Goal: Information Seeking & Learning: Compare options

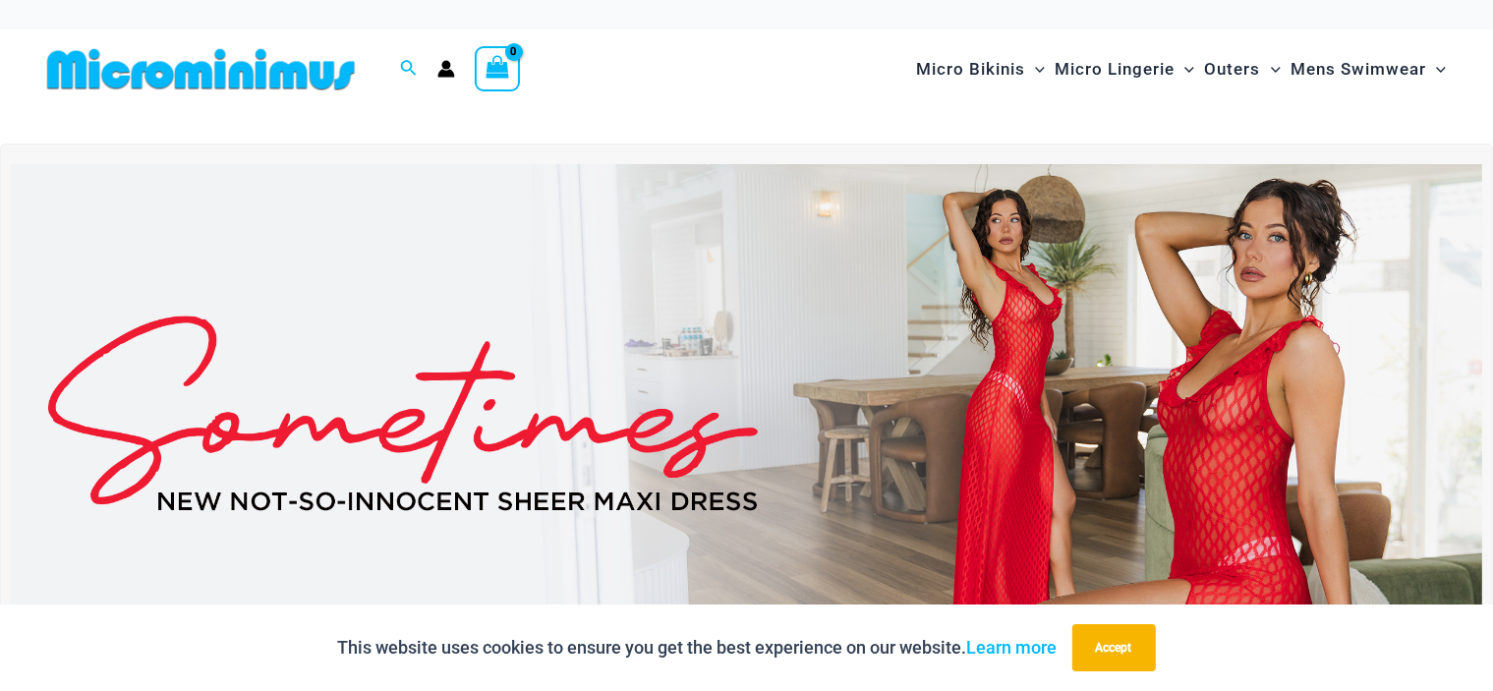
click at [1082, 356] on img at bounding box center [747, 414] width 1472 height 500
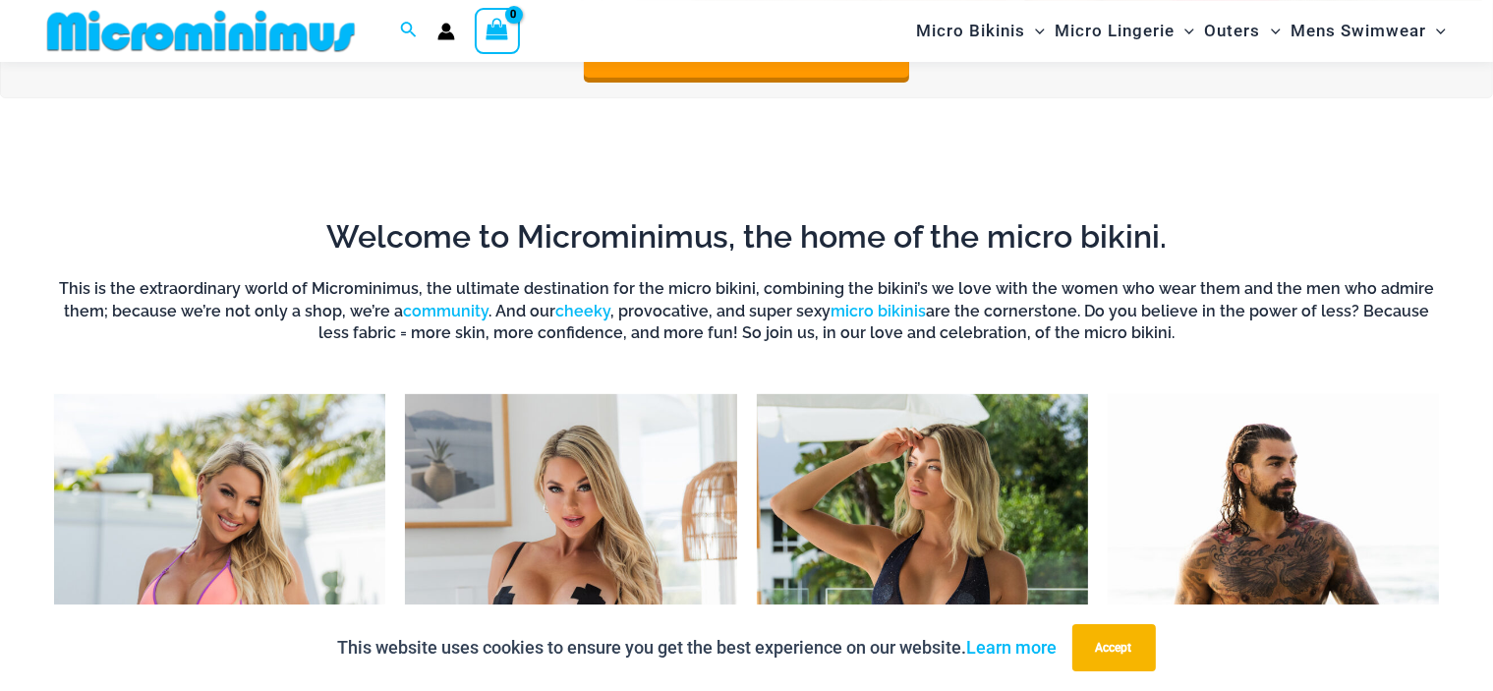
scroll to position [882, 0]
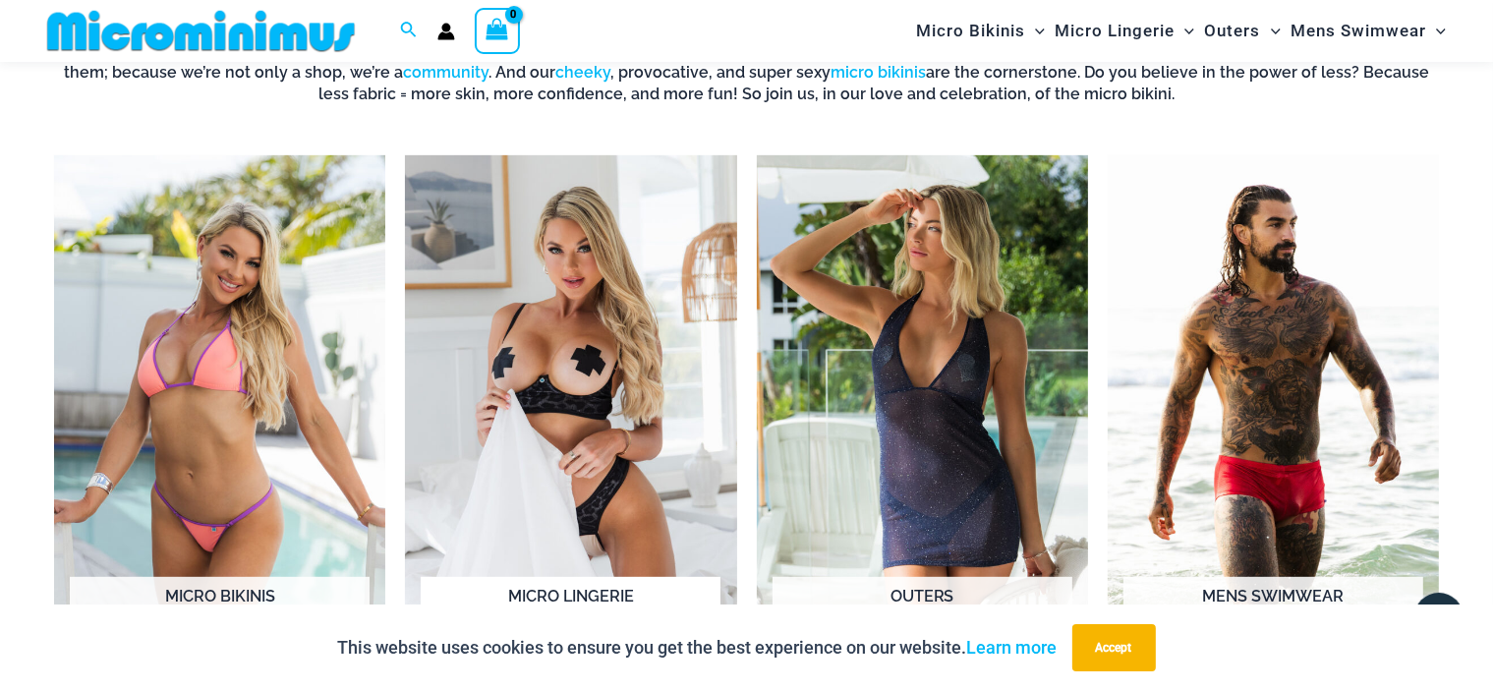
click at [549, 332] on img "Visit product category Micro Lingerie" at bounding box center [570, 410] width 331 height 511
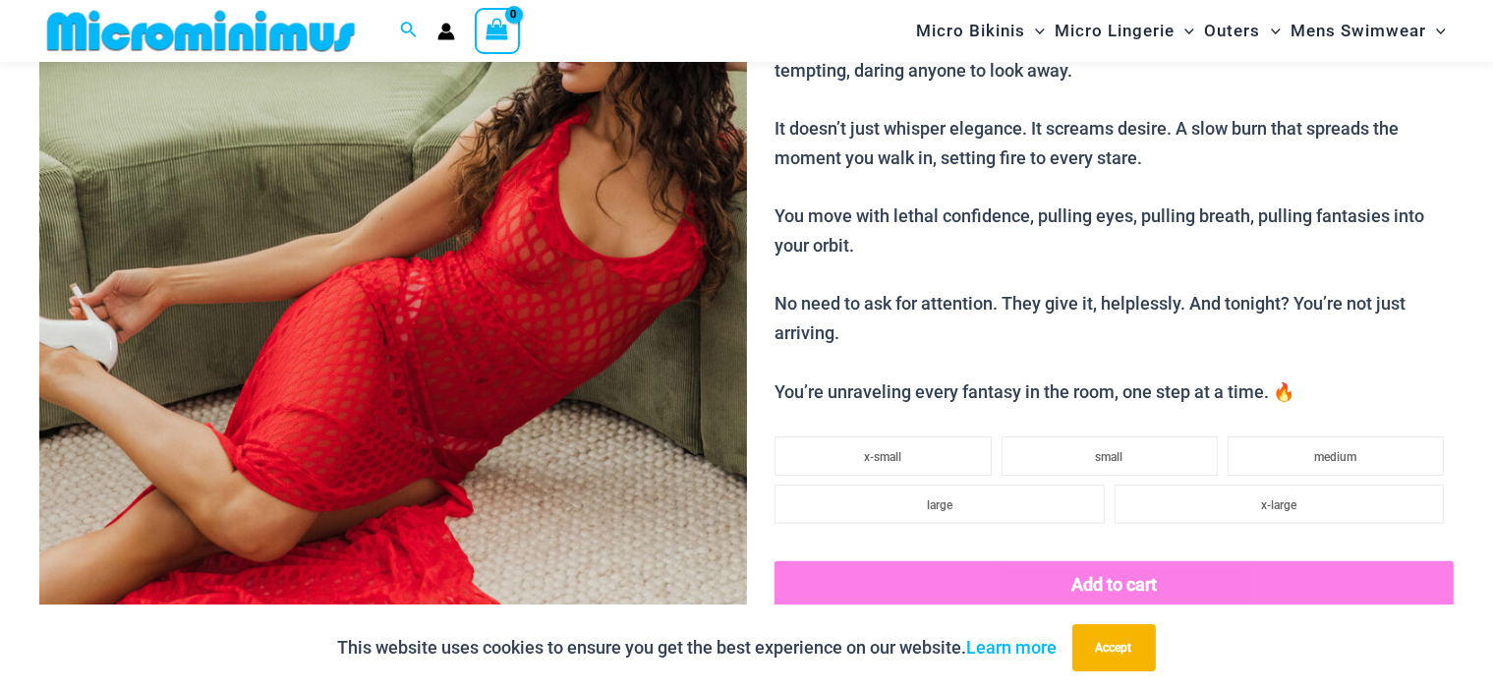
scroll to position [1331, 0]
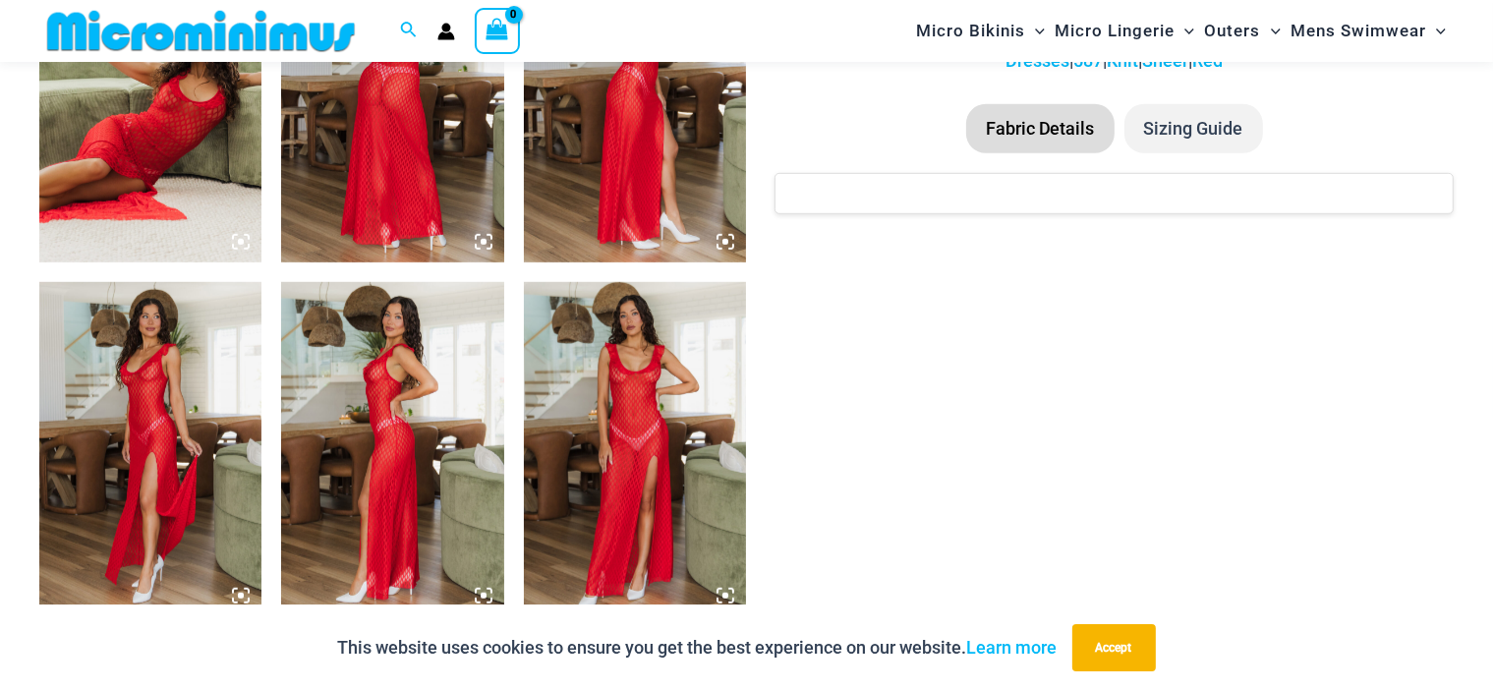
click at [611, 427] on img at bounding box center [635, 449] width 222 height 334
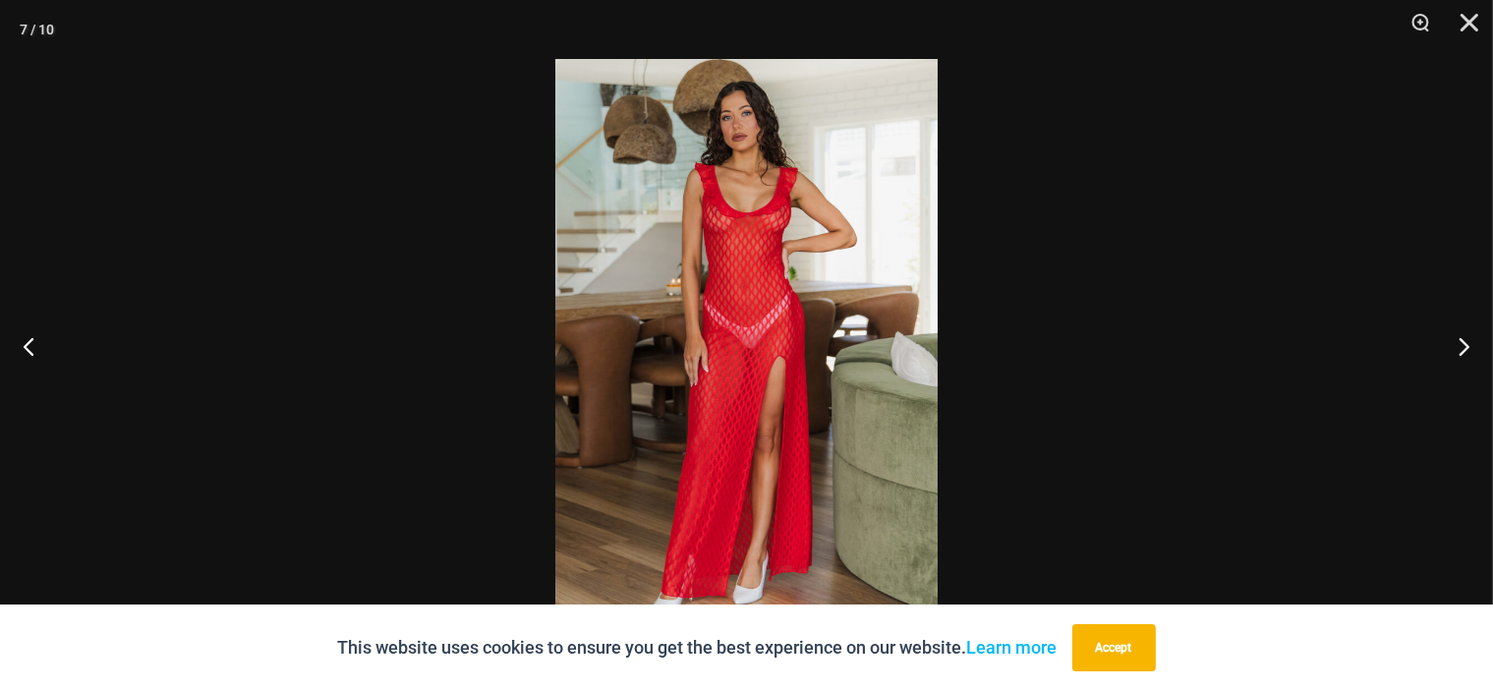
click at [691, 325] on img at bounding box center [746, 345] width 382 height 573
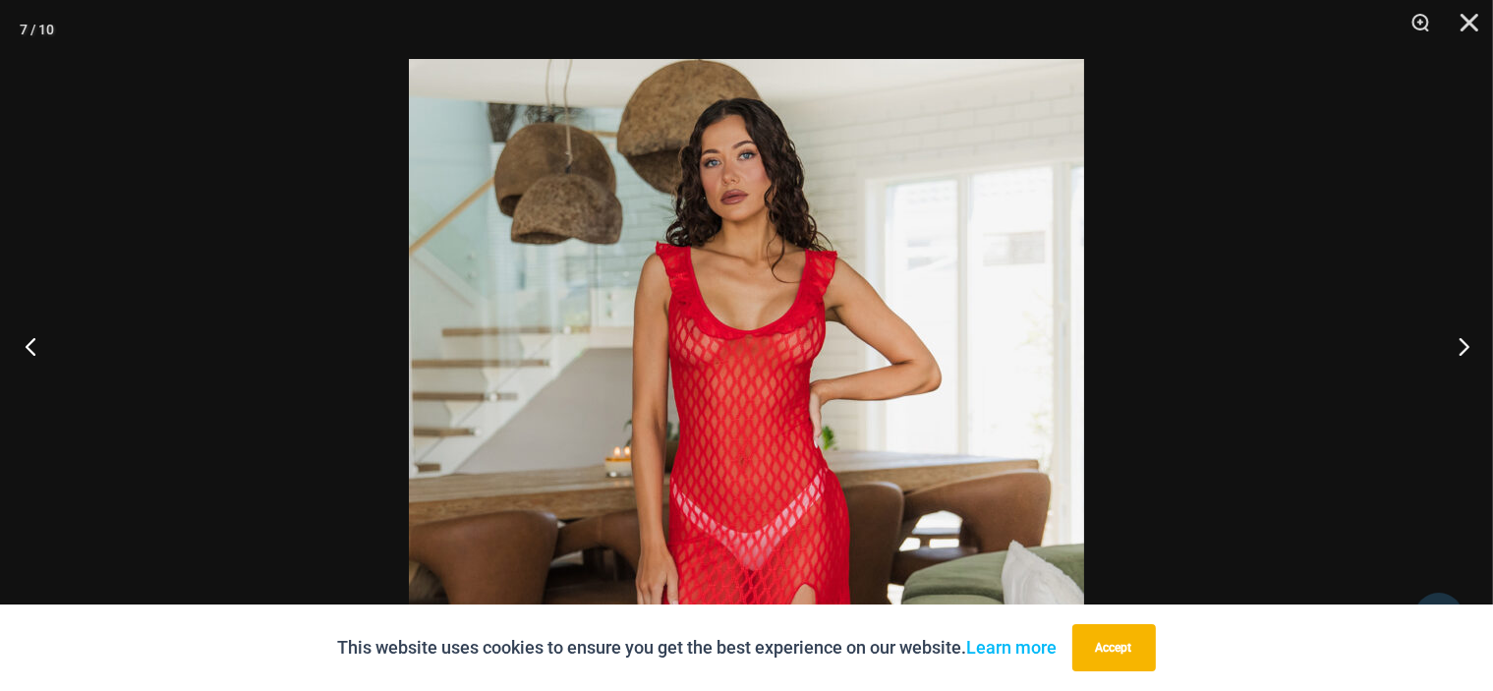
click at [36, 344] on button "Previous" at bounding box center [37, 346] width 74 height 98
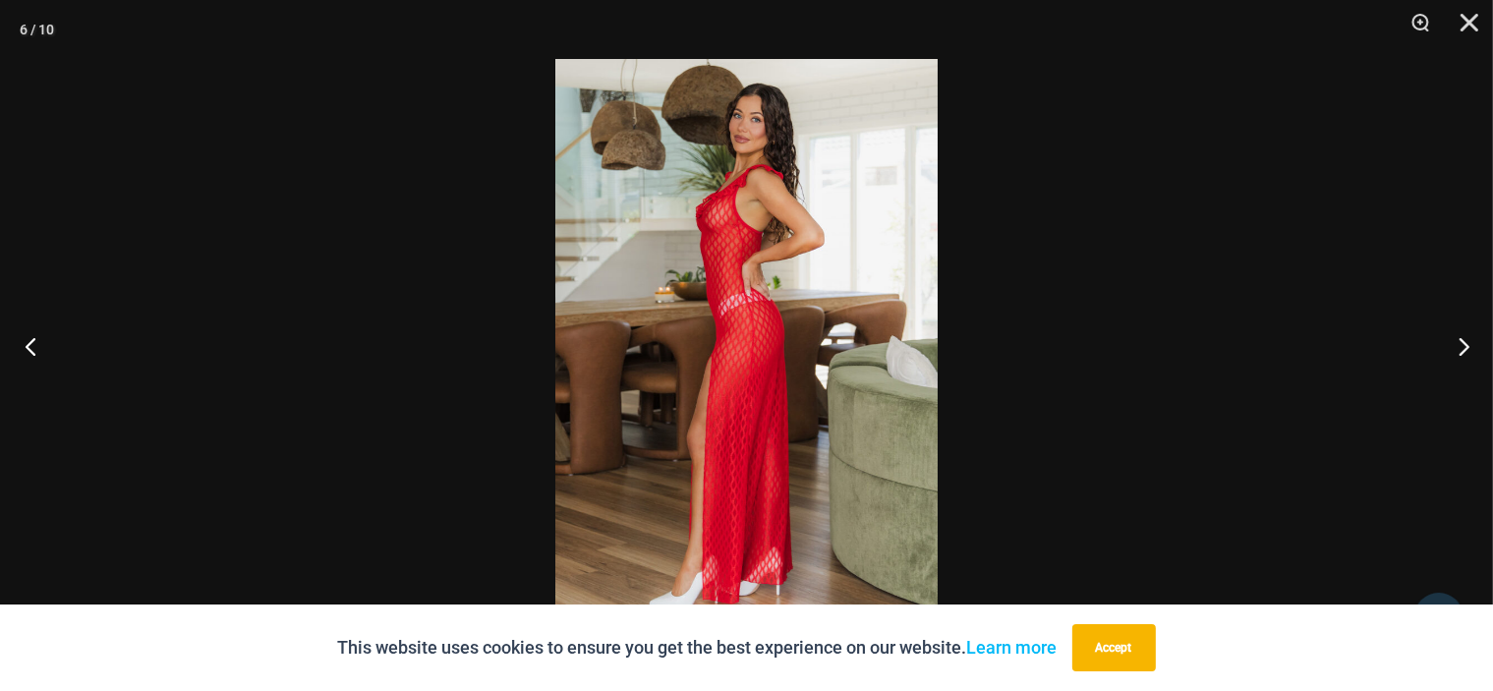
click at [36, 344] on button "Previous" at bounding box center [37, 346] width 74 height 98
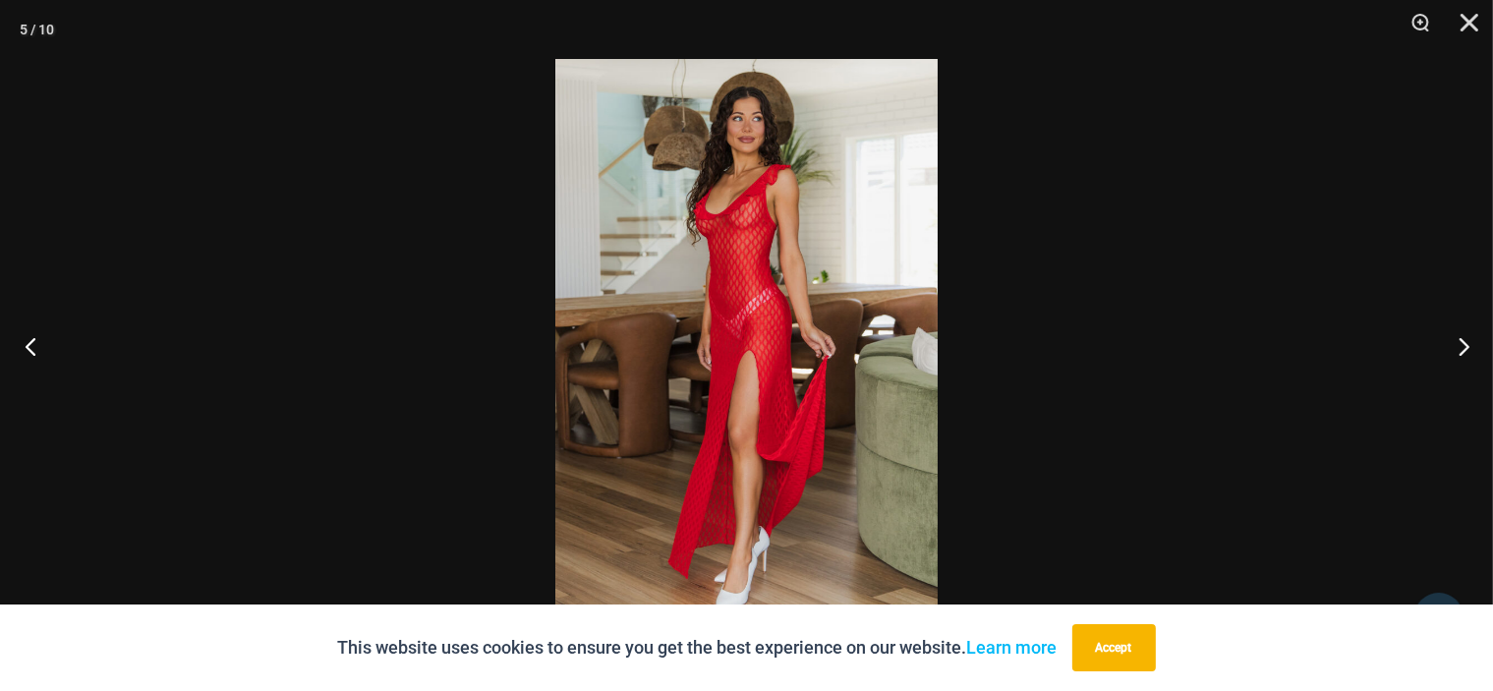
click at [35, 344] on button "Previous" at bounding box center [37, 346] width 74 height 98
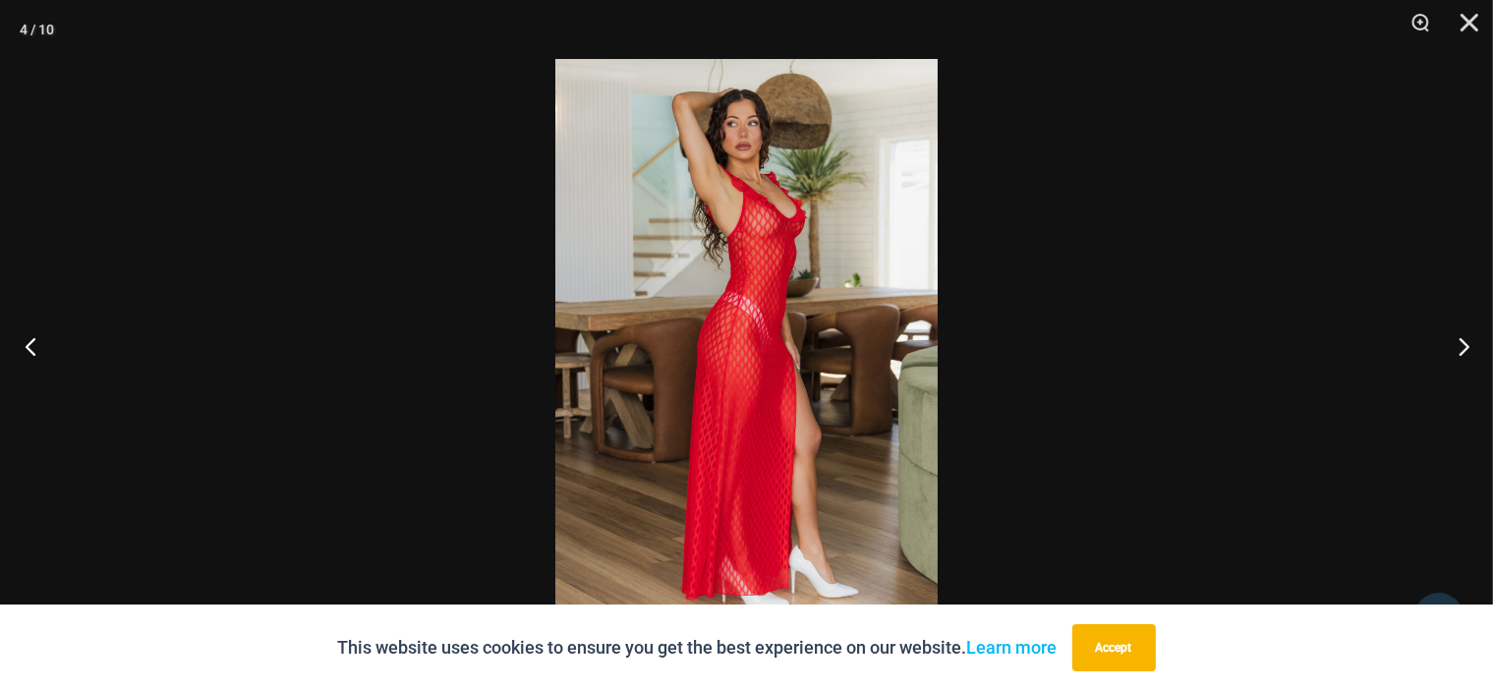
click at [33, 344] on button "Previous" at bounding box center [37, 346] width 74 height 98
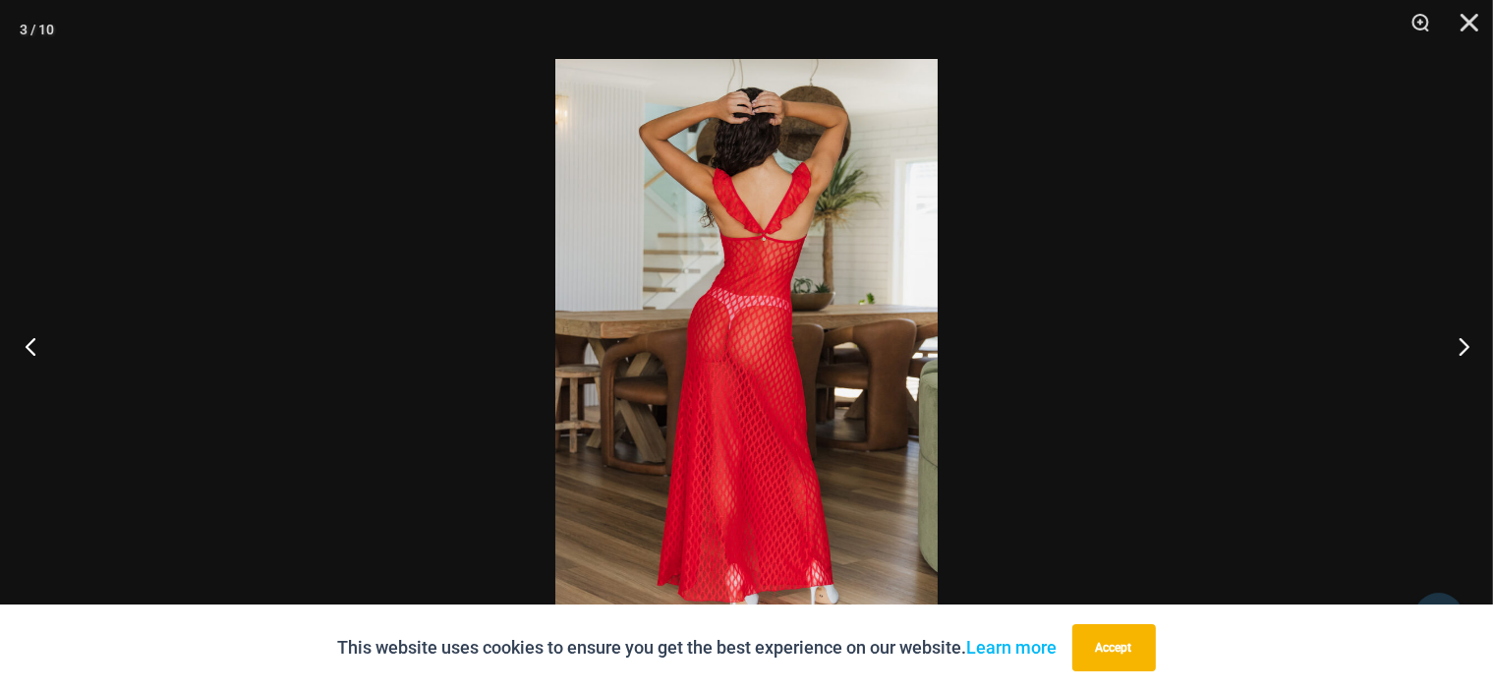
click at [33, 344] on button "Previous" at bounding box center [37, 346] width 74 height 98
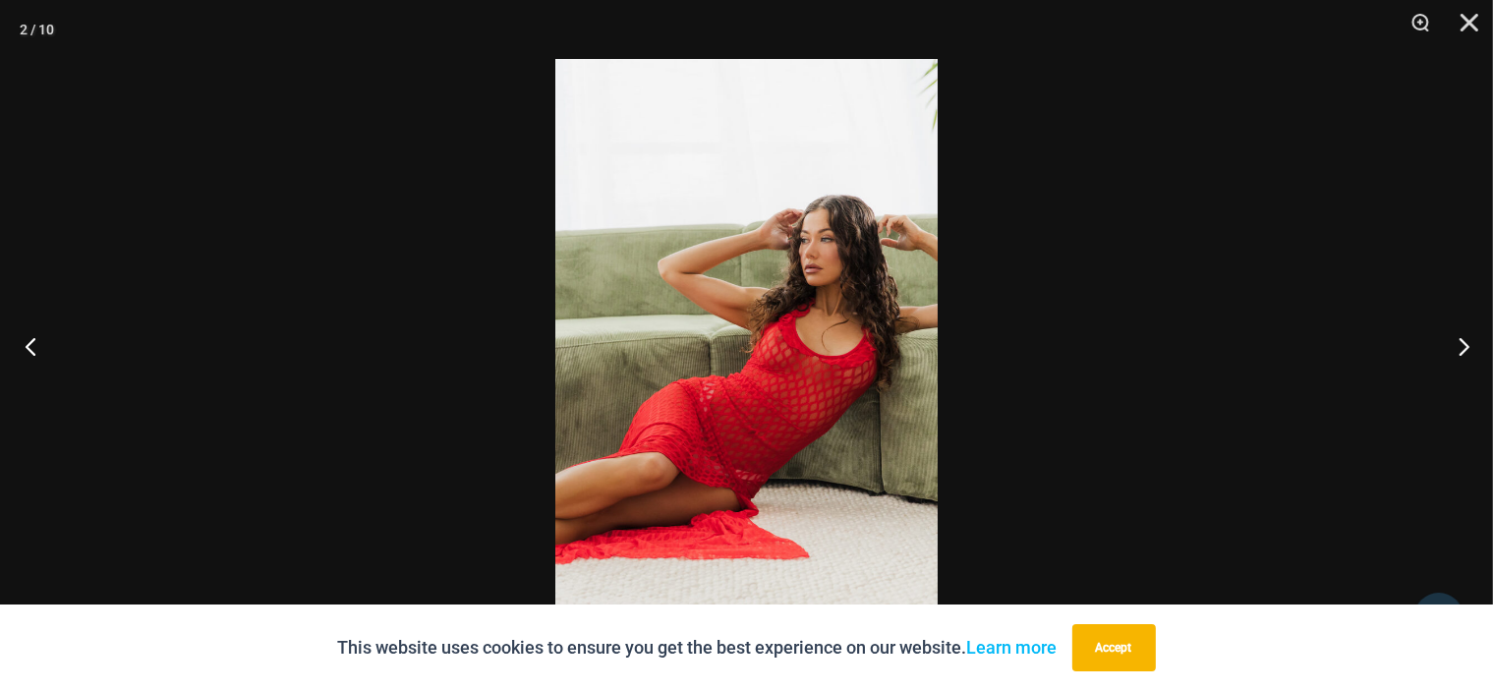
click at [33, 344] on button "Previous" at bounding box center [37, 346] width 74 height 98
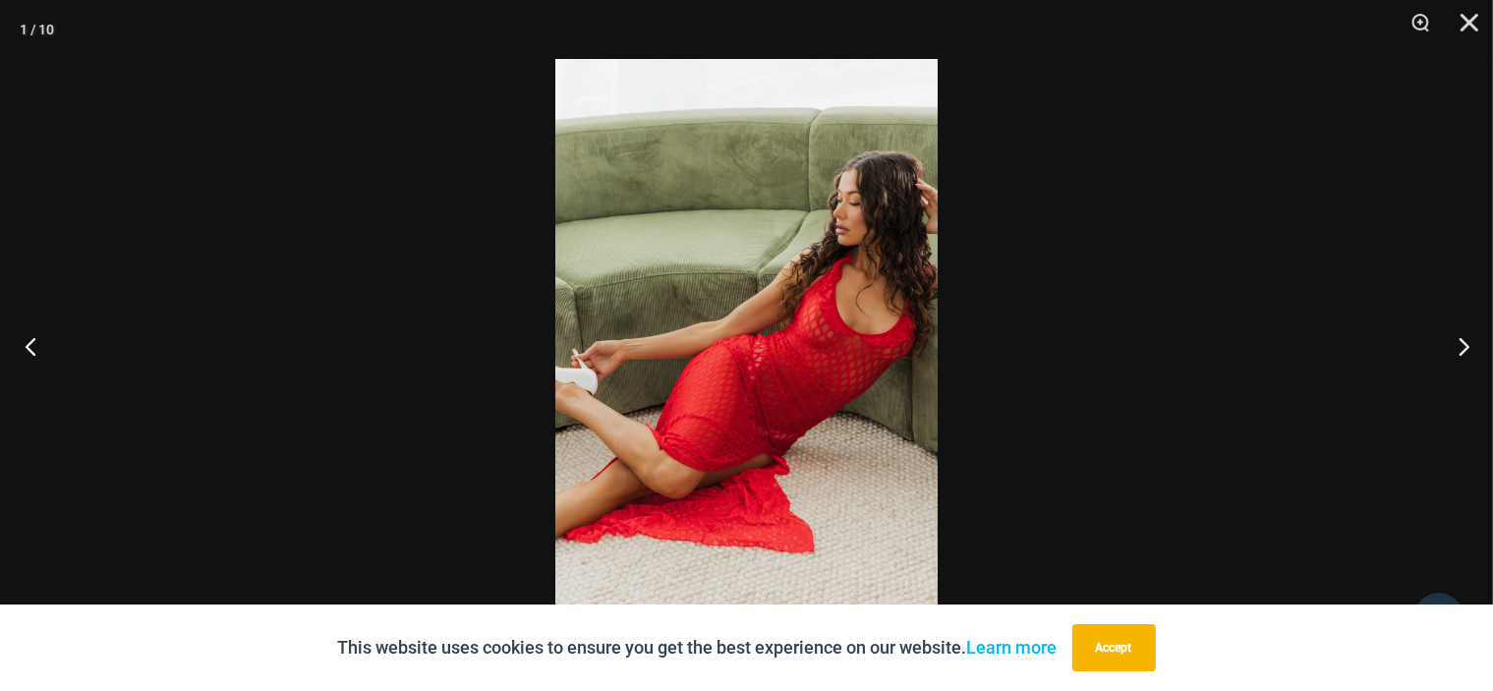
click at [33, 344] on button "Previous" at bounding box center [37, 346] width 74 height 98
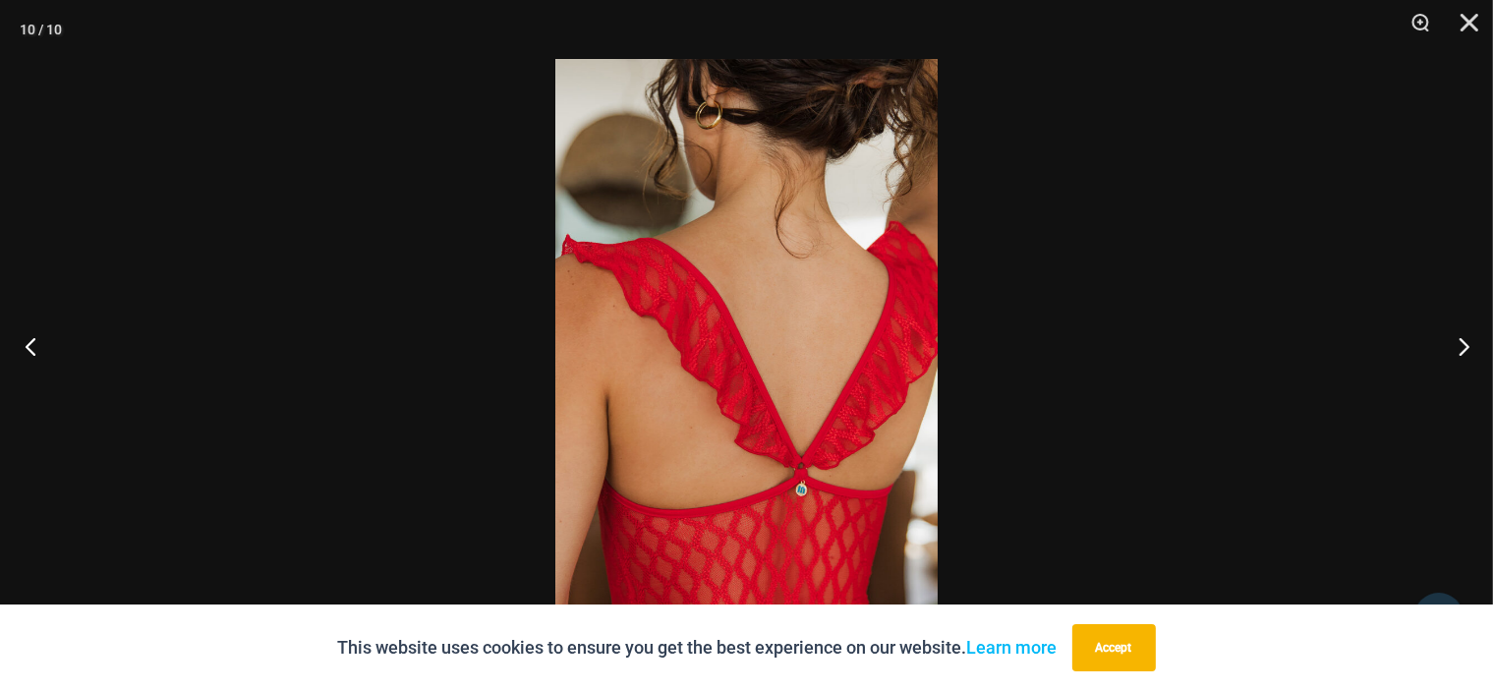
click at [32, 344] on button "Previous" at bounding box center [37, 346] width 74 height 98
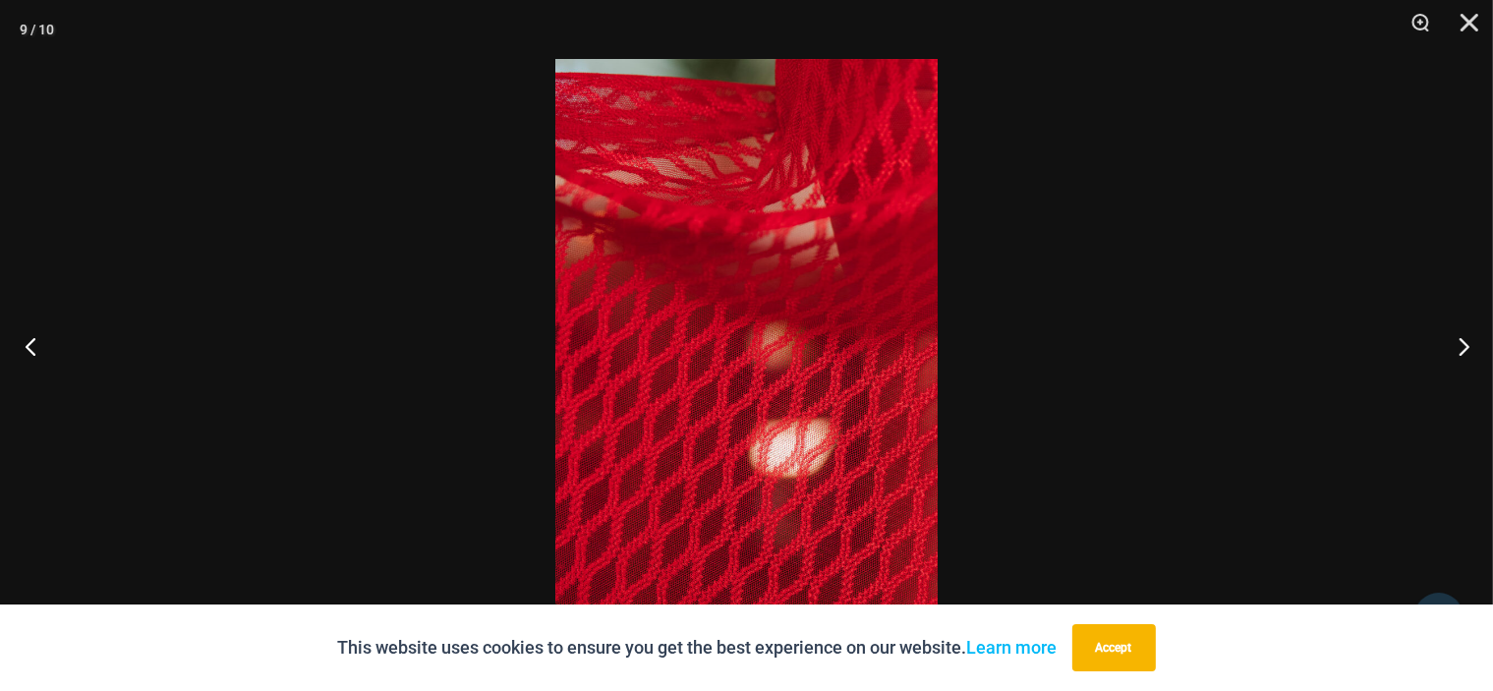
click at [31, 344] on button "Previous" at bounding box center [37, 346] width 74 height 98
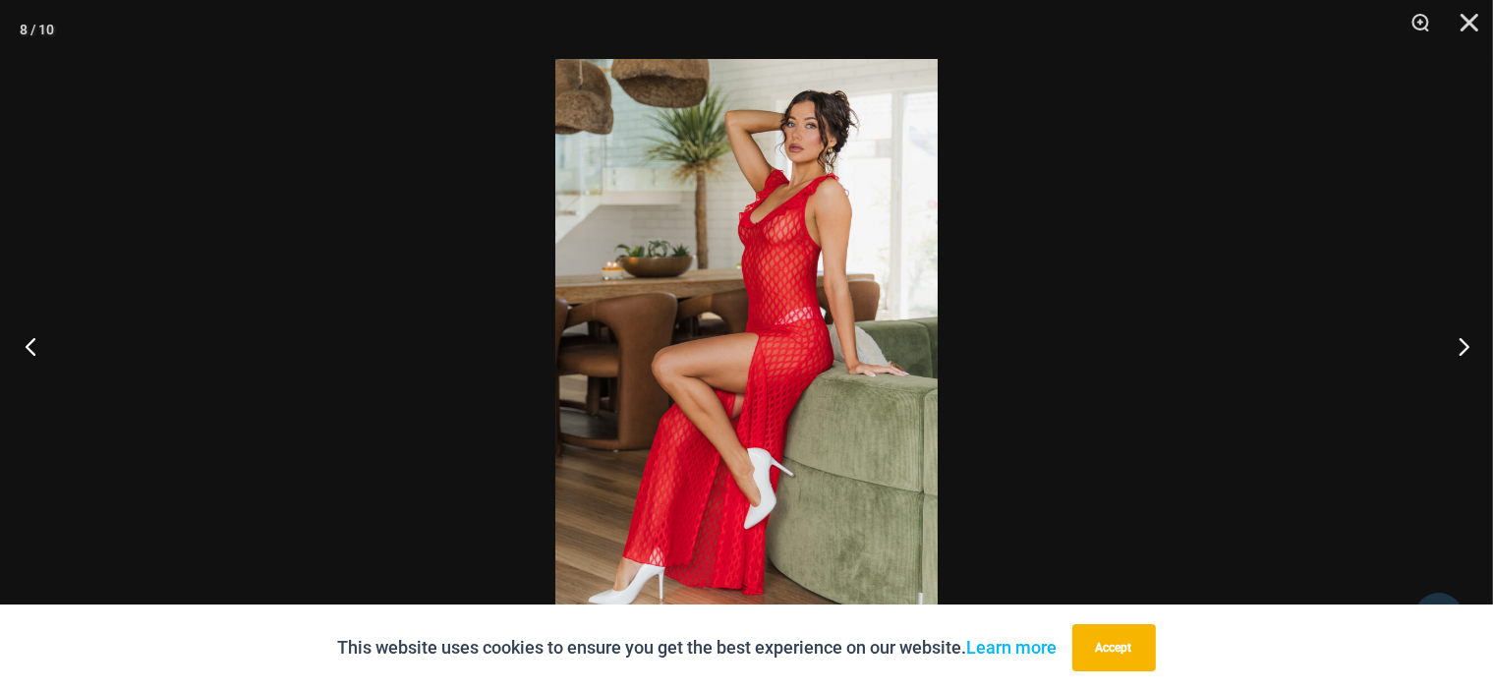
click at [31, 344] on button "Previous" at bounding box center [37, 346] width 74 height 98
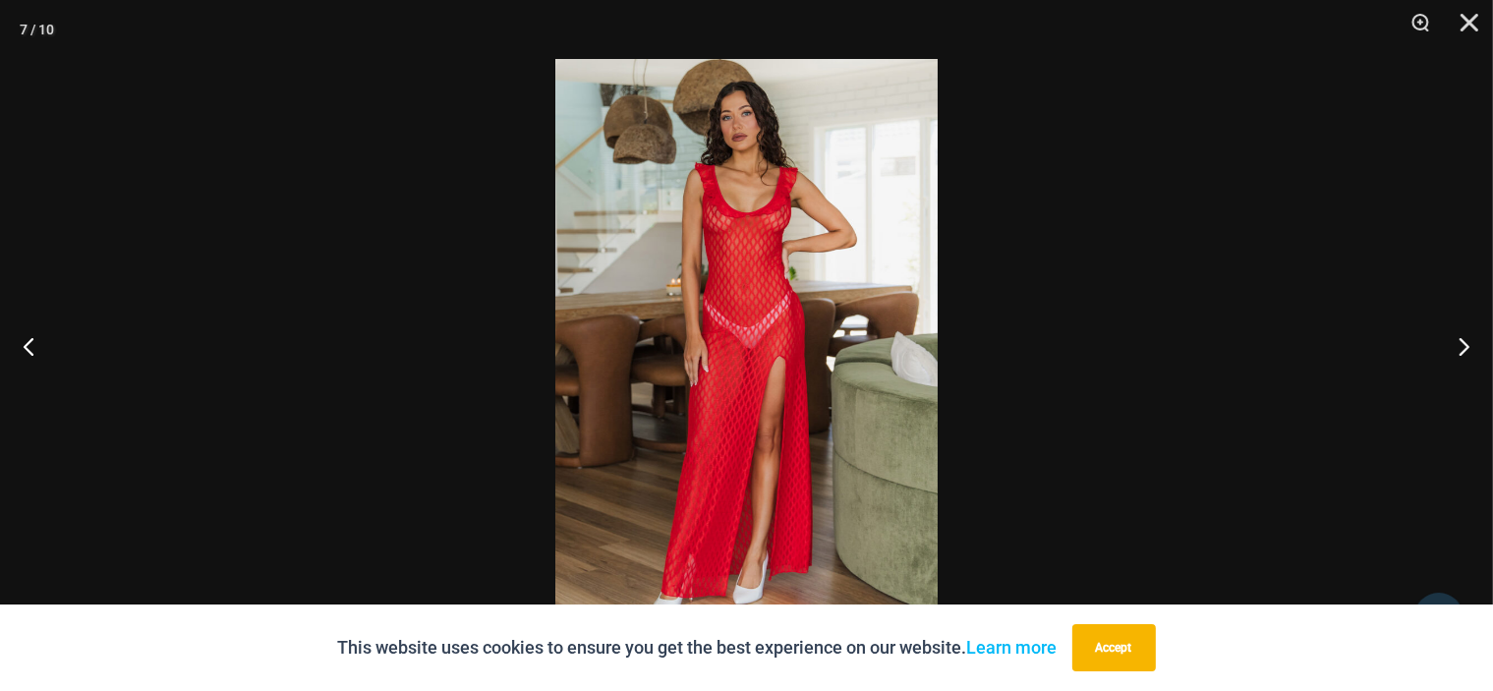
click at [806, 321] on img at bounding box center [746, 345] width 382 height 573
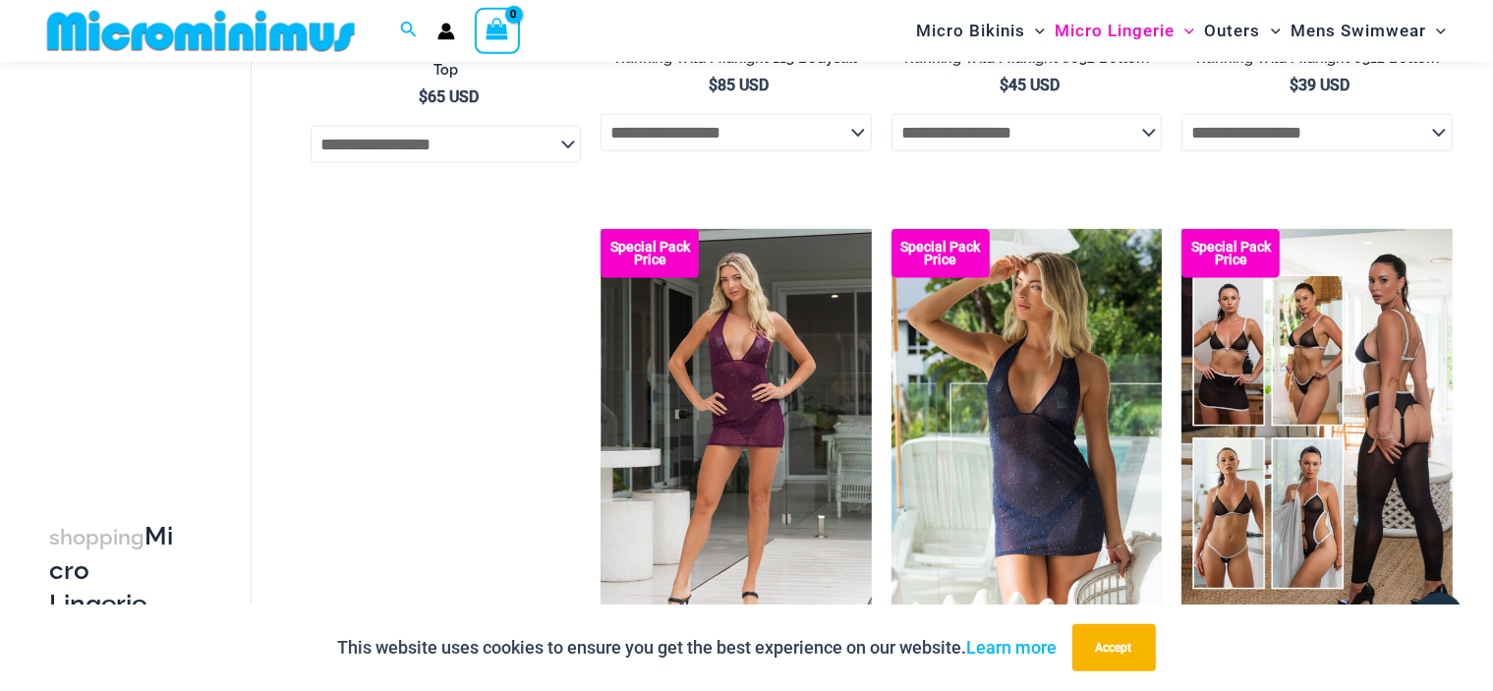
scroll to position [2681, 0]
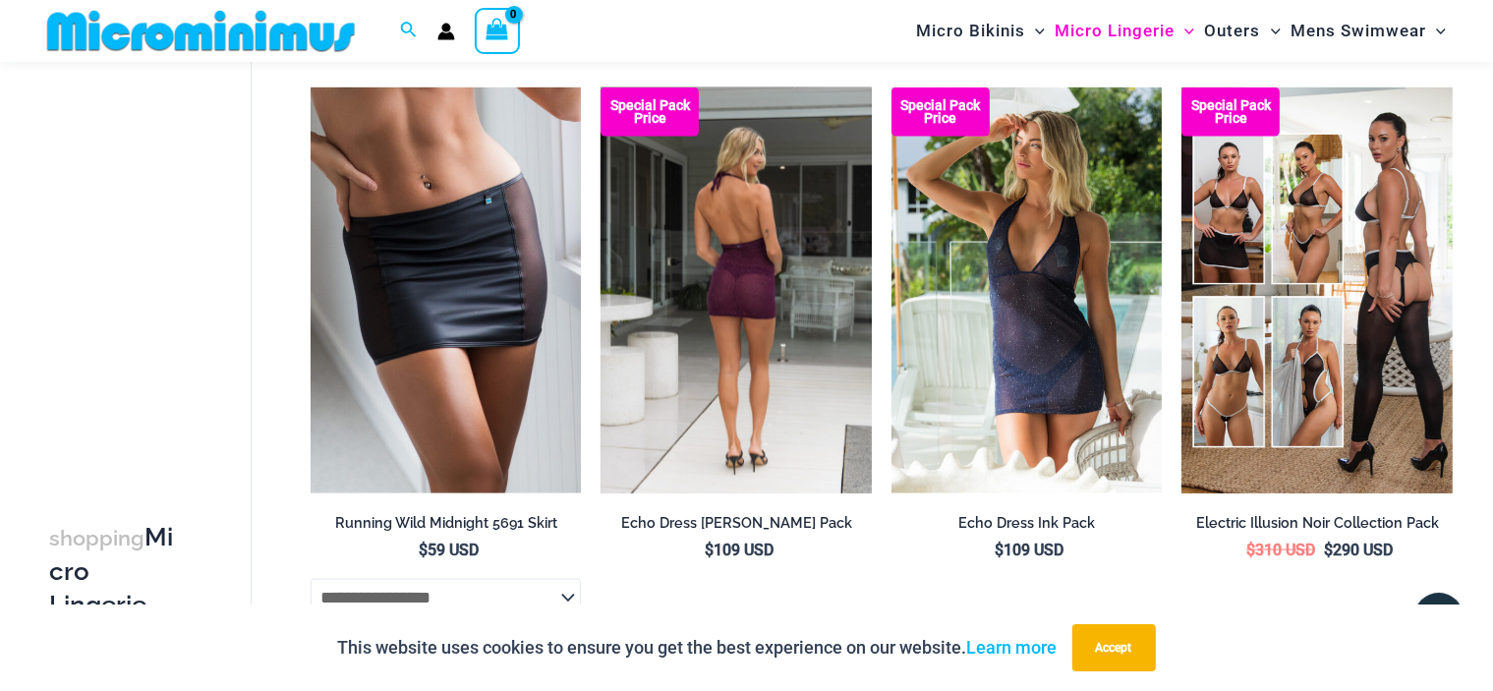
click at [749, 284] on img at bounding box center [736, 290] width 271 height 406
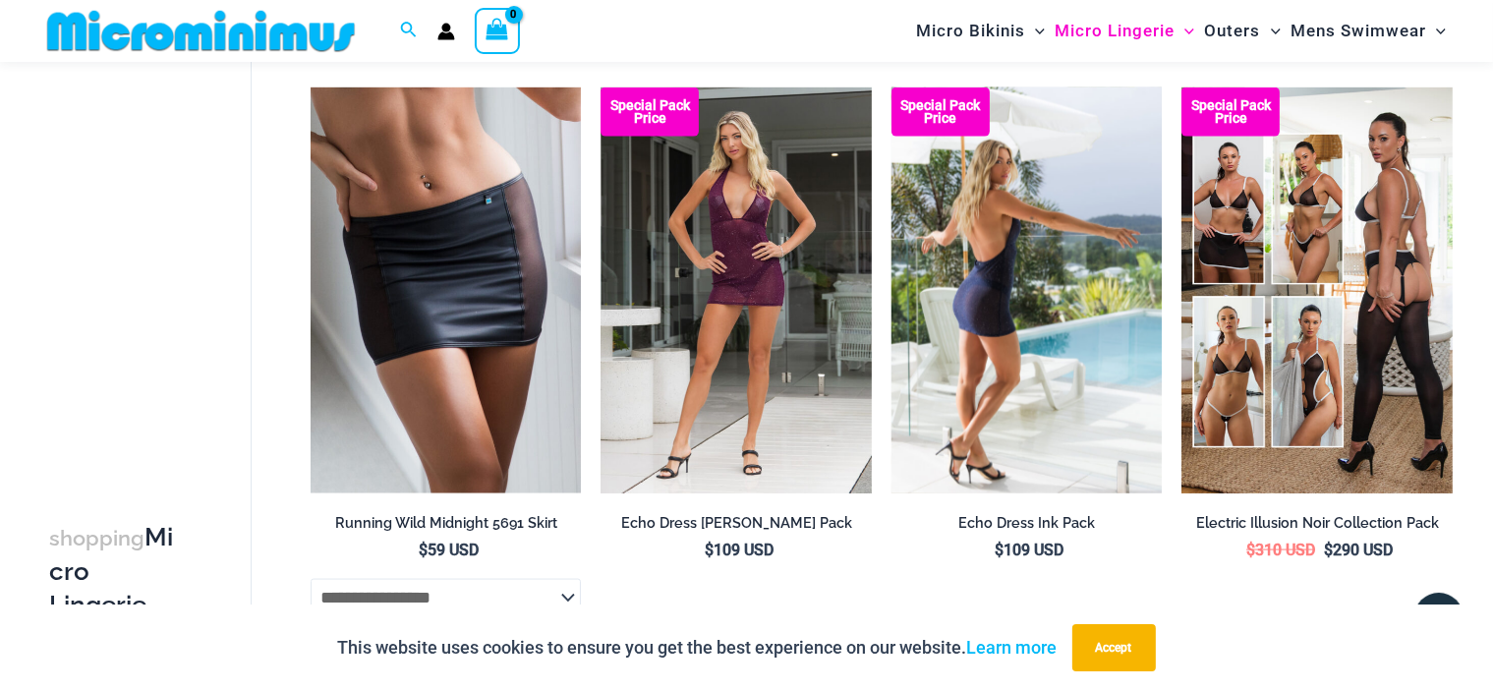
click at [1032, 320] on img at bounding box center [1027, 290] width 271 height 406
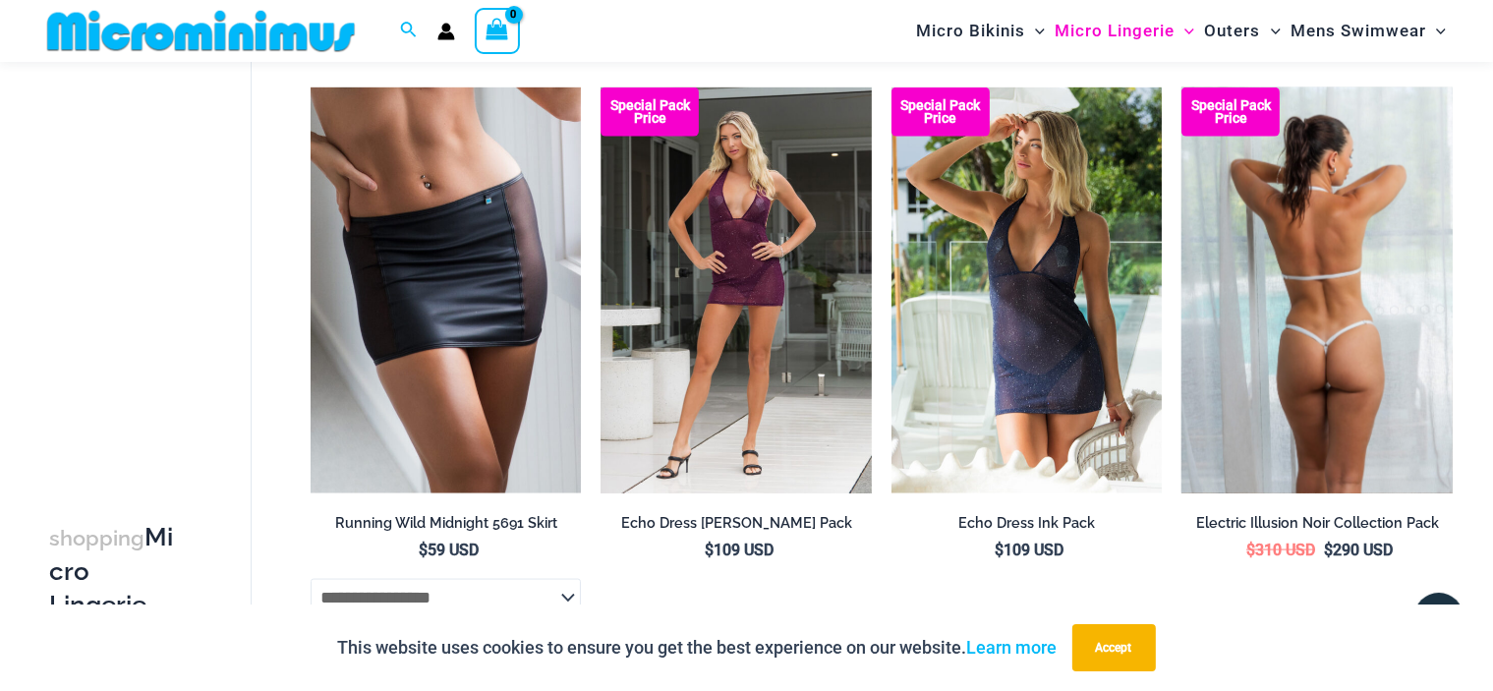
click at [1308, 320] on img at bounding box center [1317, 290] width 271 height 406
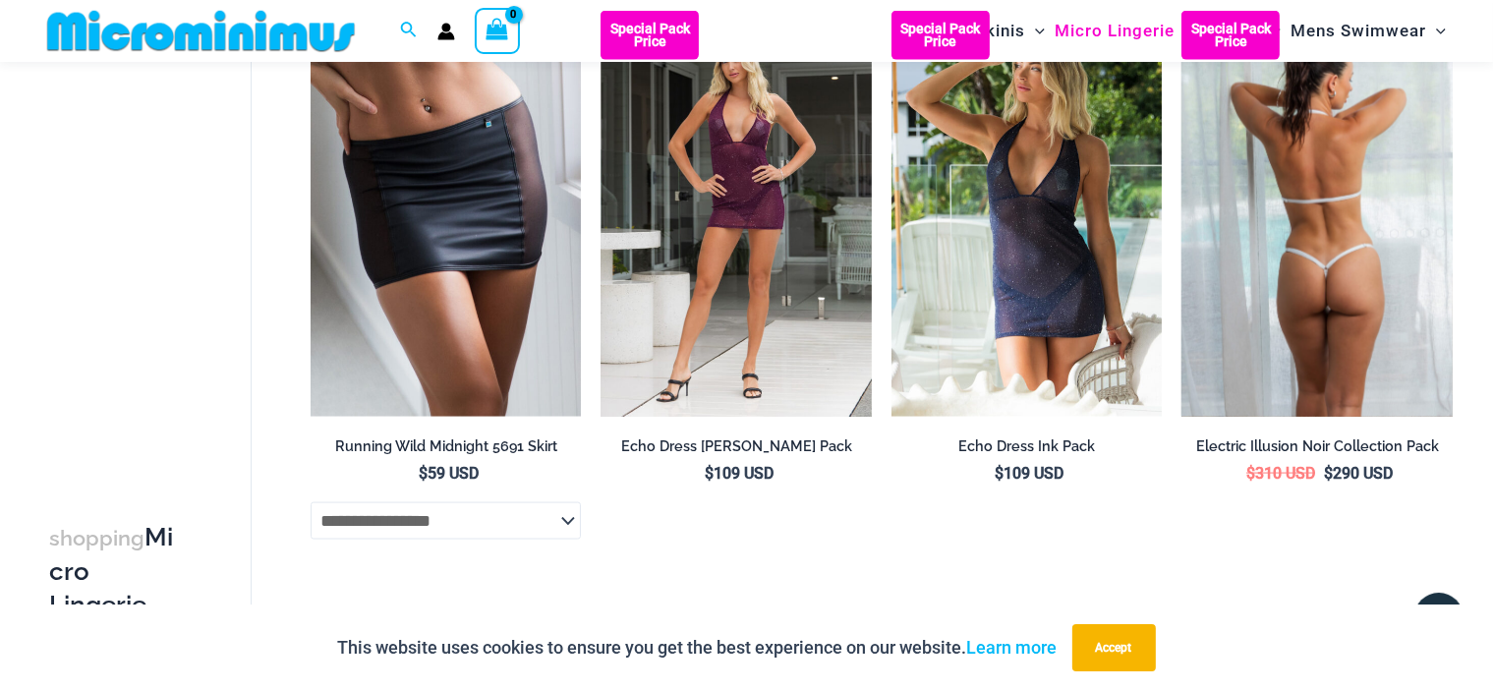
scroll to position [3131, 0]
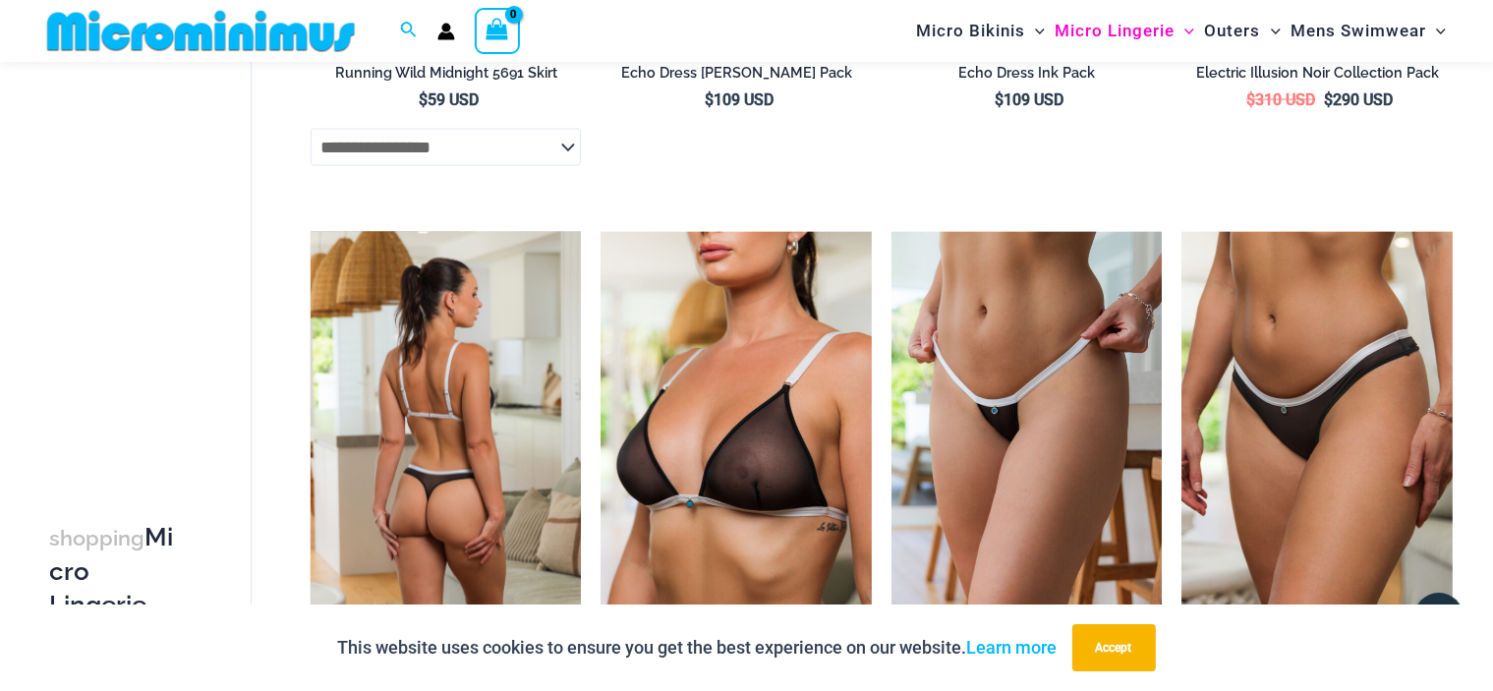
click at [407, 340] on img at bounding box center [446, 435] width 271 height 406
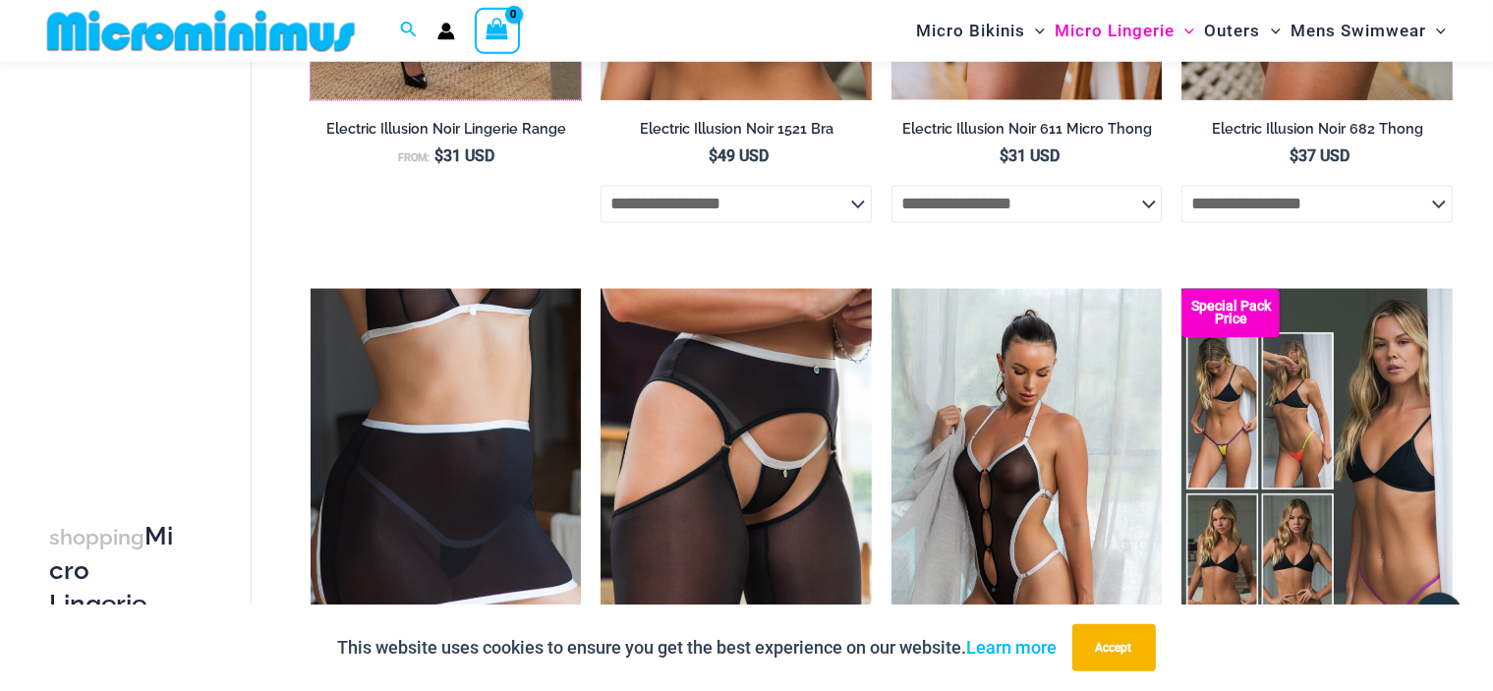
scroll to position [3876, 0]
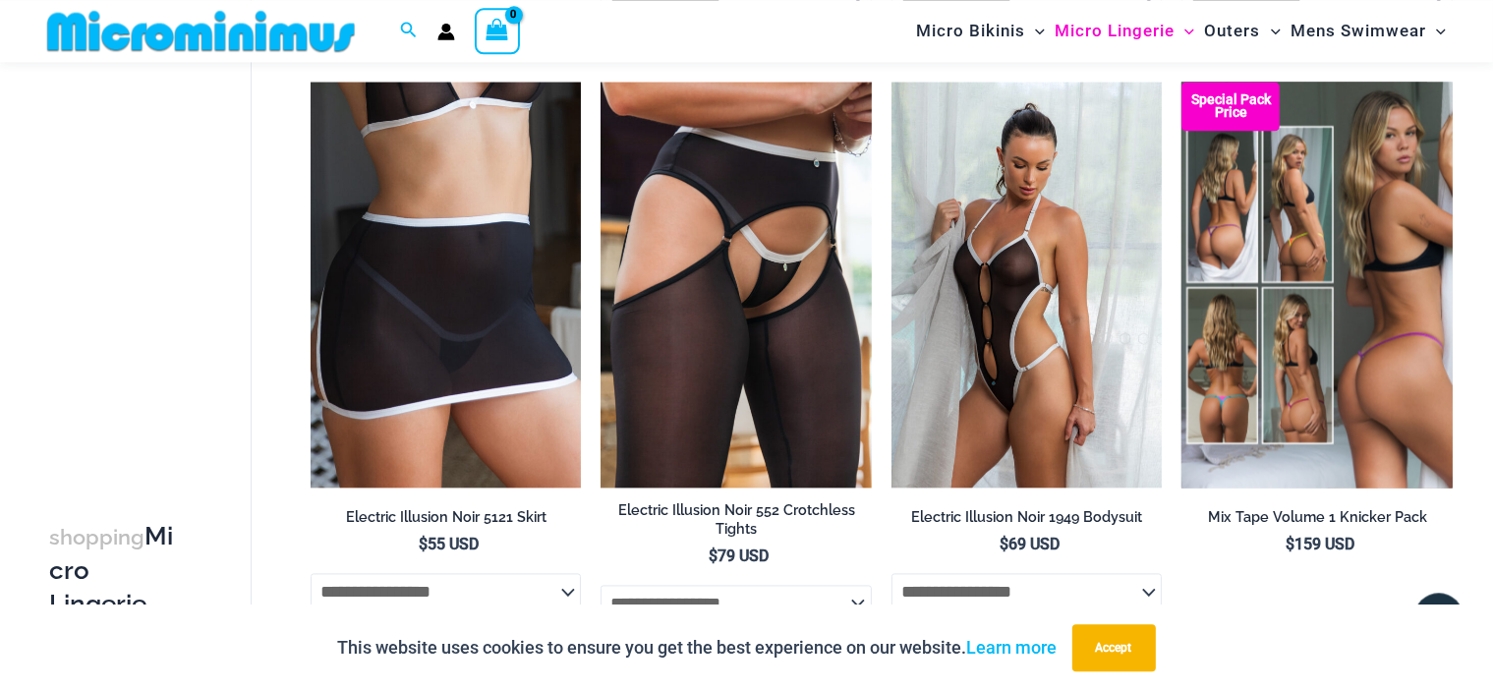
click at [1314, 309] on img at bounding box center [1317, 285] width 271 height 406
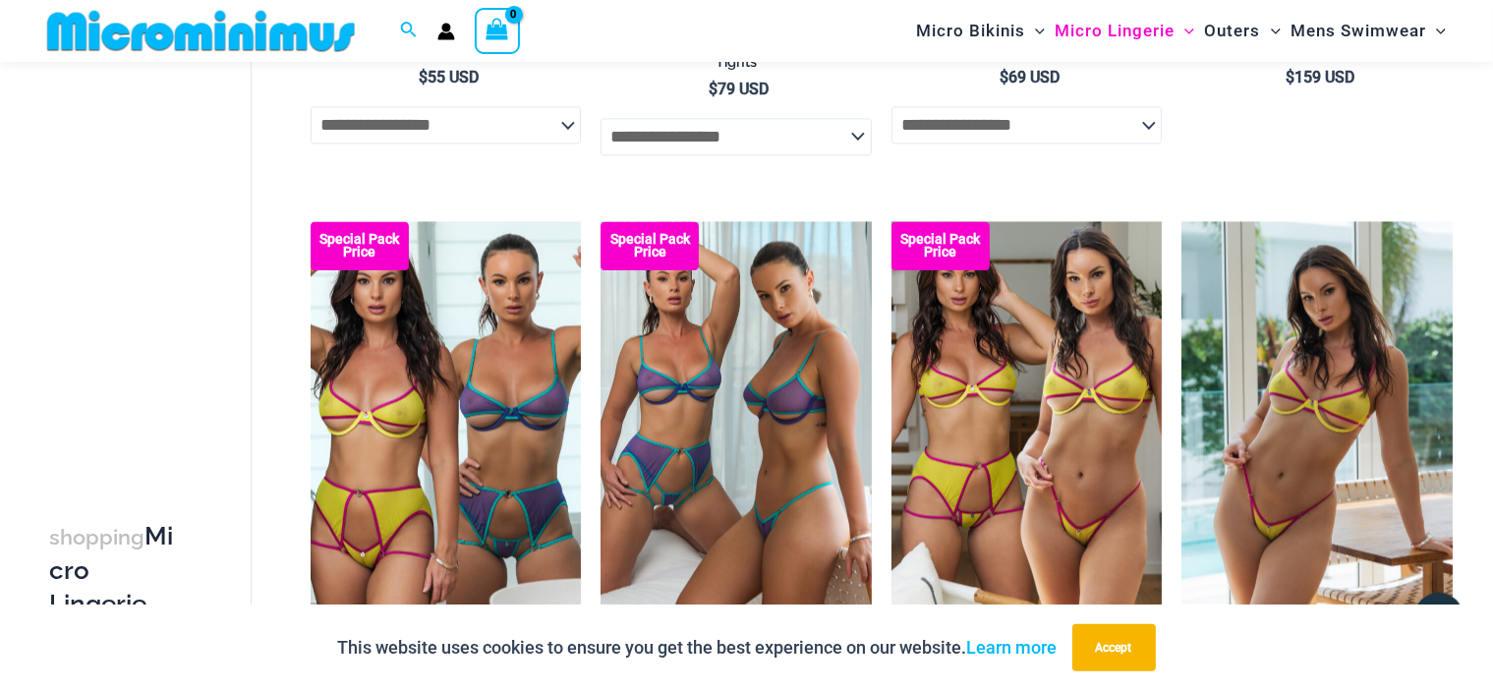
scroll to position [4326, 0]
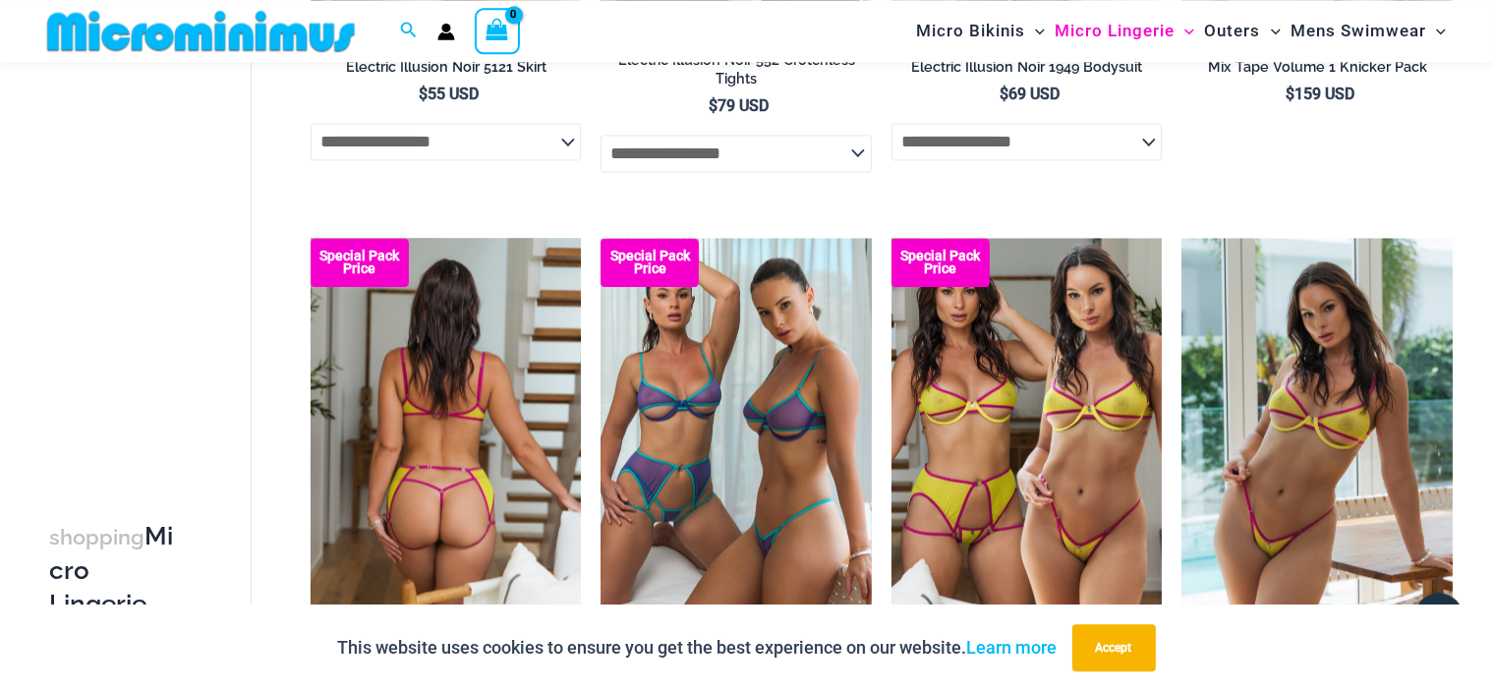
click at [407, 405] on img at bounding box center [446, 441] width 271 height 406
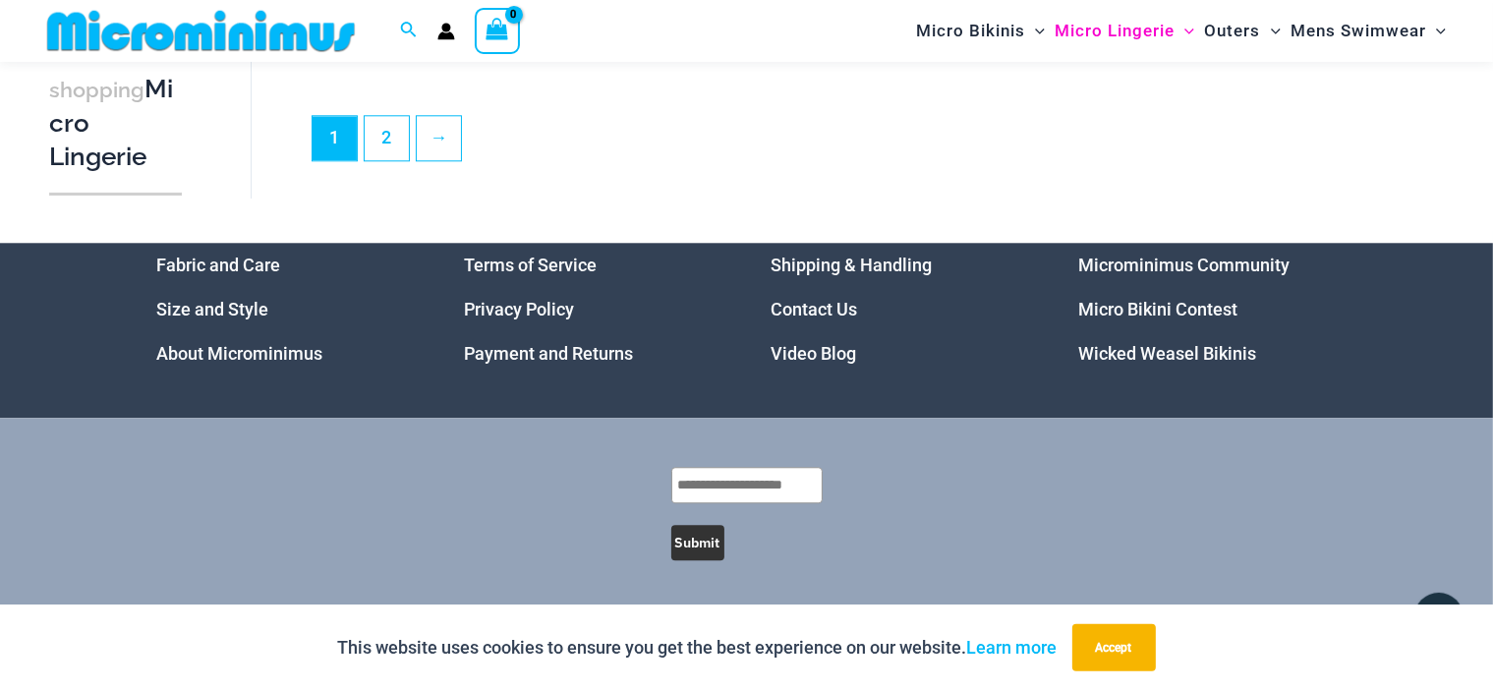
scroll to position [5027, 0]
click at [381, 140] on link "2" at bounding box center [387, 137] width 44 height 46
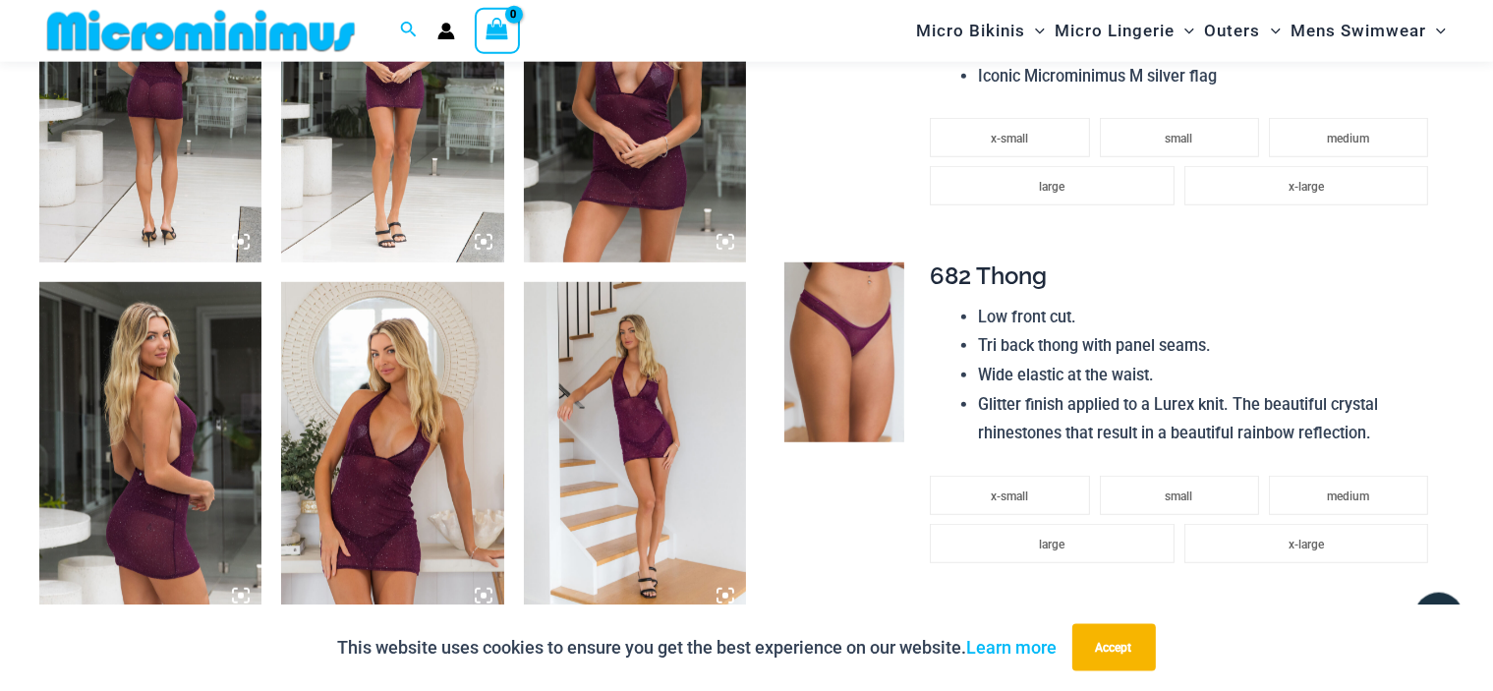
scroll to position [1331, 0]
click at [379, 420] on img at bounding box center [392, 449] width 222 height 334
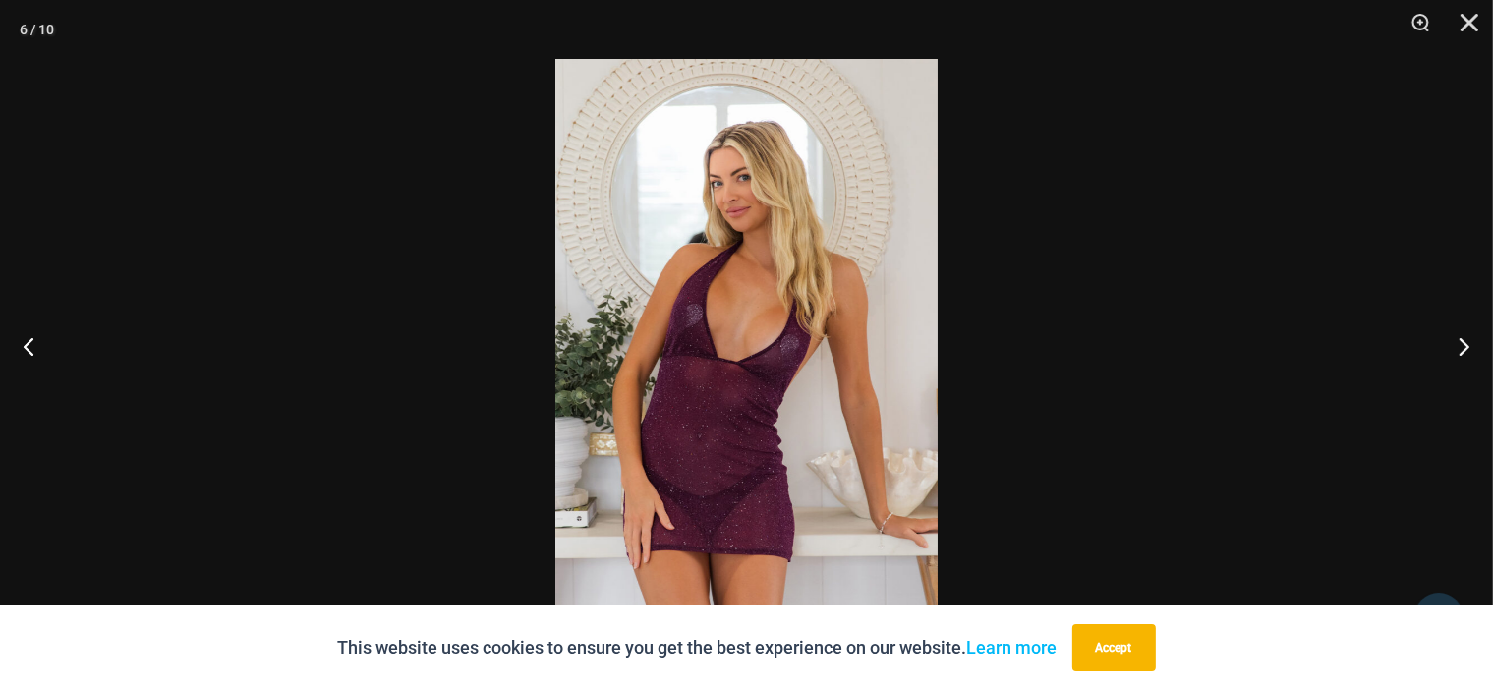
click at [655, 346] on img at bounding box center [746, 345] width 382 height 573
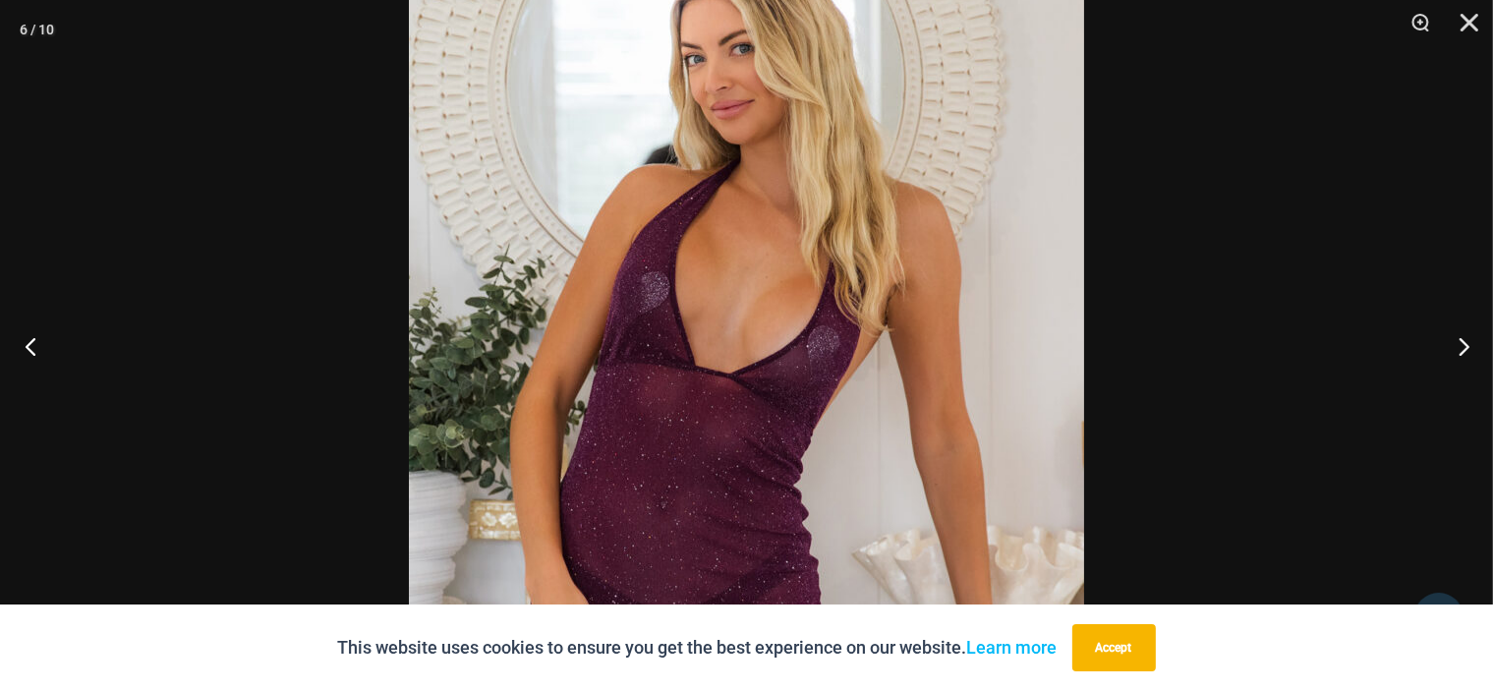
click at [29, 346] on button "Previous" at bounding box center [37, 346] width 74 height 98
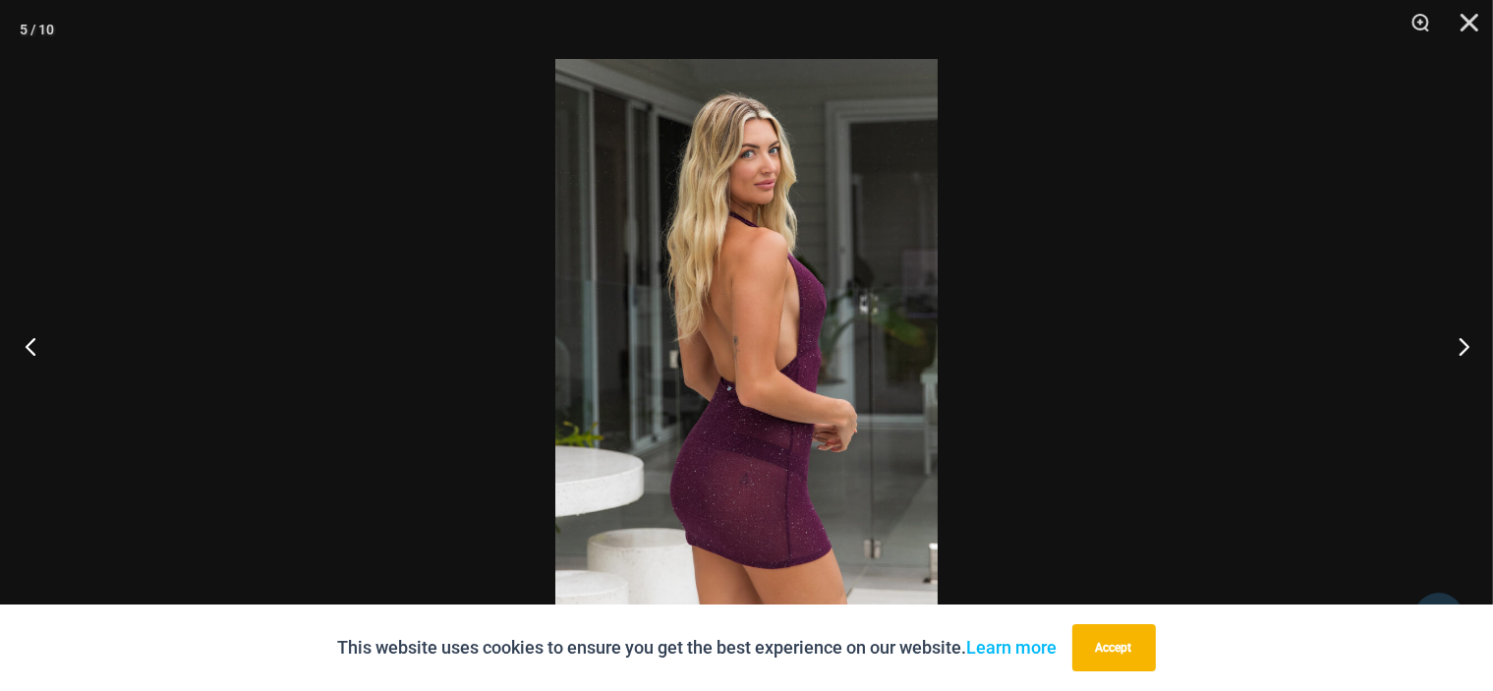
click at [29, 346] on button "Previous" at bounding box center [37, 346] width 74 height 98
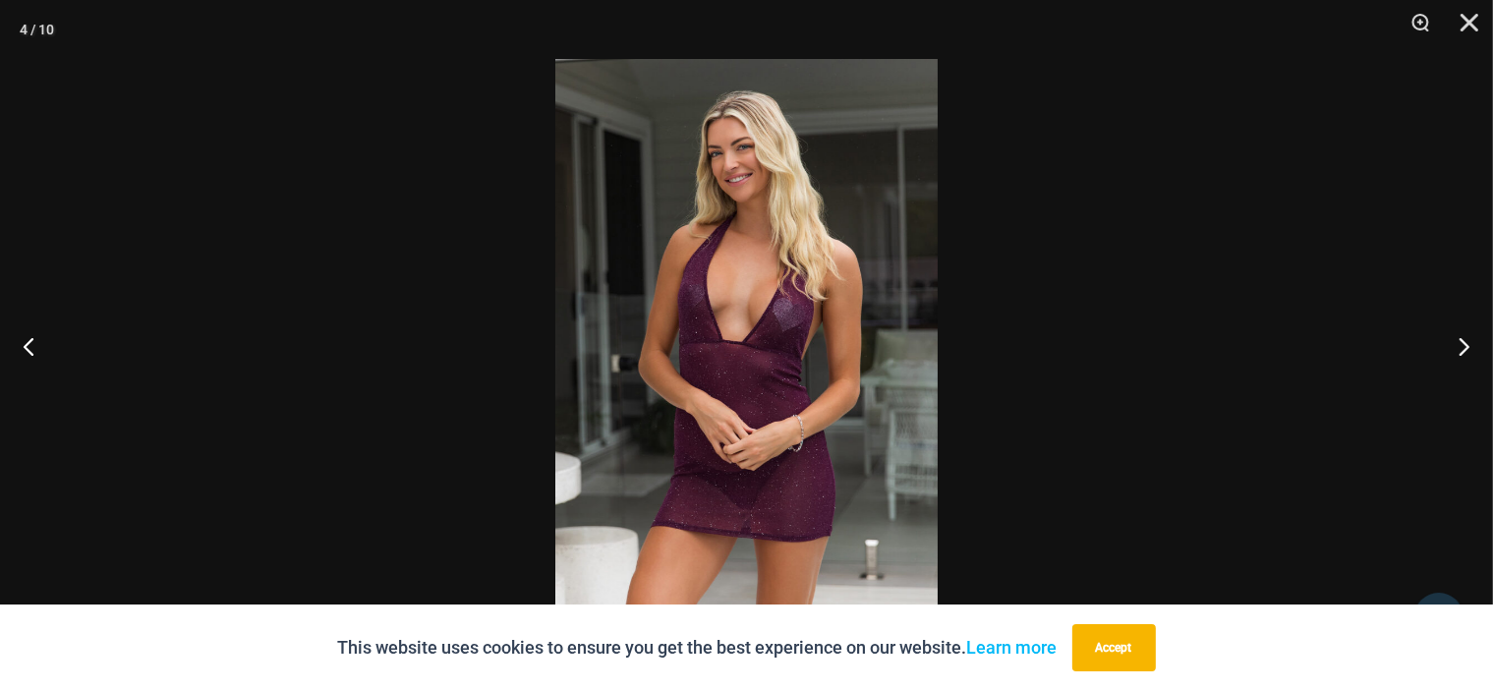
click at [804, 326] on img at bounding box center [746, 345] width 382 height 573
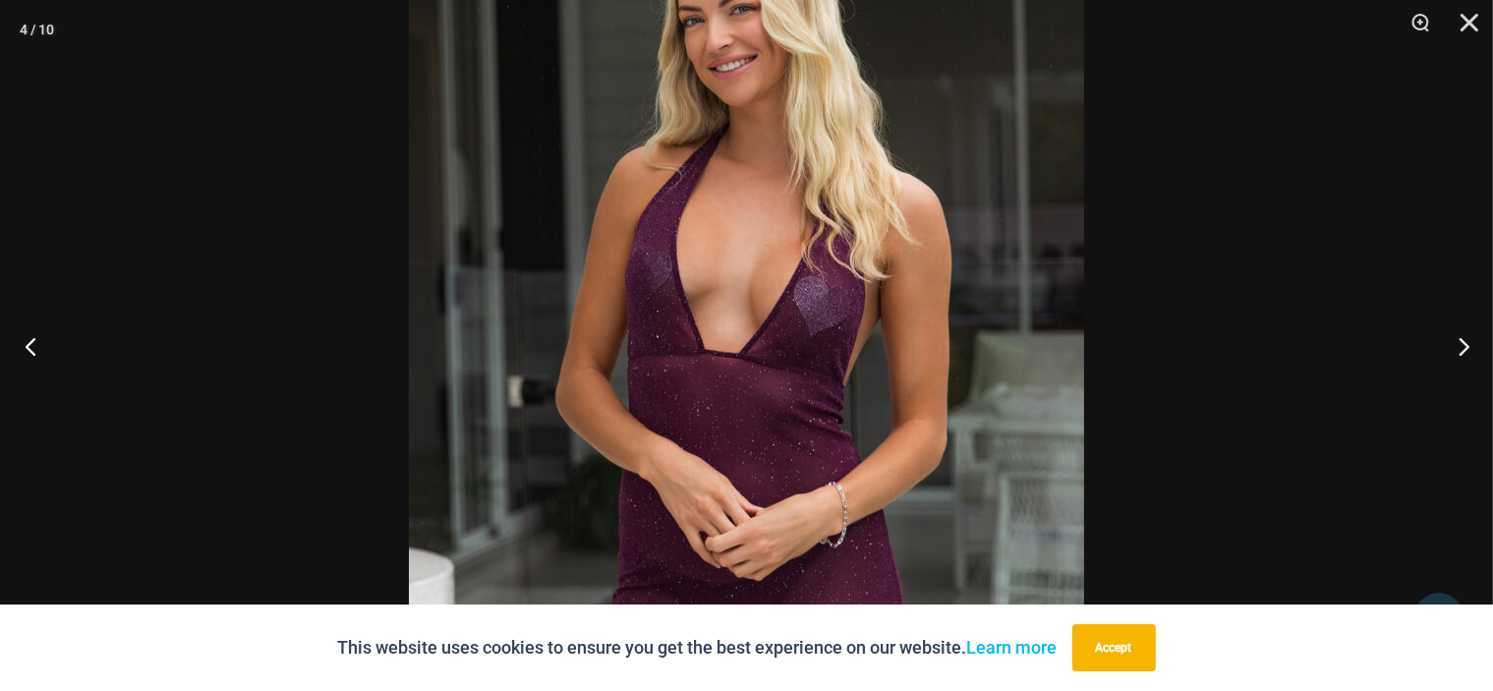
click at [14, 341] on button "Previous" at bounding box center [37, 346] width 74 height 98
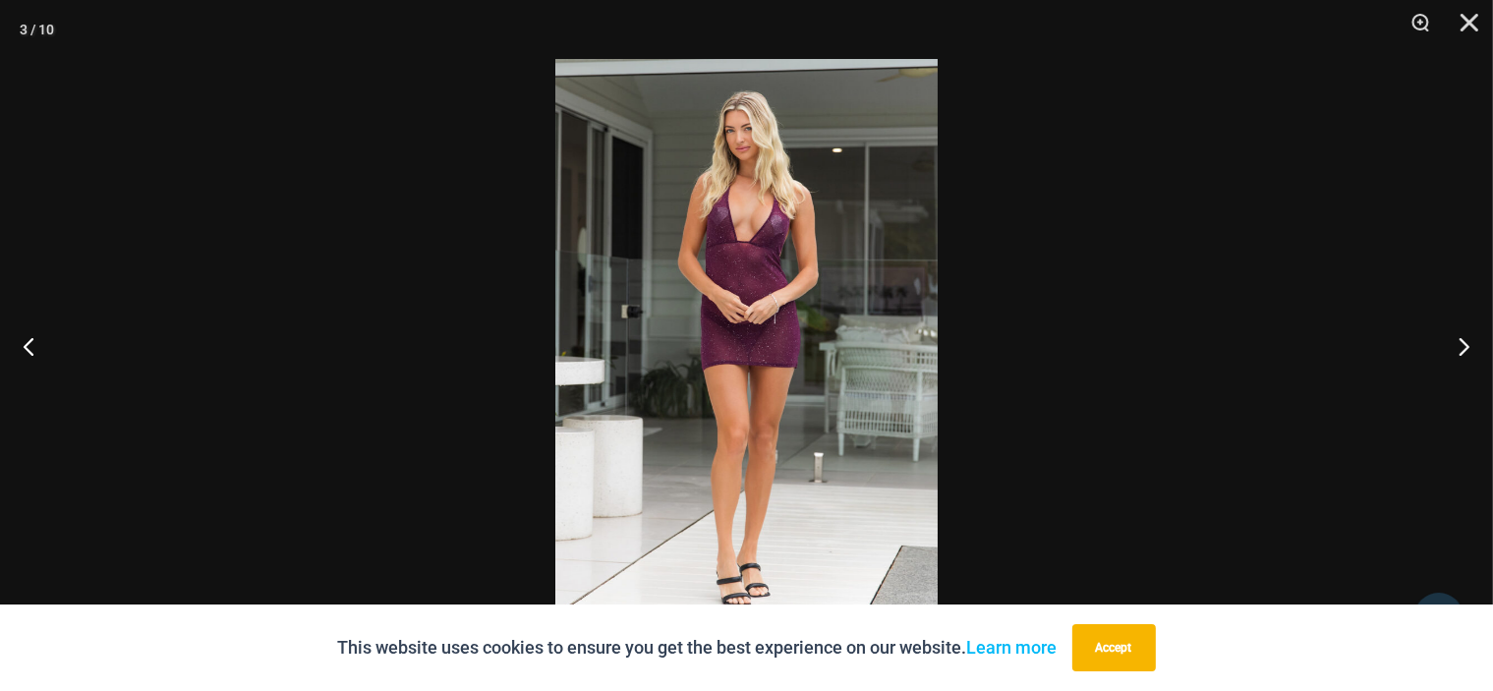
click at [670, 320] on img at bounding box center [746, 345] width 382 height 573
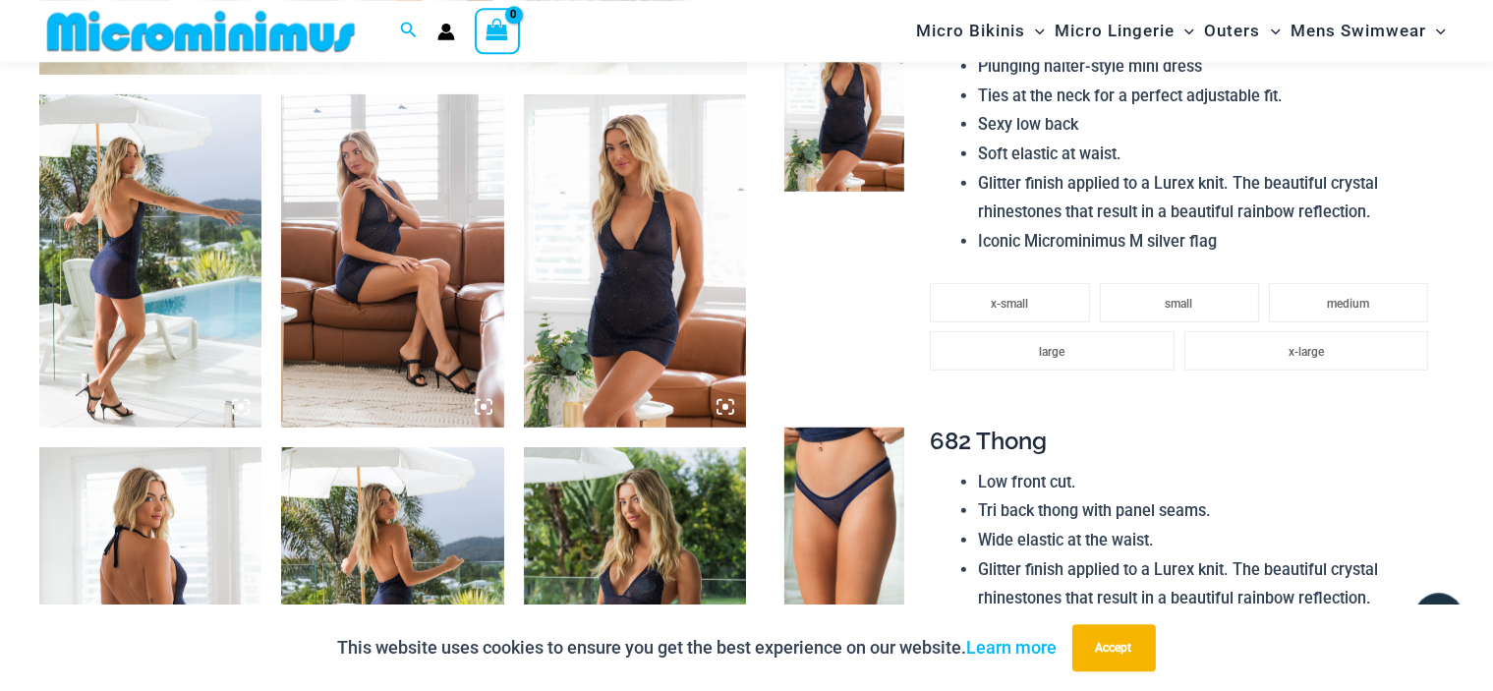
scroll to position [1331, 0]
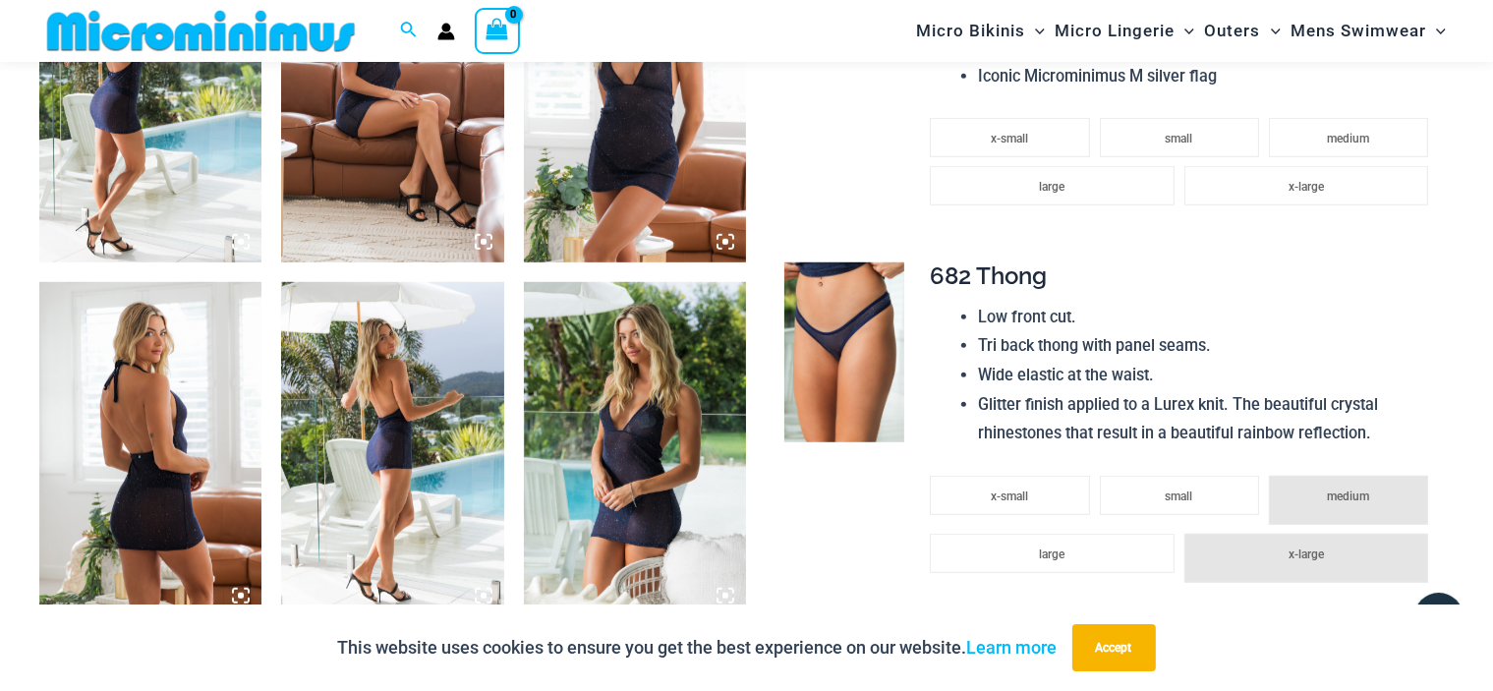
click at [646, 426] on img at bounding box center [635, 449] width 222 height 334
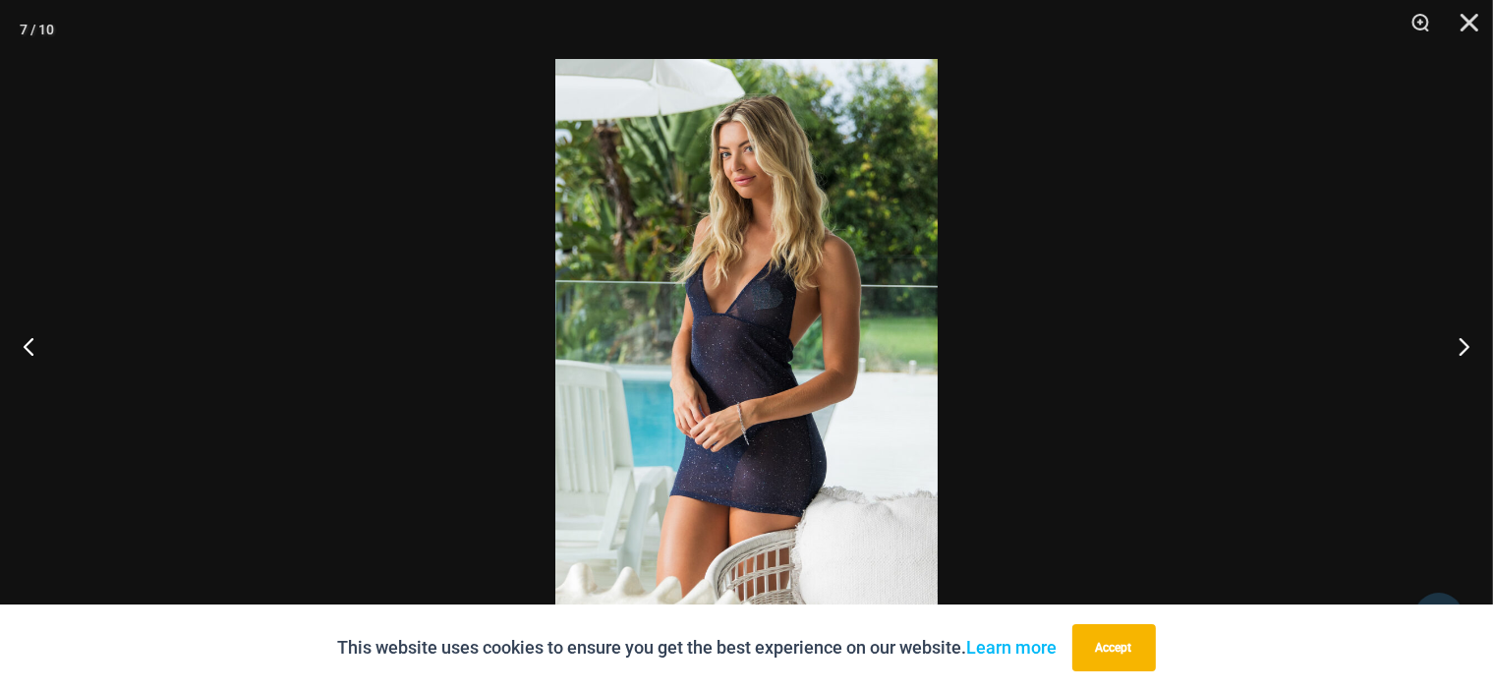
click at [671, 367] on img at bounding box center [746, 345] width 382 height 573
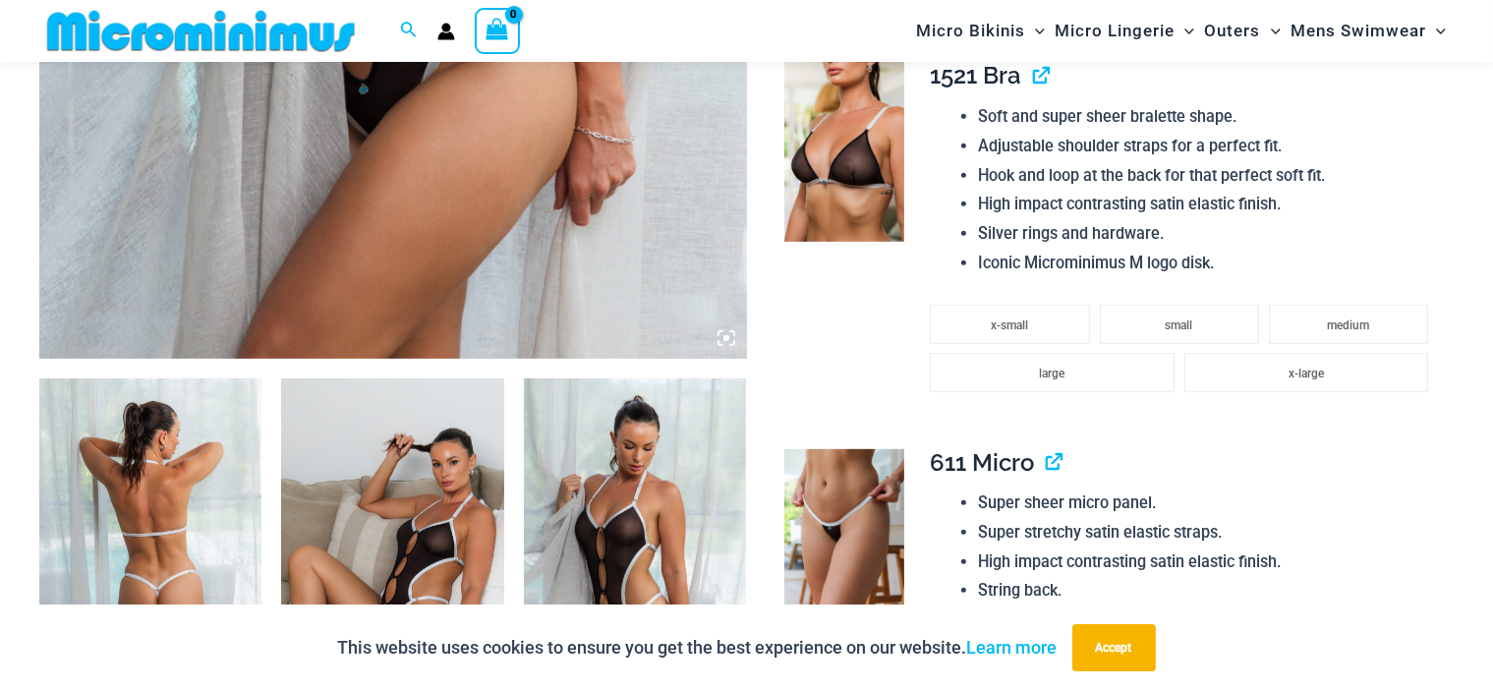
scroll to position [1331, 0]
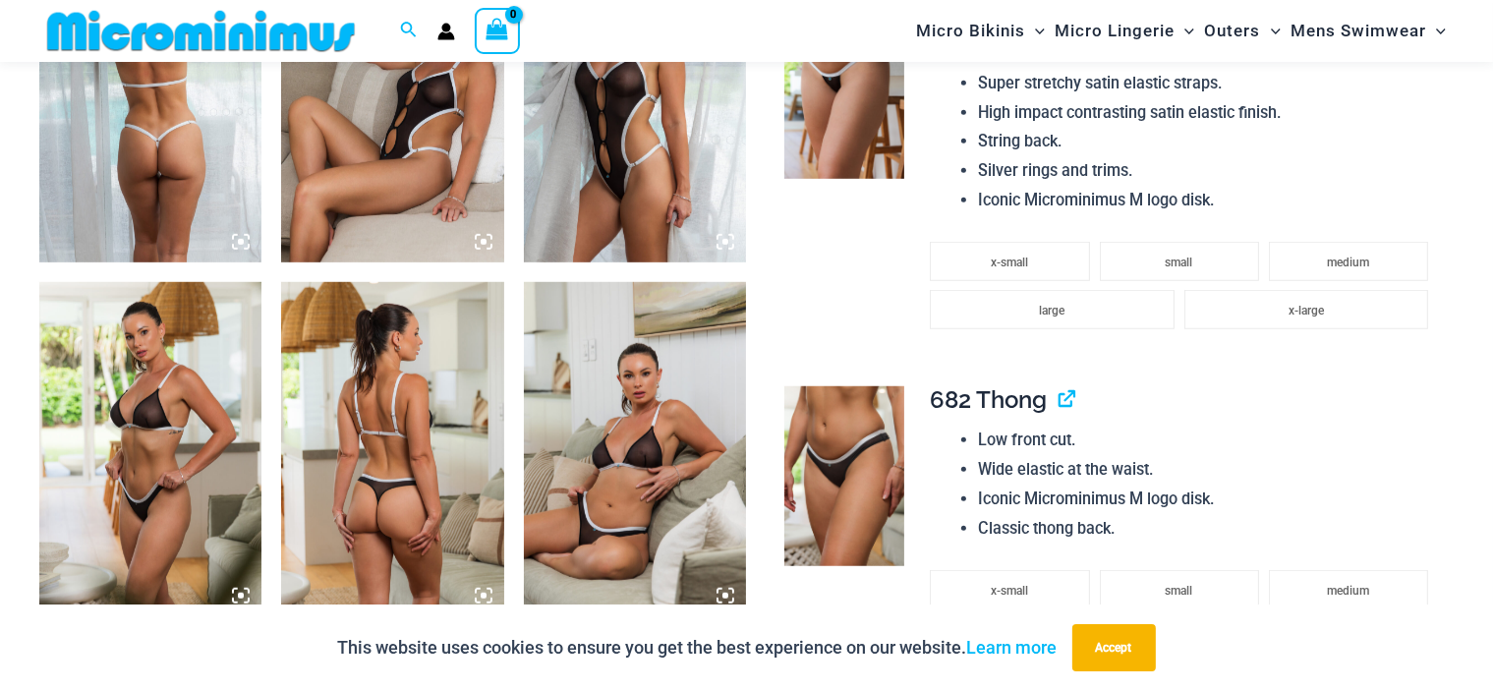
click at [180, 397] on img at bounding box center [150, 449] width 222 height 334
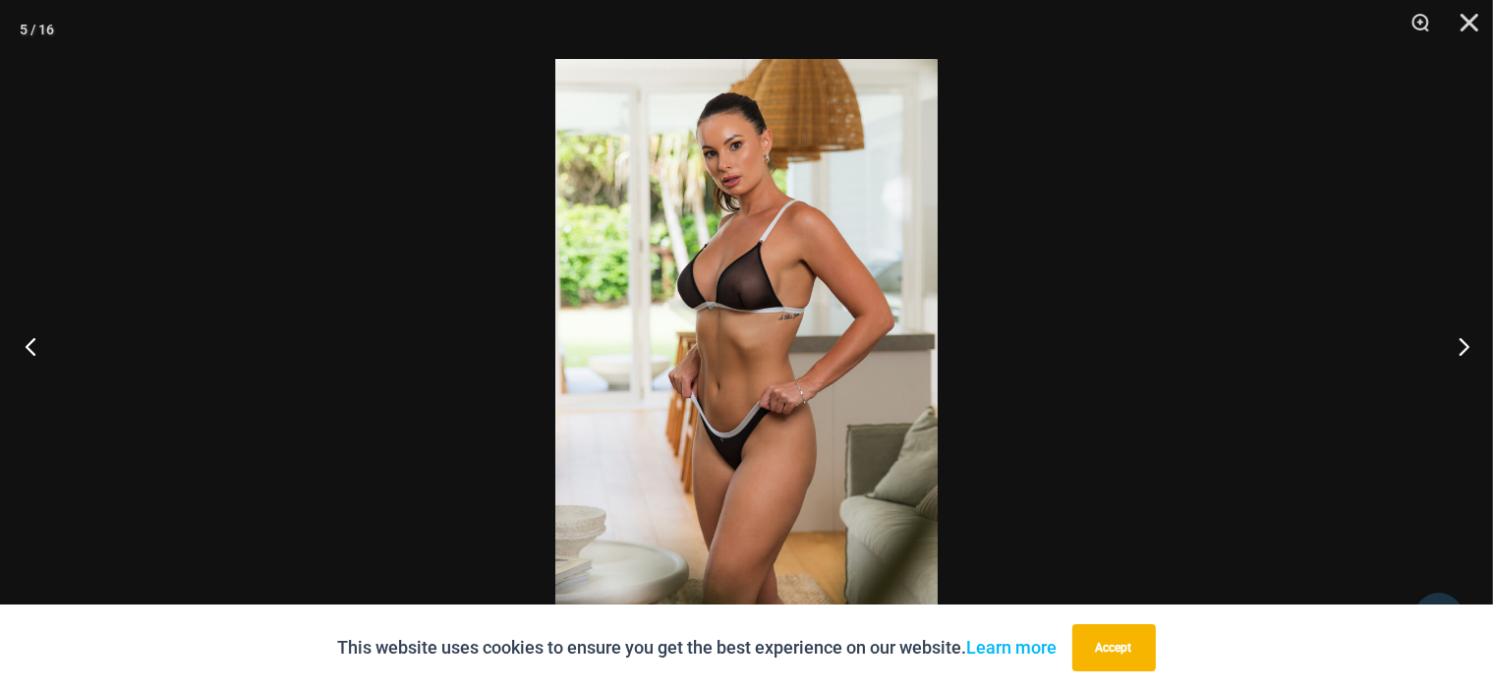
click at [29, 345] on button "Previous" at bounding box center [37, 346] width 74 height 98
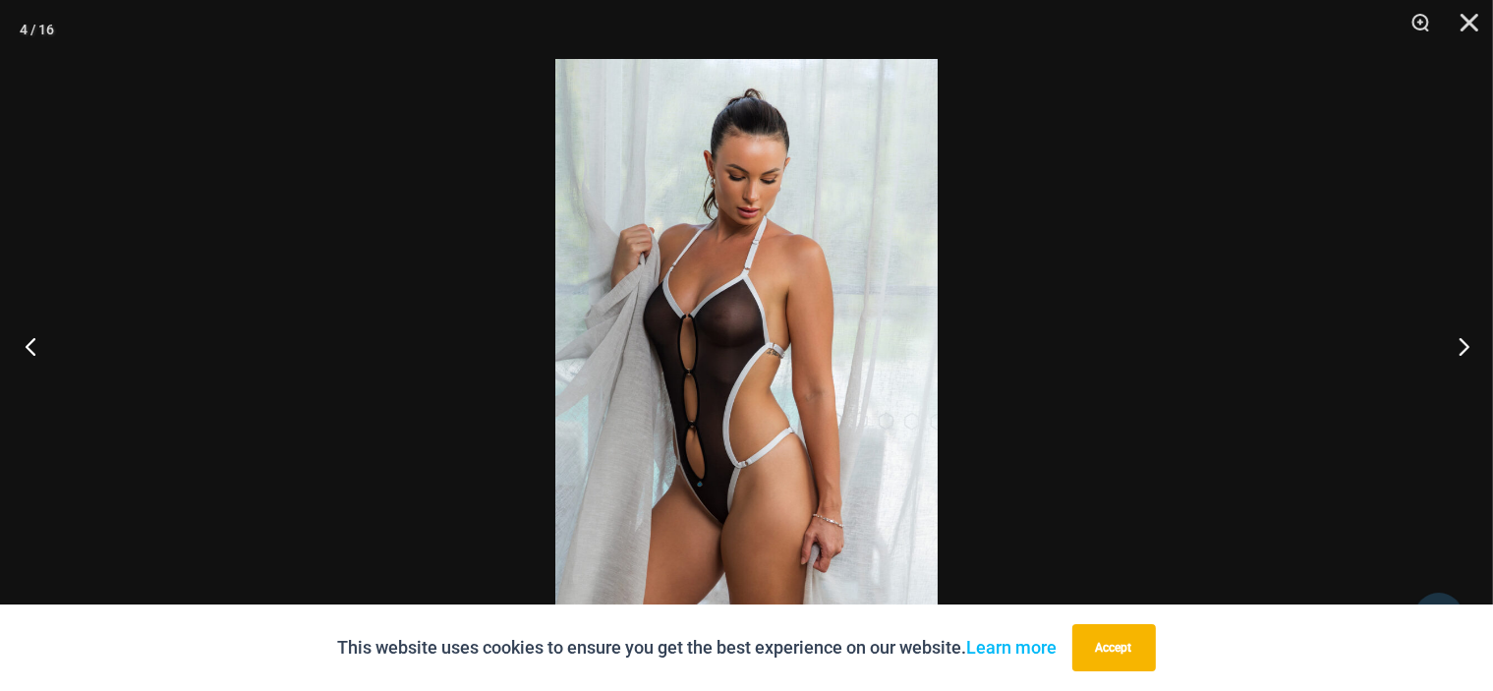
click at [29, 342] on button "Previous" at bounding box center [37, 346] width 74 height 98
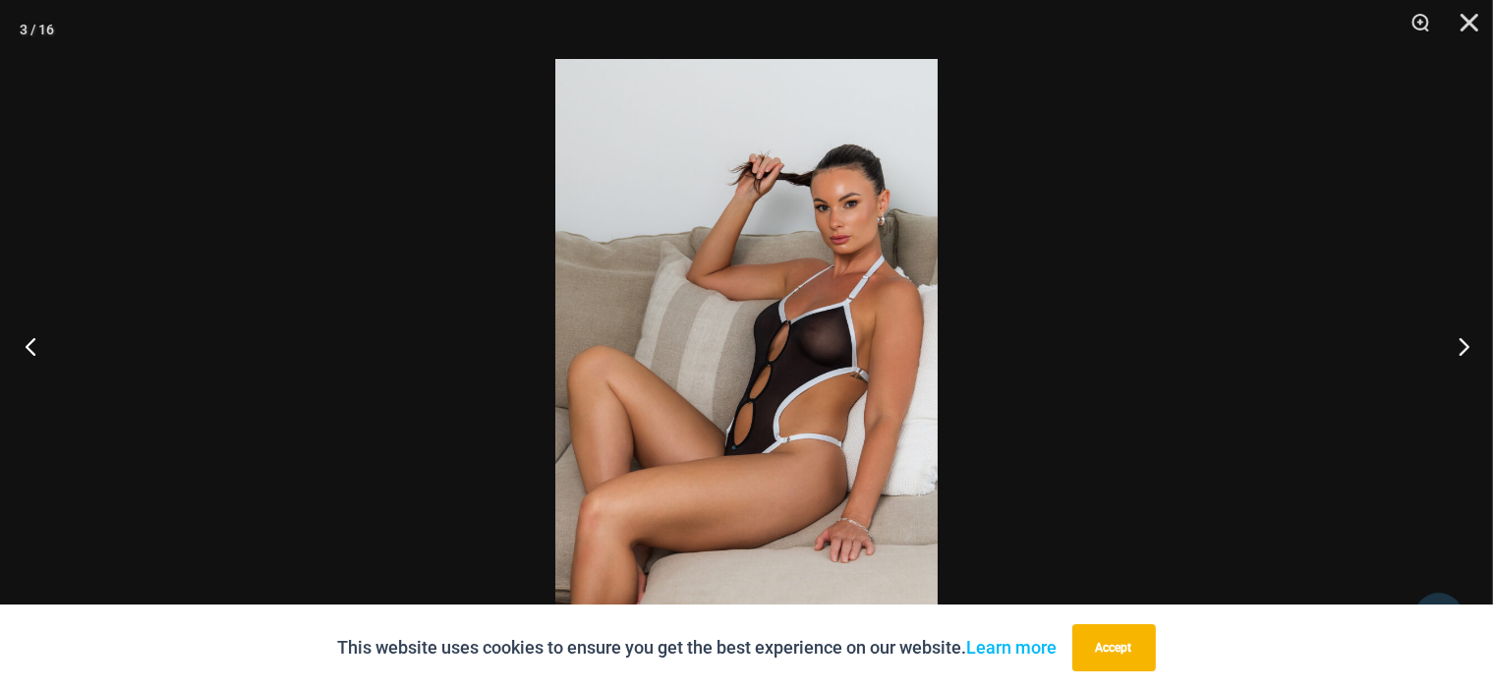
click at [29, 342] on button "Previous" at bounding box center [37, 346] width 74 height 98
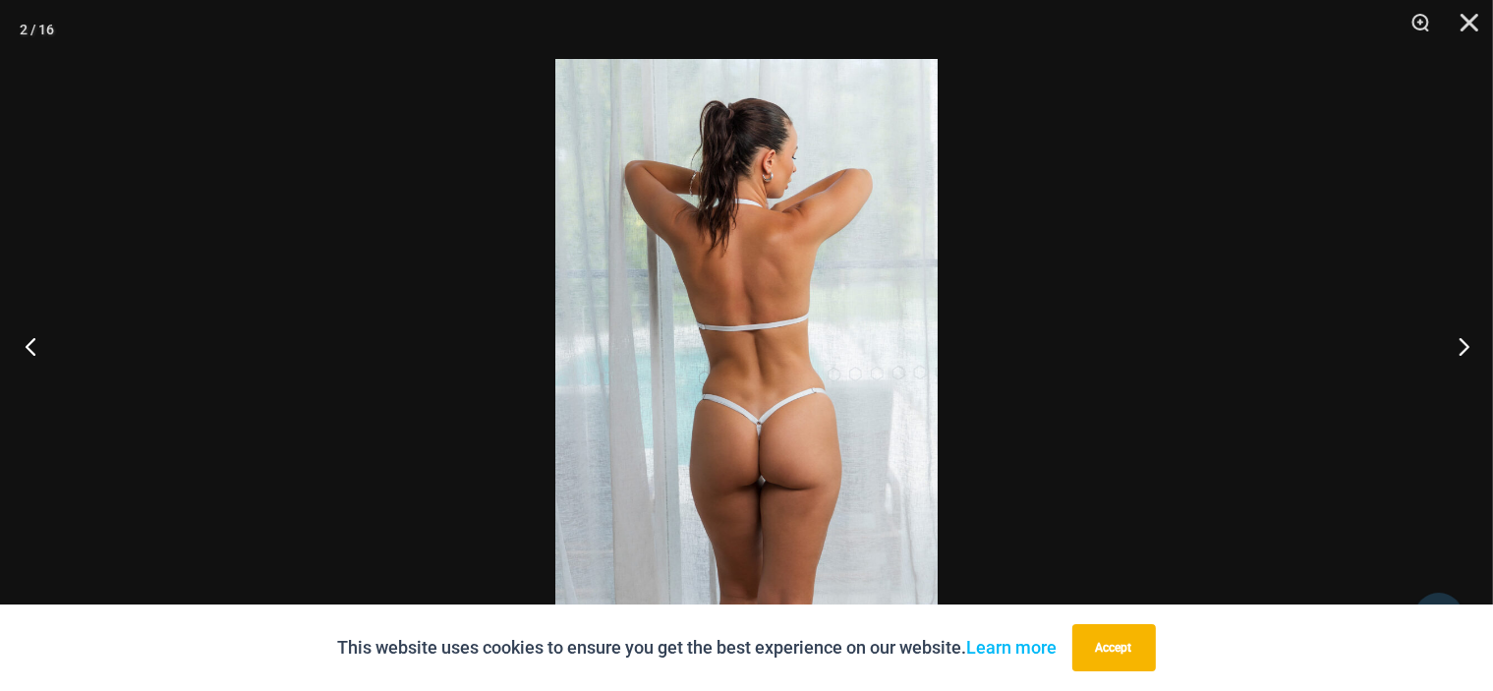
click at [27, 342] on button "Previous" at bounding box center [37, 346] width 74 height 98
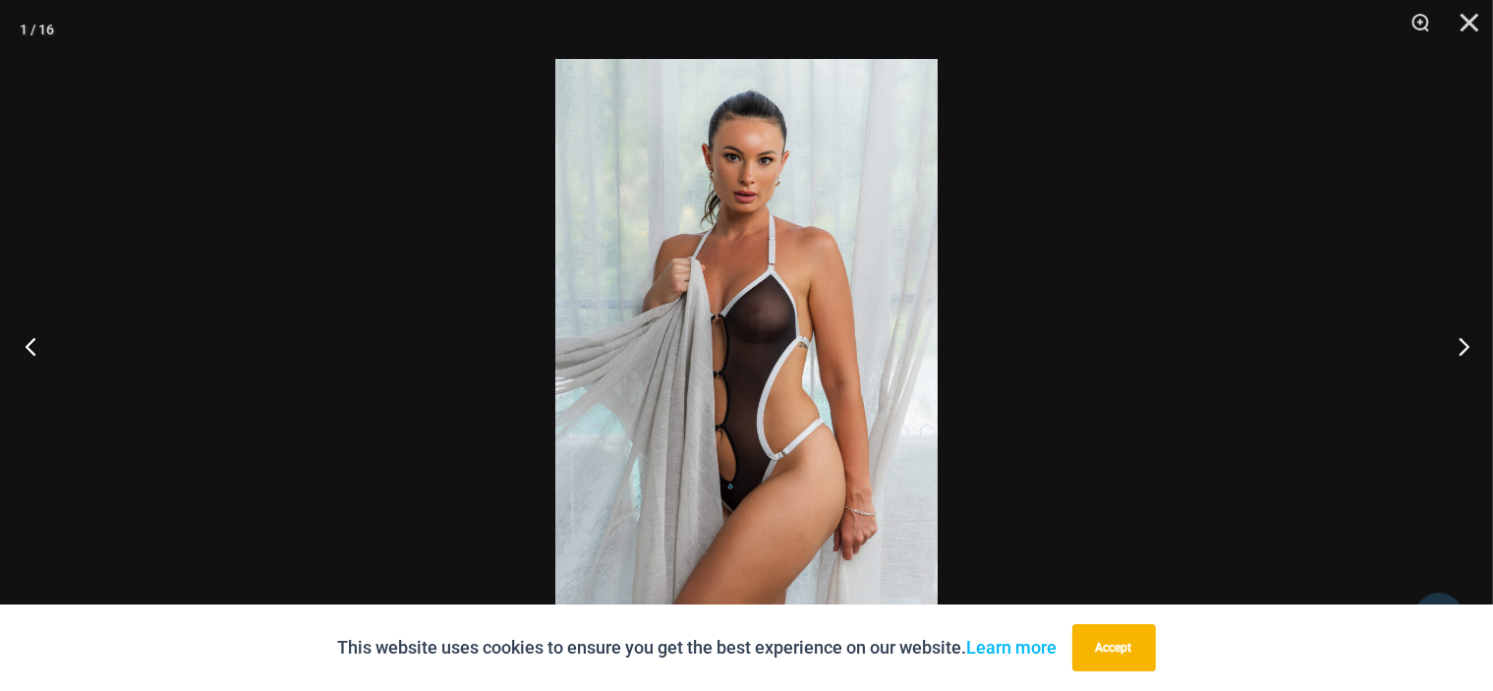
click at [27, 342] on button "Previous" at bounding box center [37, 346] width 74 height 98
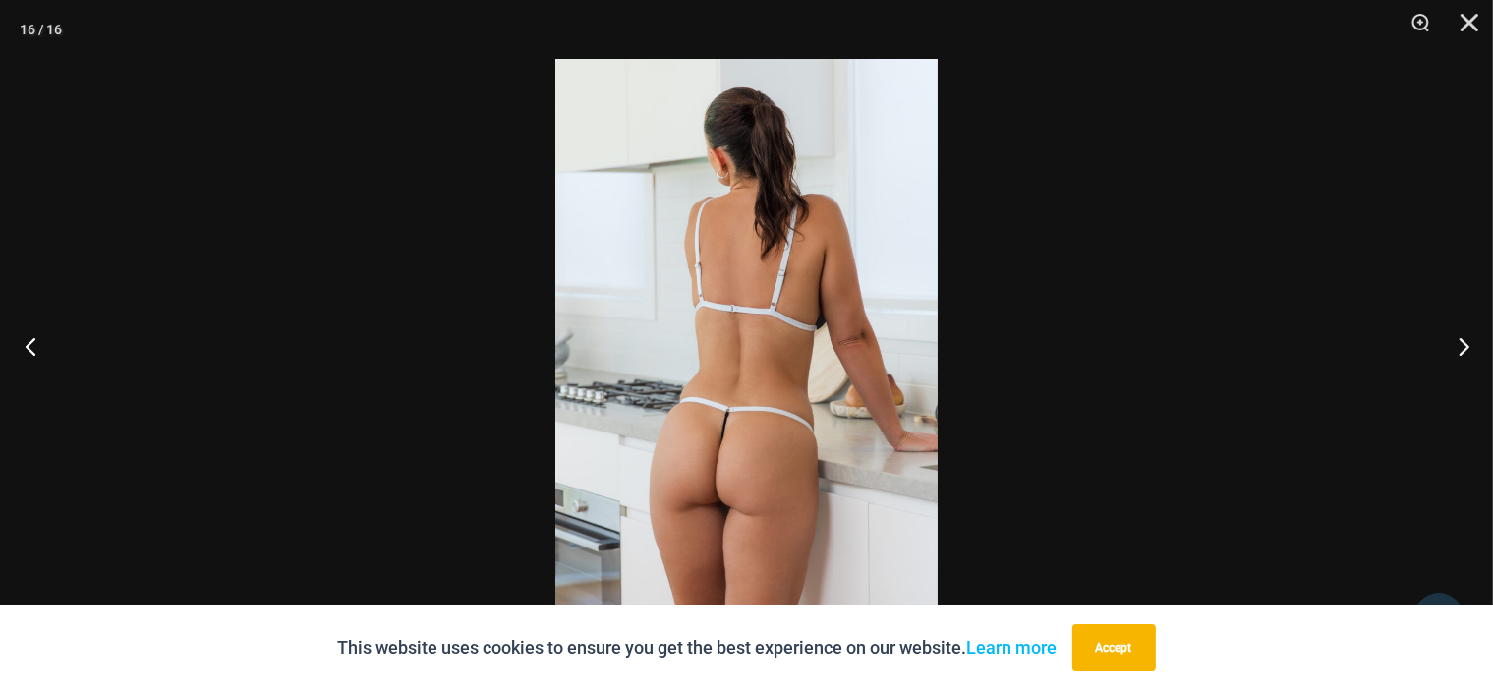
click at [27, 342] on button "Previous" at bounding box center [37, 346] width 74 height 98
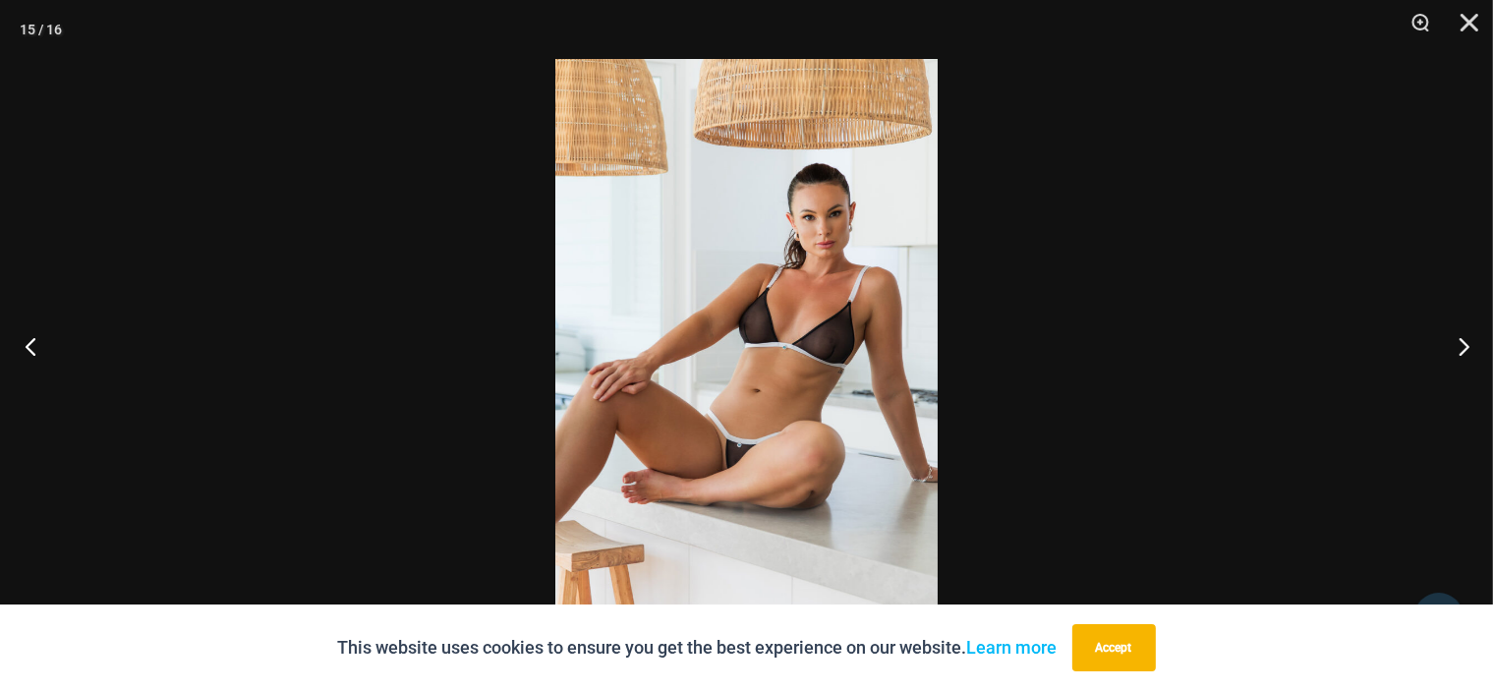
click at [27, 342] on button "Previous" at bounding box center [37, 346] width 74 height 98
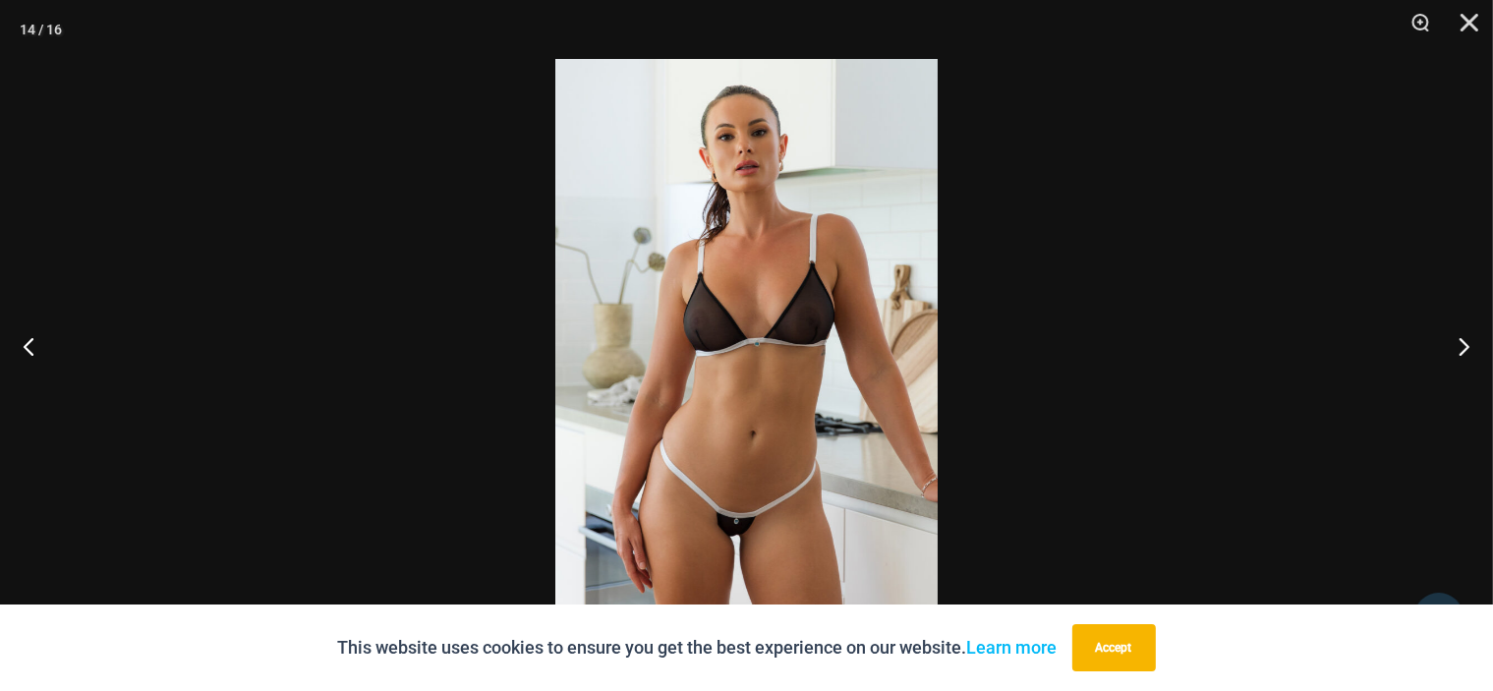
click at [682, 285] on img at bounding box center [746, 345] width 382 height 573
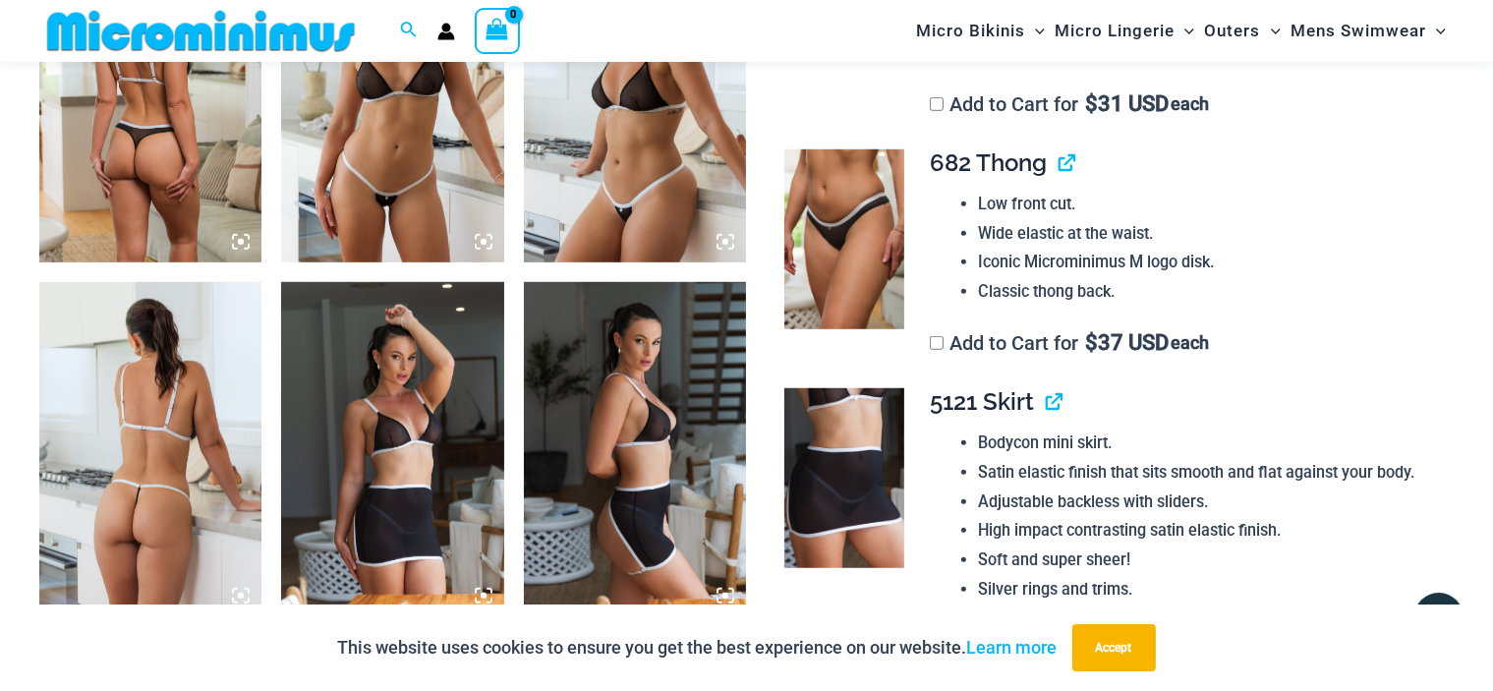
scroll to position [1781, 0]
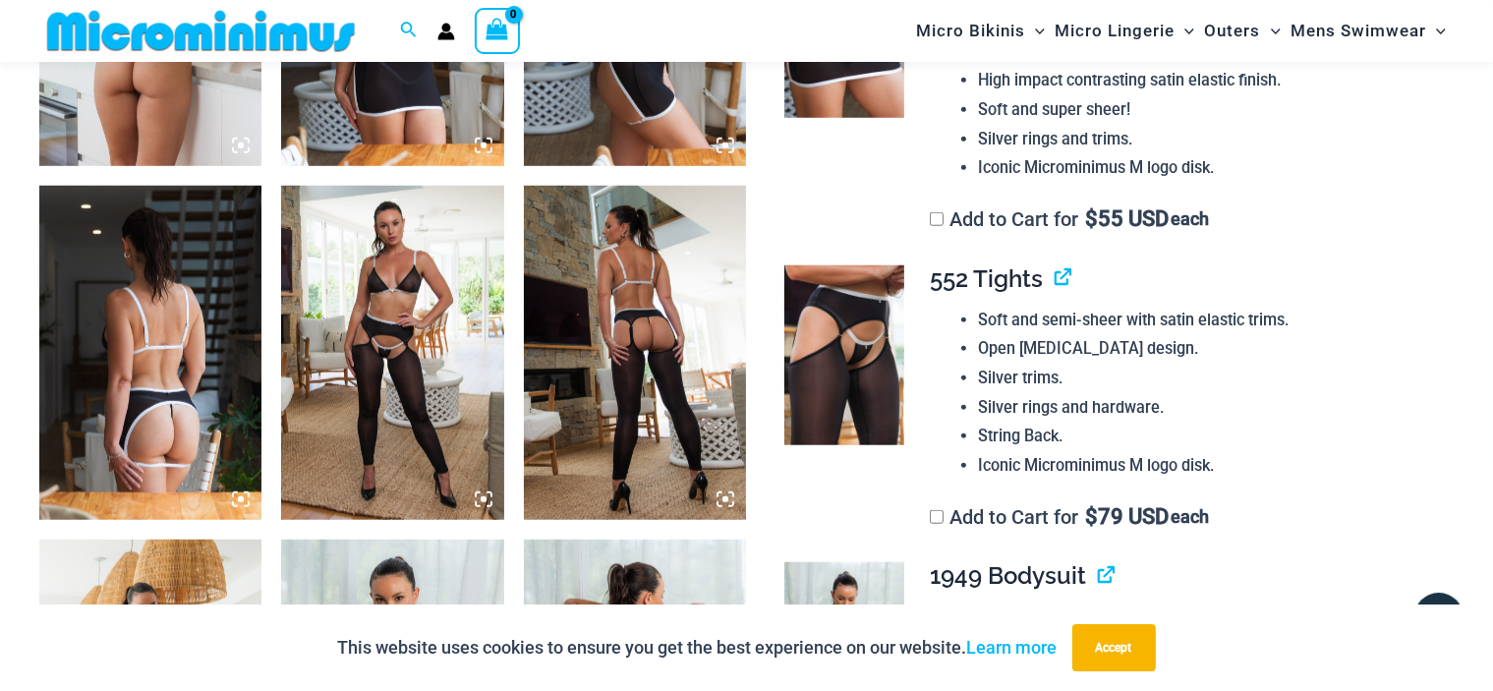
click at [389, 311] on img at bounding box center [392, 353] width 222 height 334
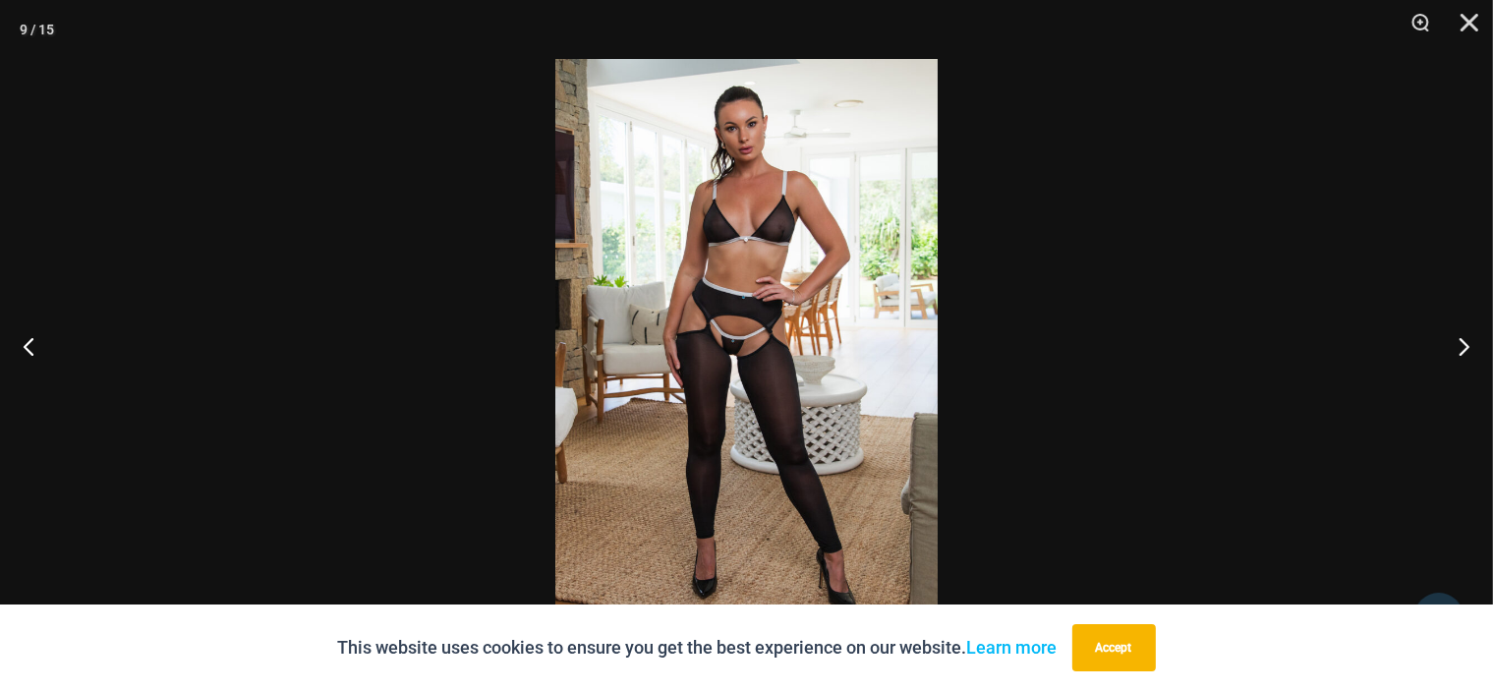
click at [722, 298] on img at bounding box center [746, 345] width 382 height 573
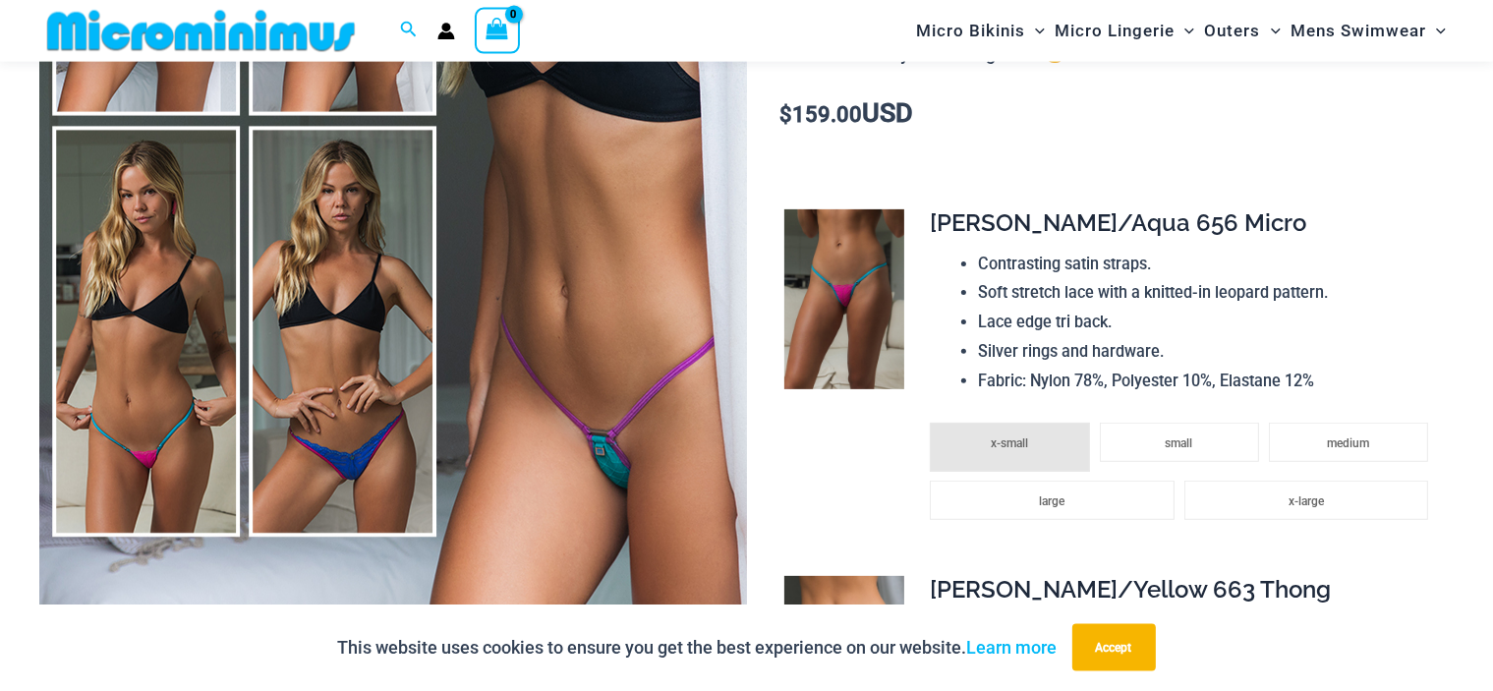
scroll to position [432, 0]
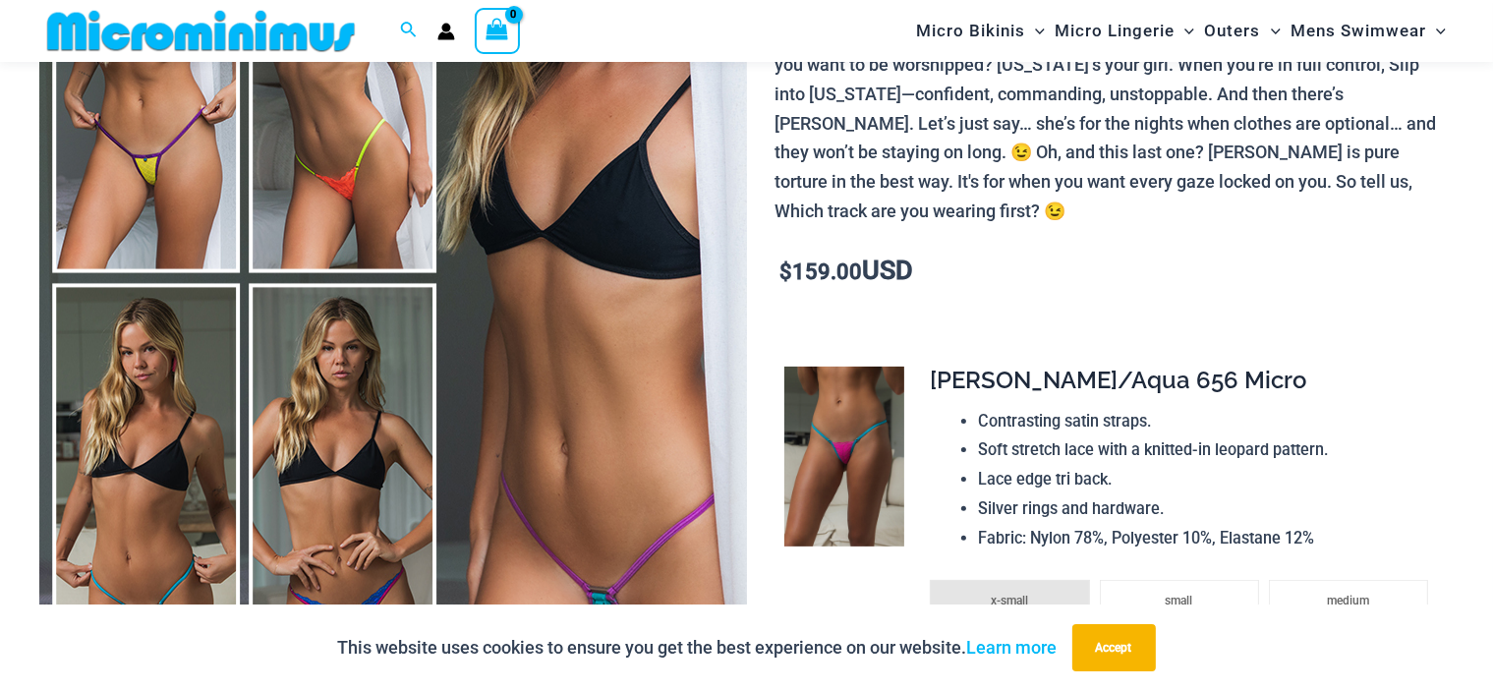
click at [549, 282] on img at bounding box center [393, 277] width 708 height 1061
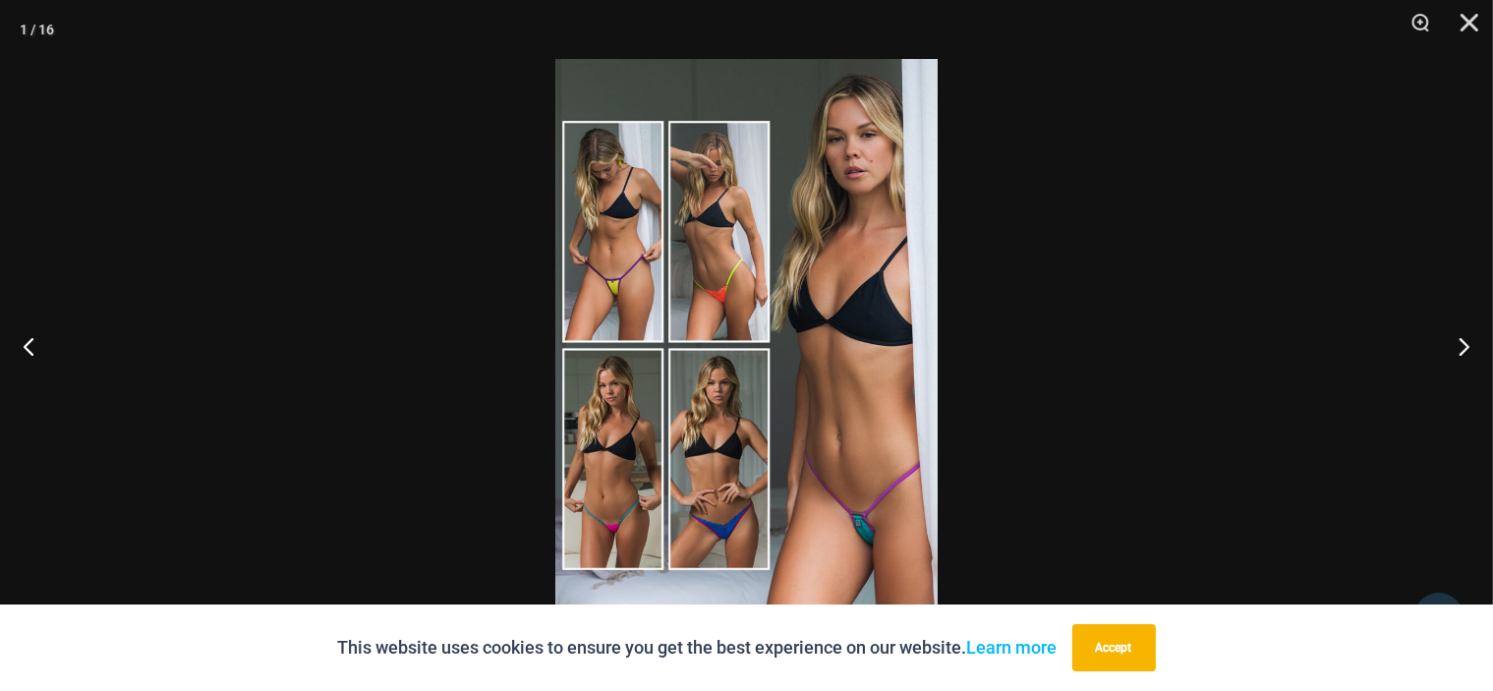
click at [714, 281] on img at bounding box center [746, 345] width 382 height 573
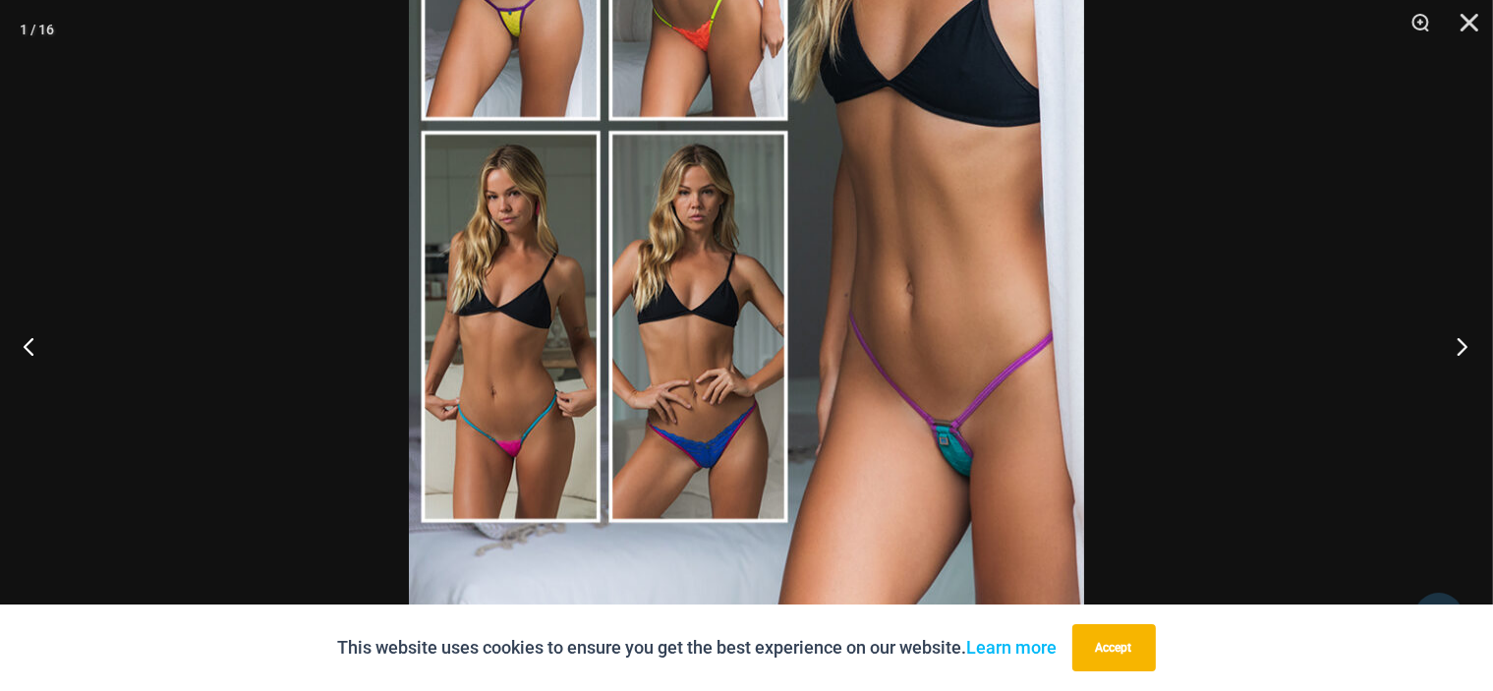
click at [1465, 342] on button "Next" at bounding box center [1456, 346] width 74 height 98
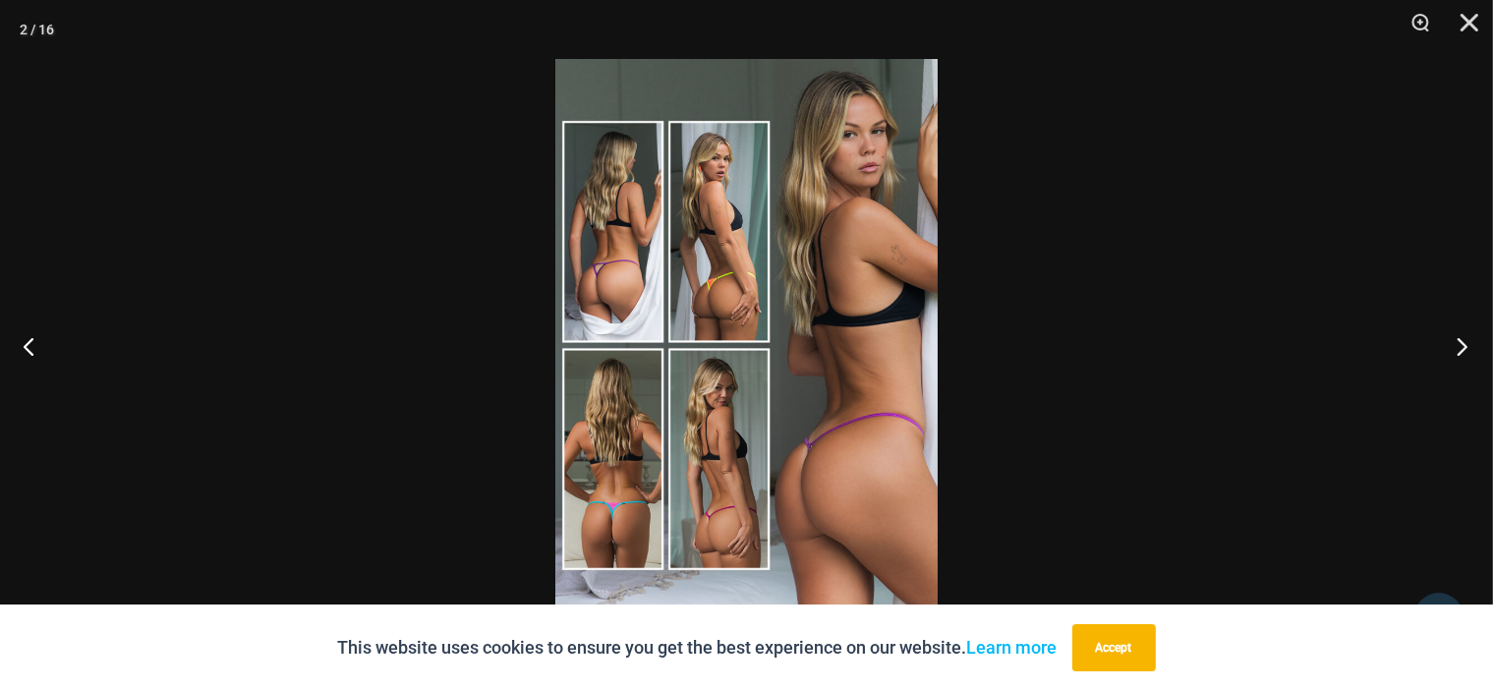
click at [1463, 339] on button "Next" at bounding box center [1456, 346] width 74 height 98
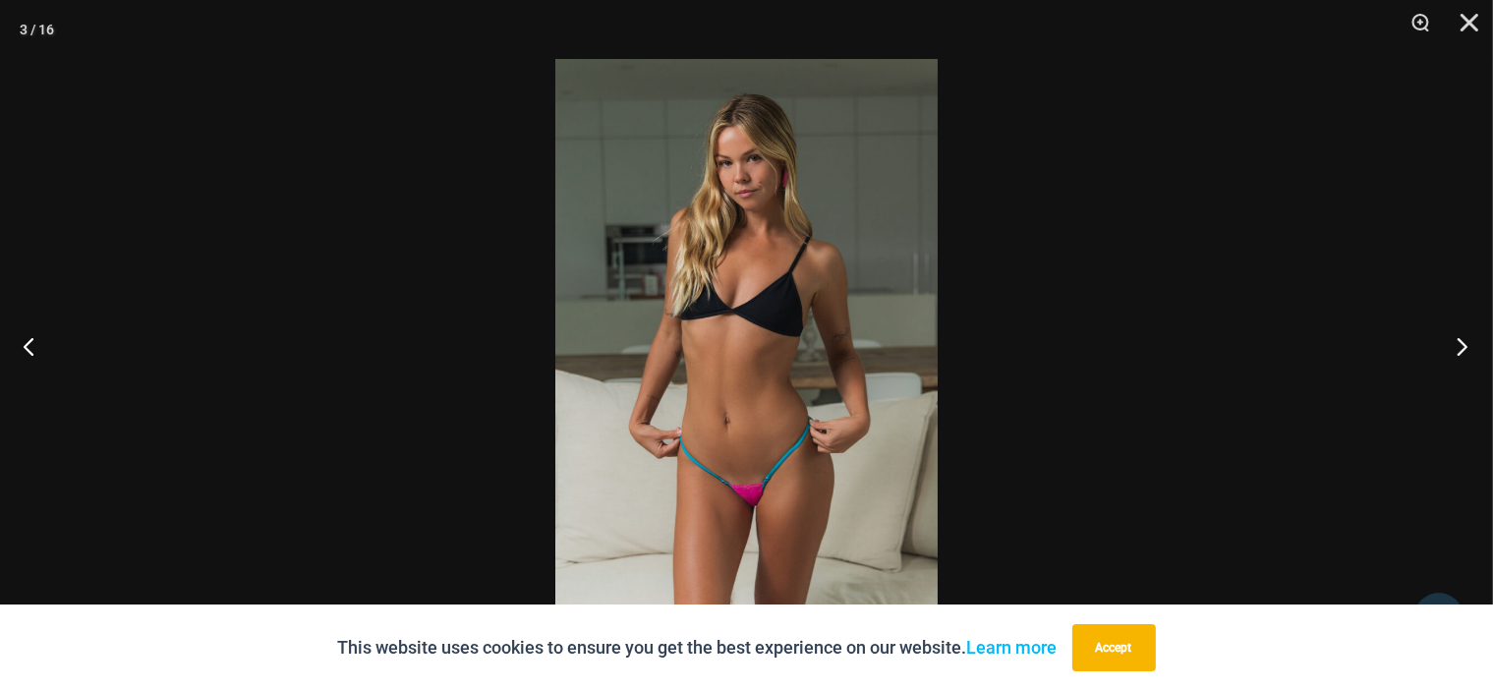
click at [1463, 339] on button "Next" at bounding box center [1456, 346] width 74 height 98
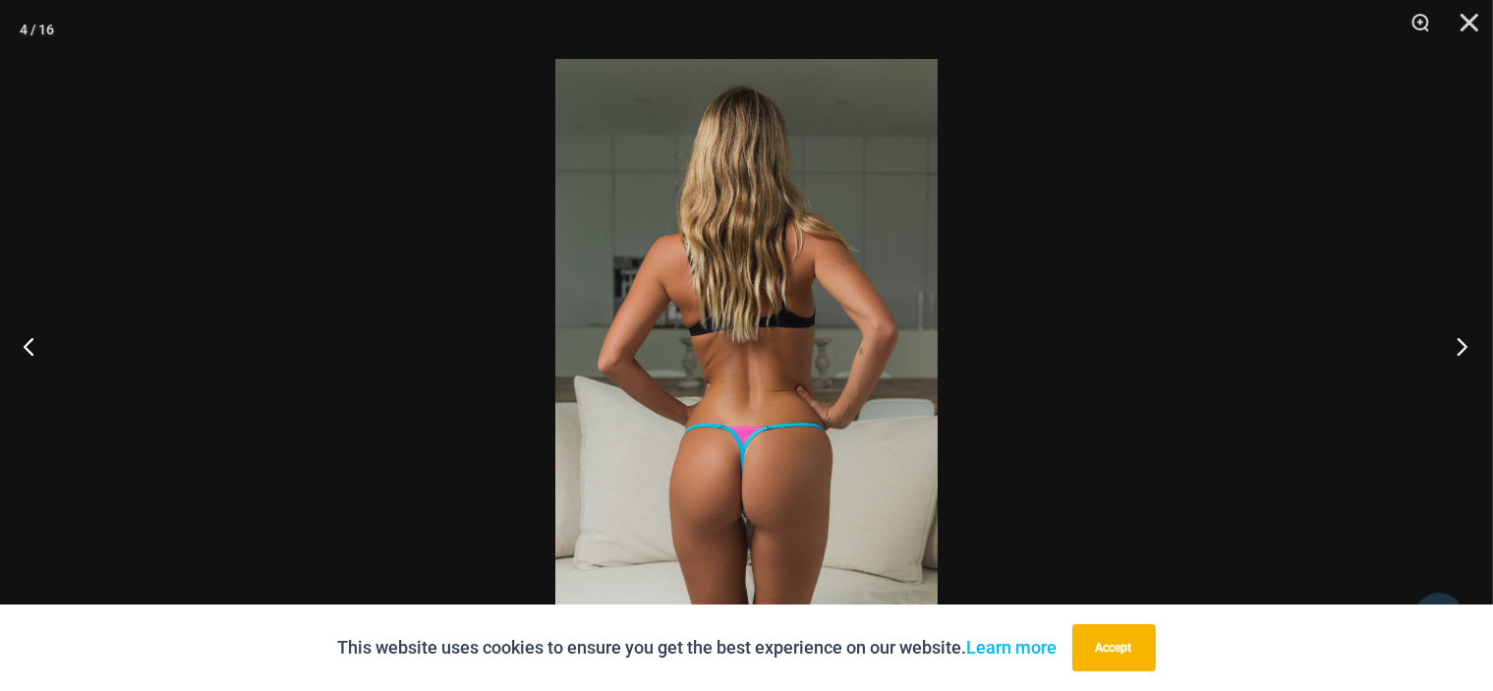
click at [1463, 339] on button "Next" at bounding box center [1456, 346] width 74 height 98
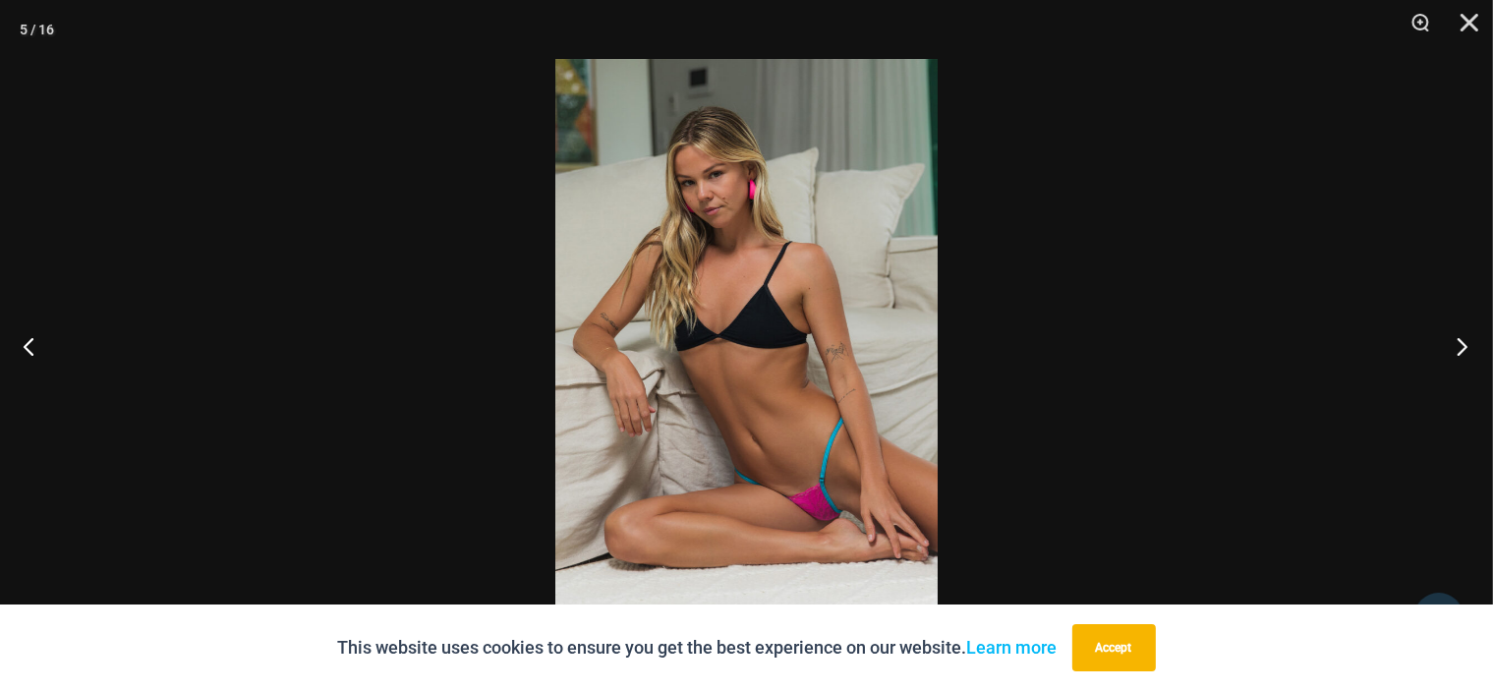
click at [1463, 339] on button "Next" at bounding box center [1456, 346] width 74 height 98
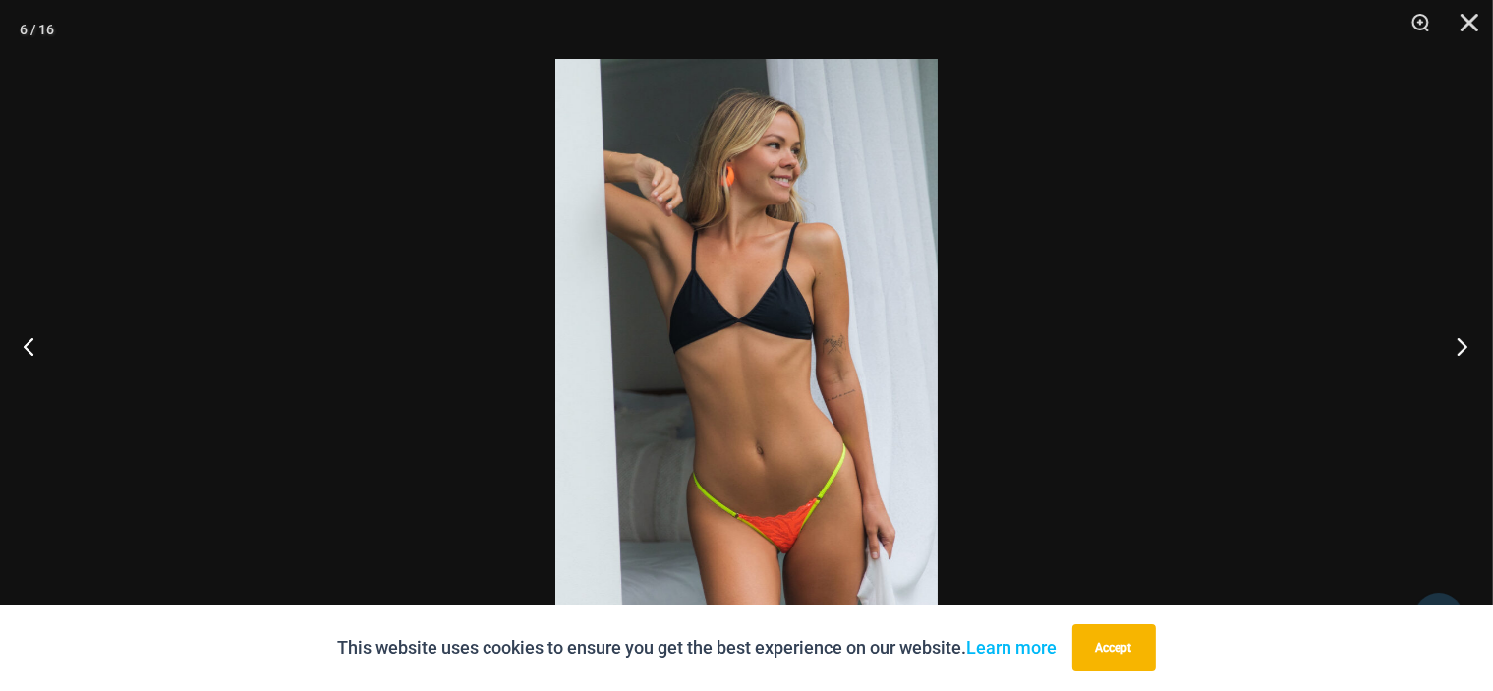
click at [1463, 339] on button "Next" at bounding box center [1456, 346] width 74 height 98
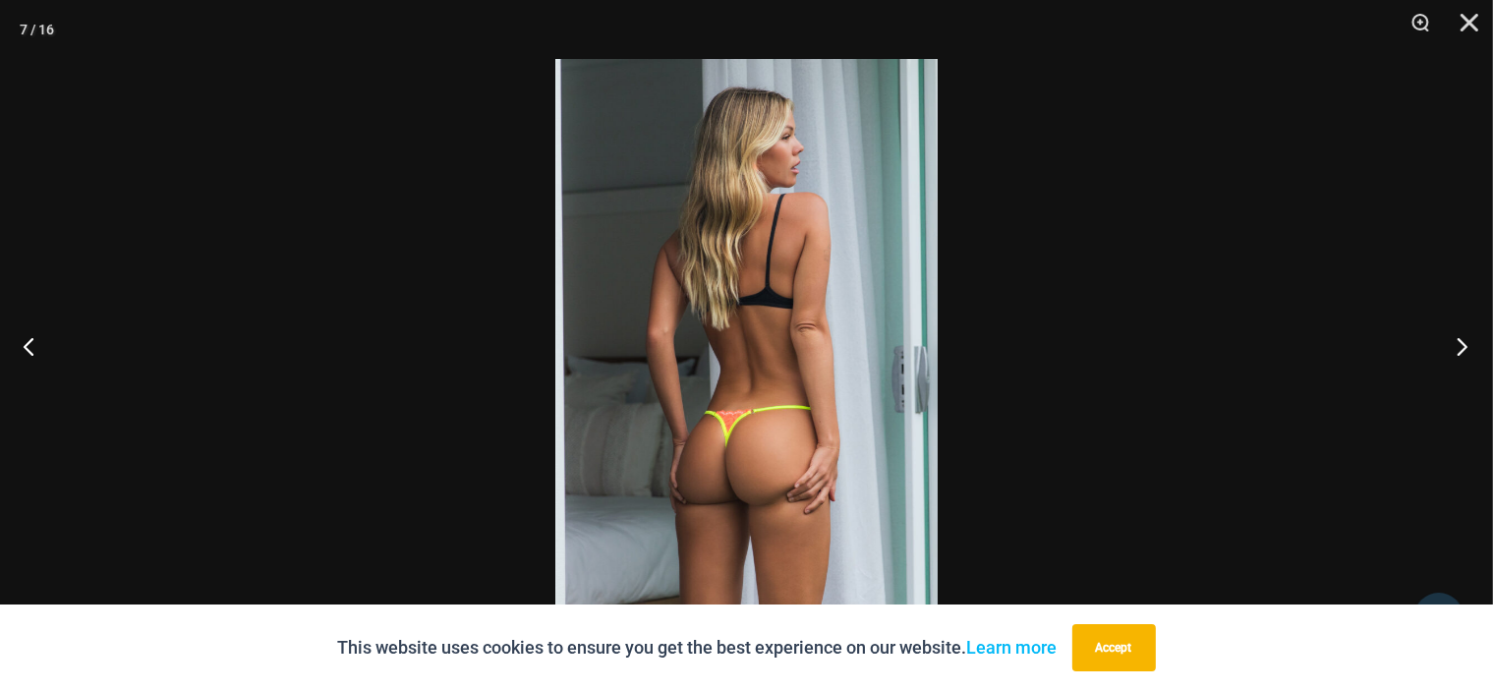
click at [1463, 339] on button "Next" at bounding box center [1456, 346] width 74 height 98
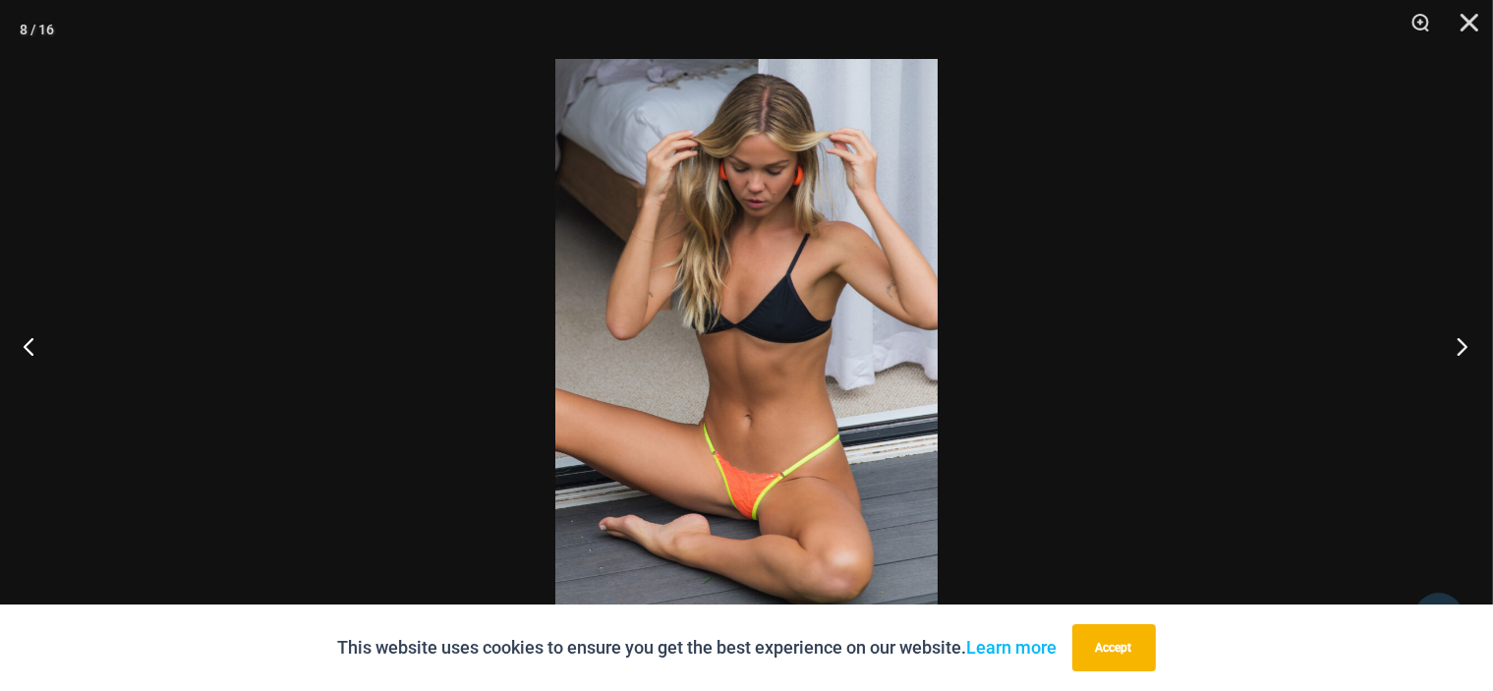
click at [1462, 339] on button "Next" at bounding box center [1456, 346] width 74 height 98
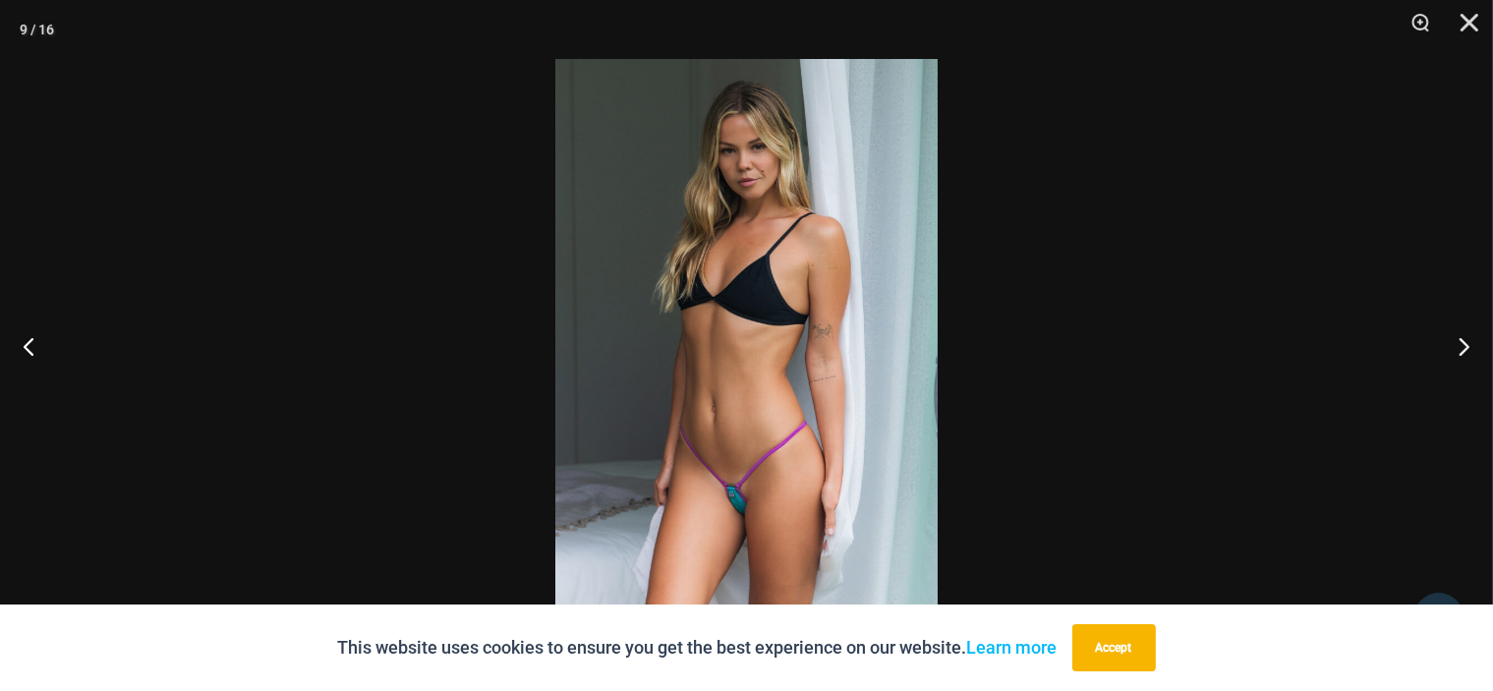
click at [743, 305] on img at bounding box center [746, 345] width 382 height 573
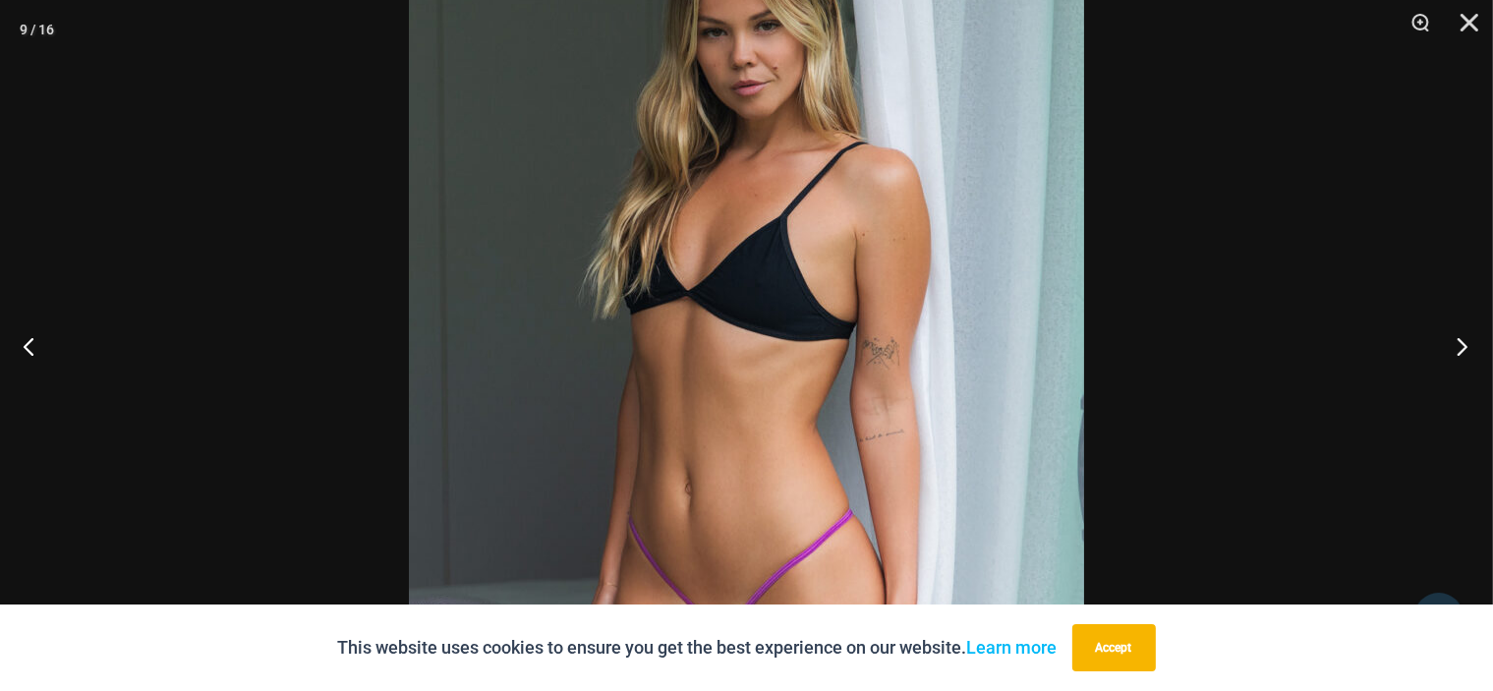
click at [1454, 328] on button "Next" at bounding box center [1456, 346] width 74 height 98
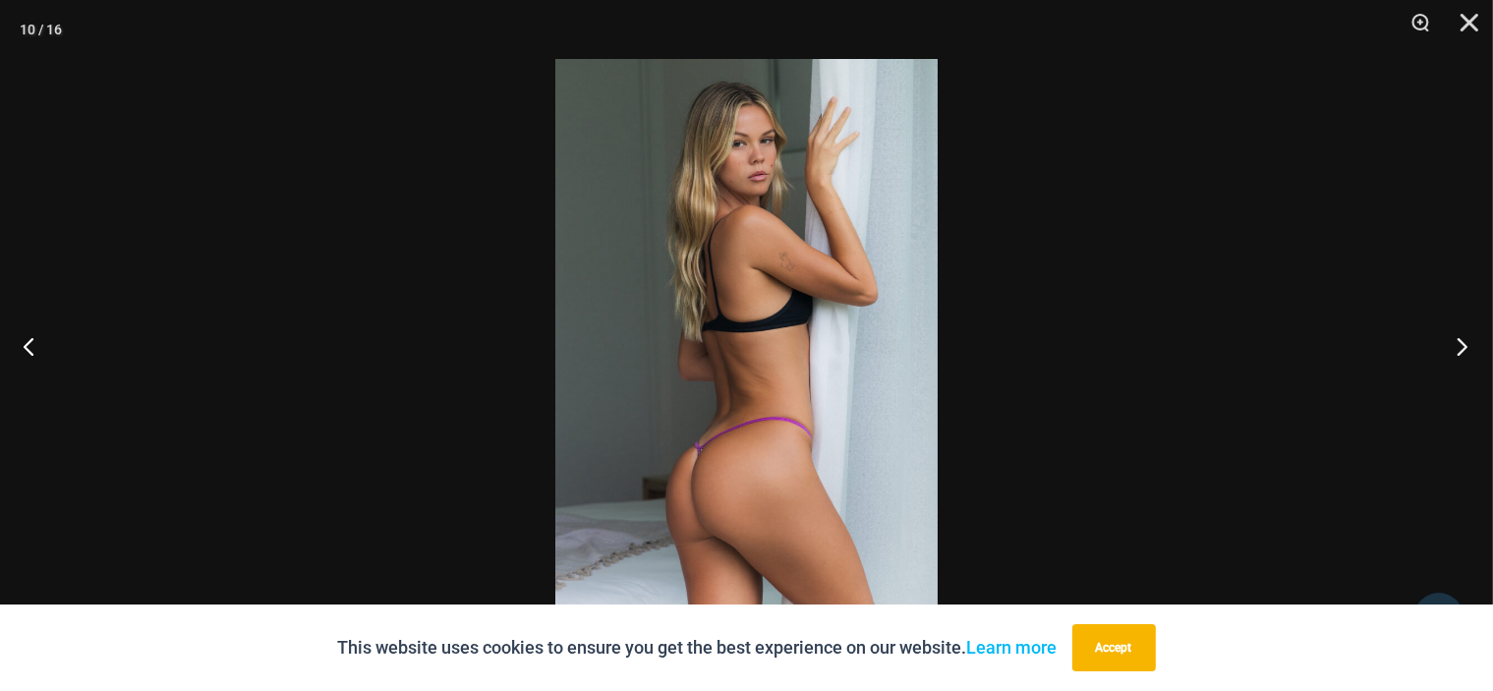
click at [1454, 328] on button "Next" at bounding box center [1456, 346] width 74 height 98
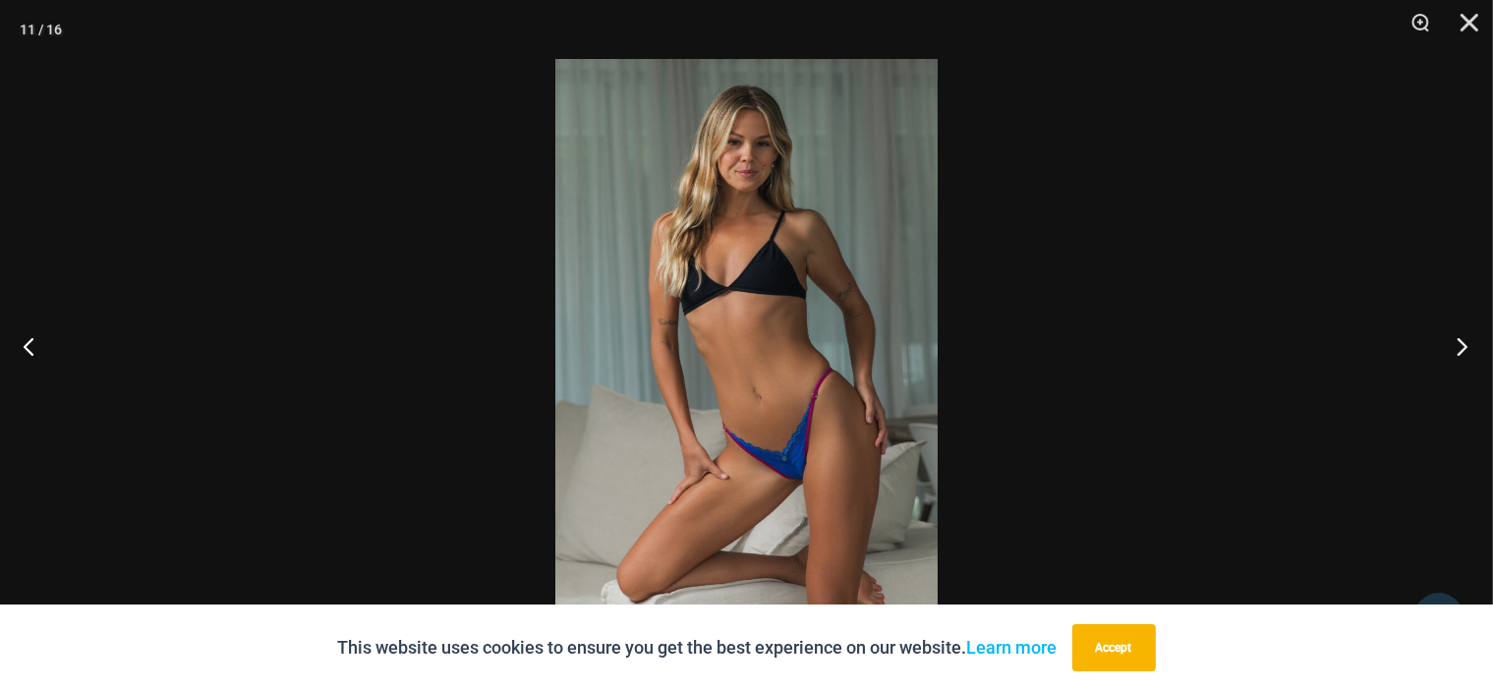
click at [1454, 328] on button "Next" at bounding box center [1456, 346] width 74 height 98
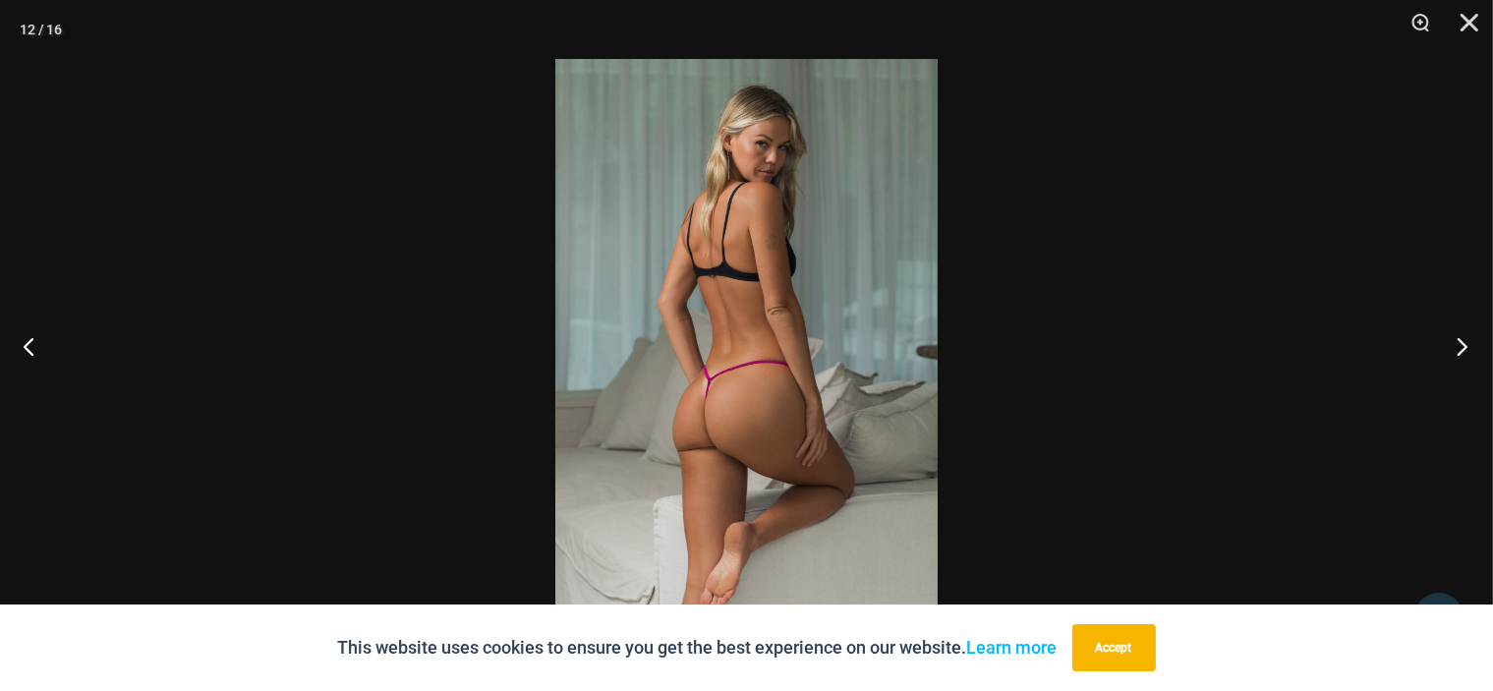
click at [1454, 328] on button "Next" at bounding box center [1456, 346] width 74 height 98
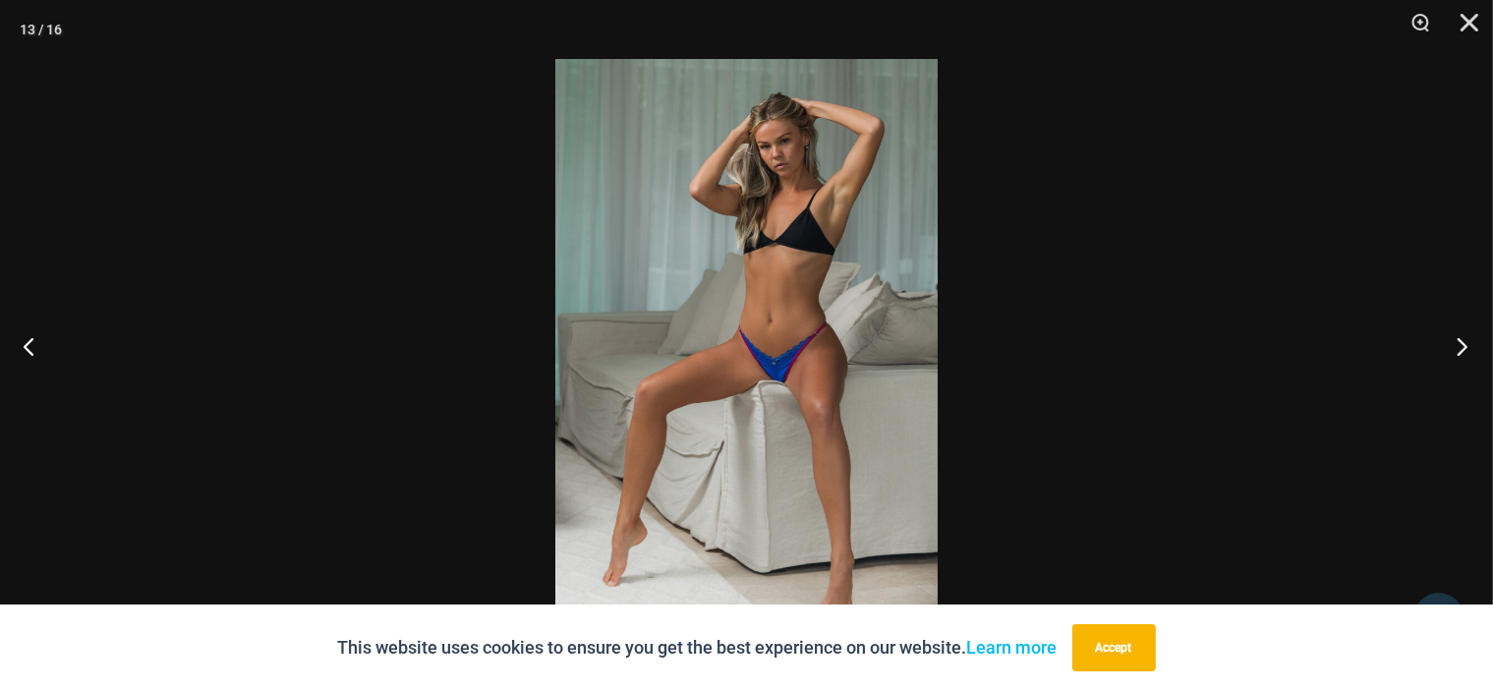
click at [1453, 328] on button "Next" at bounding box center [1456, 346] width 74 height 98
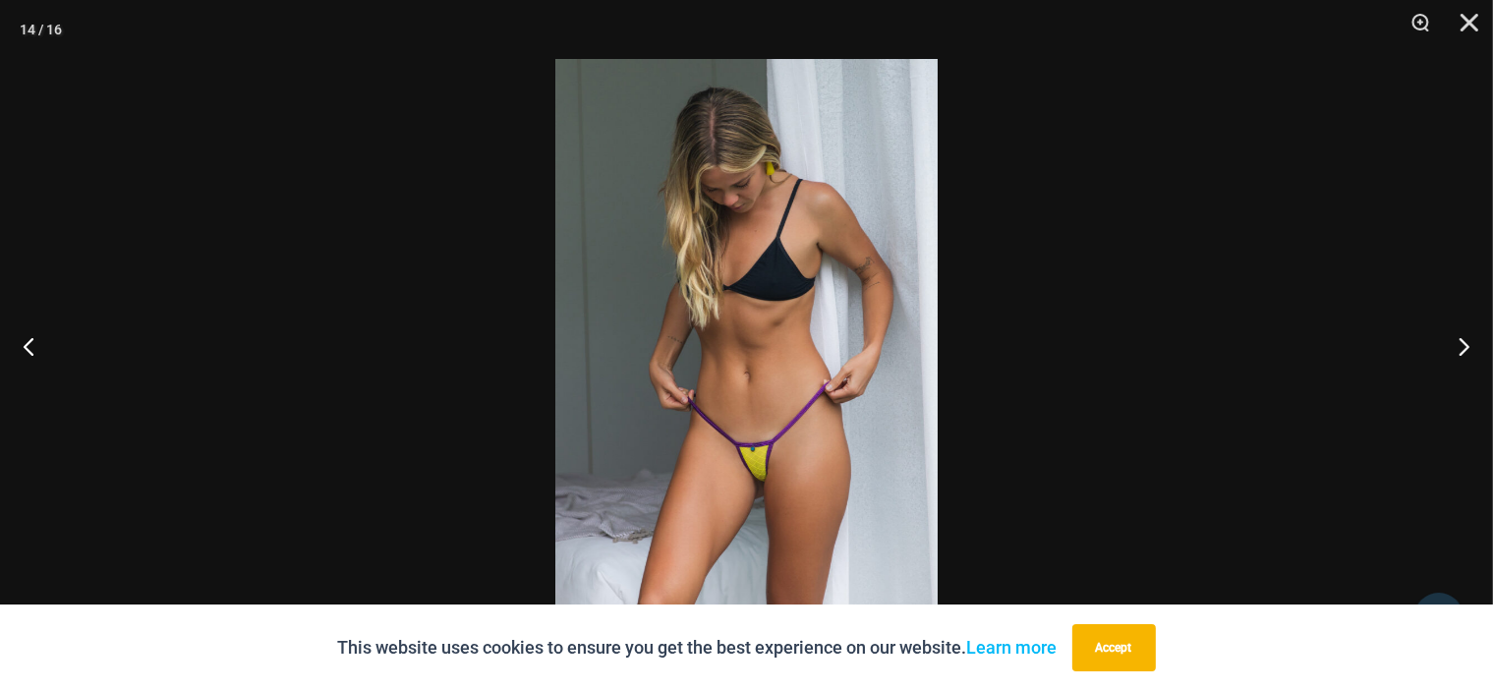
click at [700, 274] on img at bounding box center [746, 345] width 382 height 573
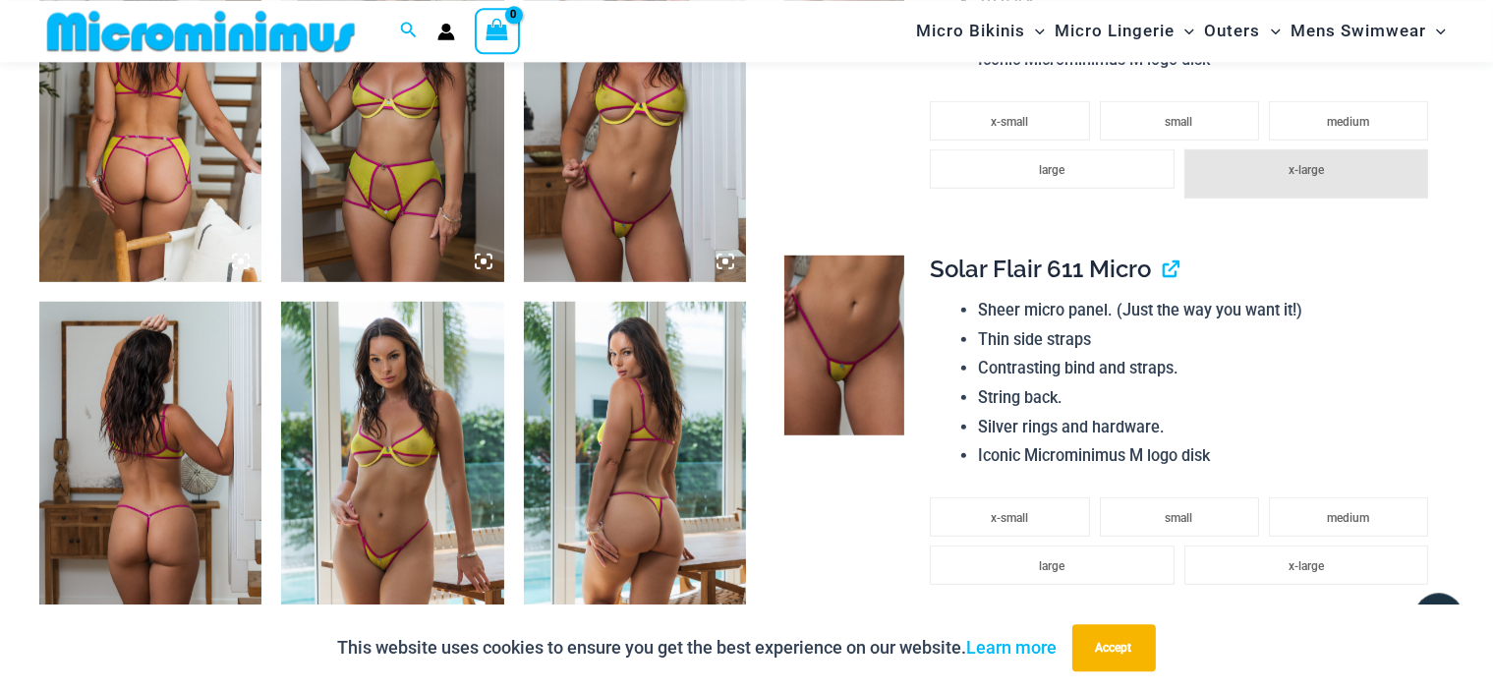
scroll to position [1331, 0]
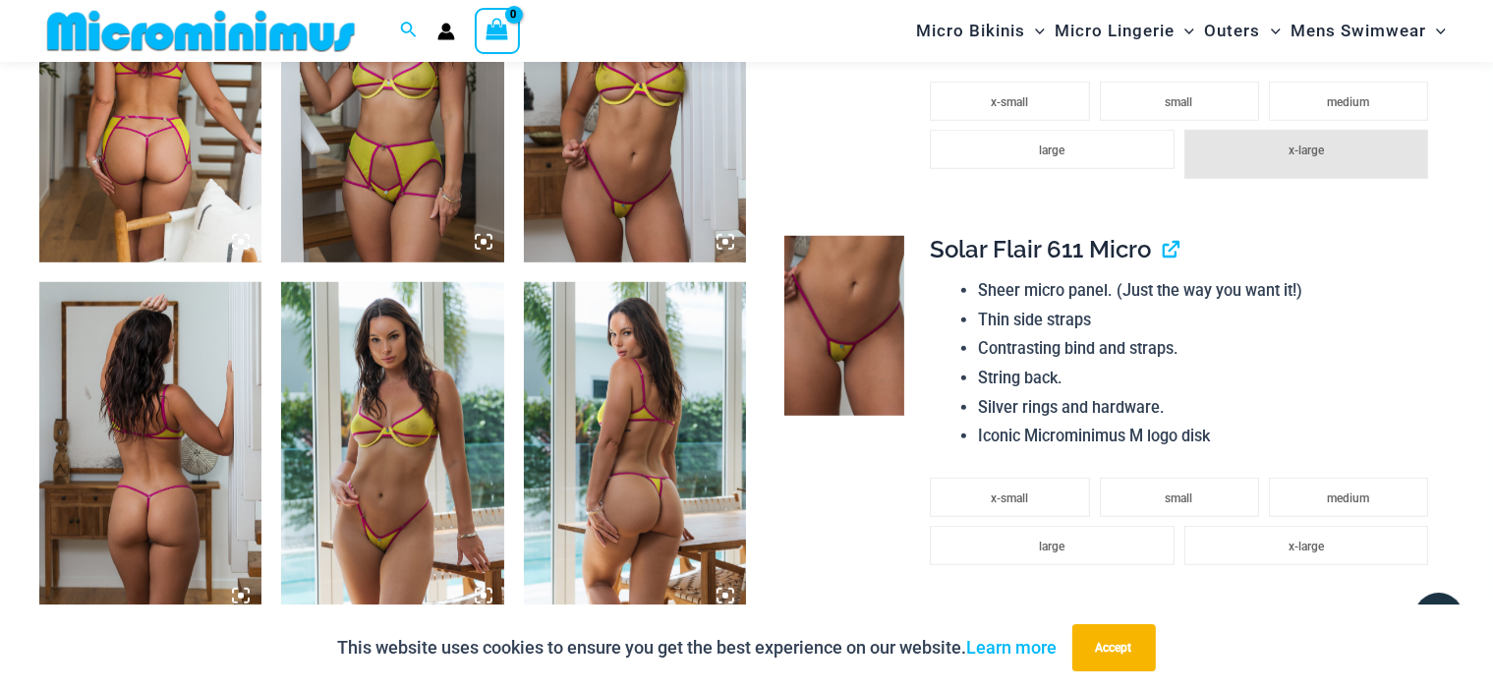
click at [608, 138] on img at bounding box center [635, 96] width 222 height 334
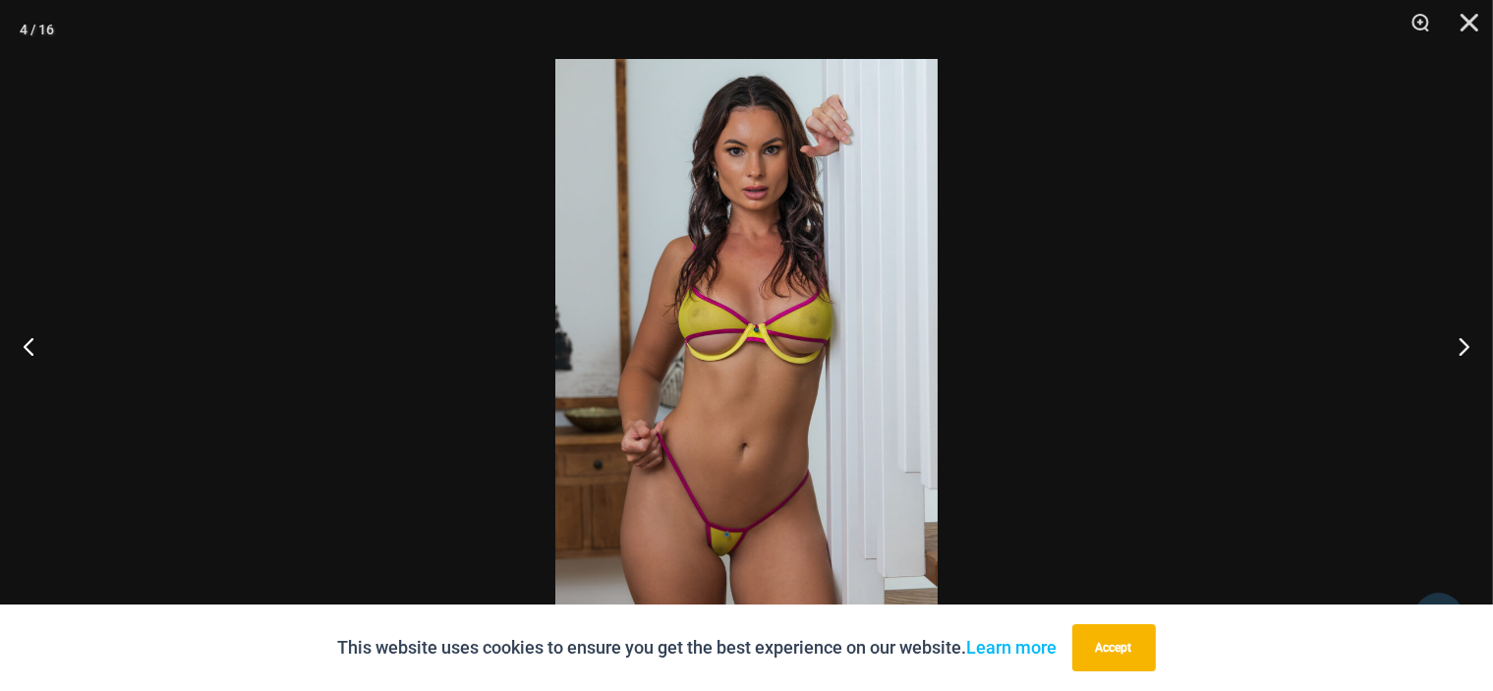
click at [786, 254] on img at bounding box center [746, 345] width 382 height 573
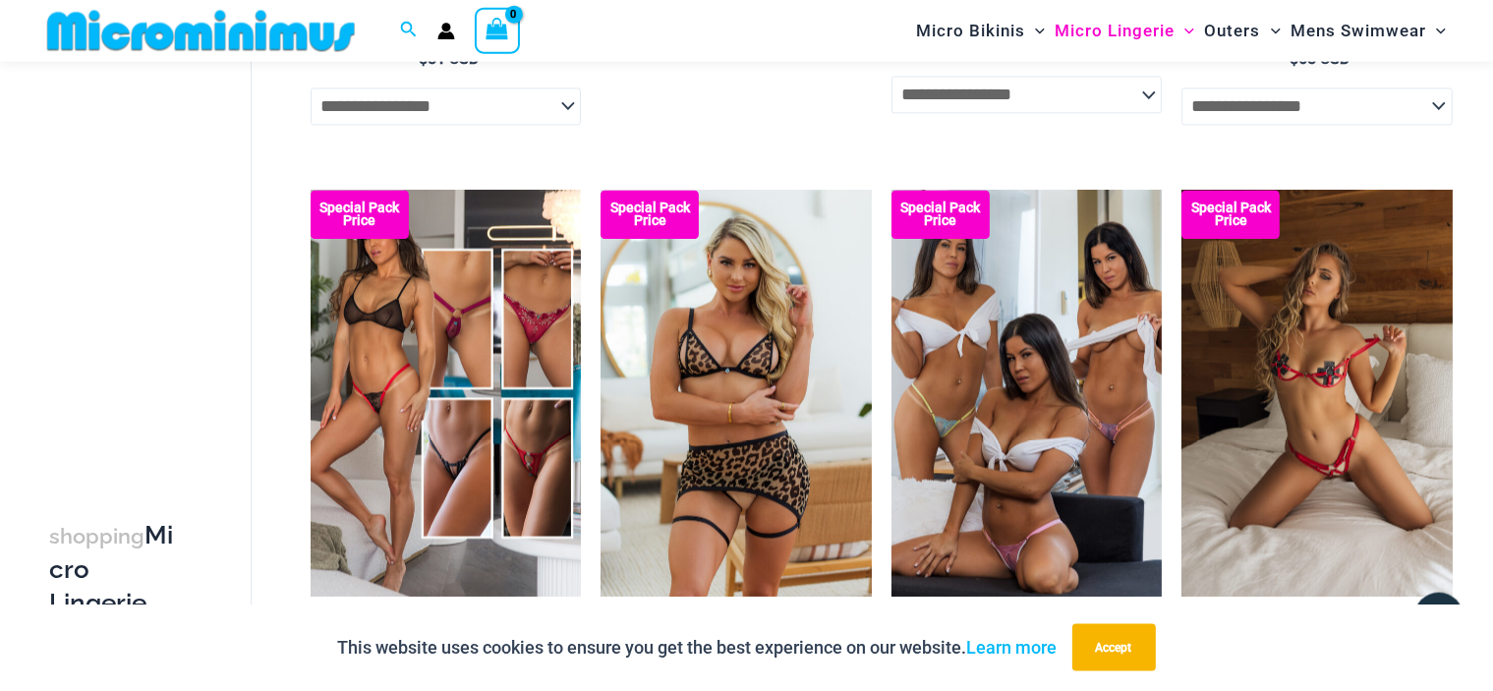
scroll to position [4481, 0]
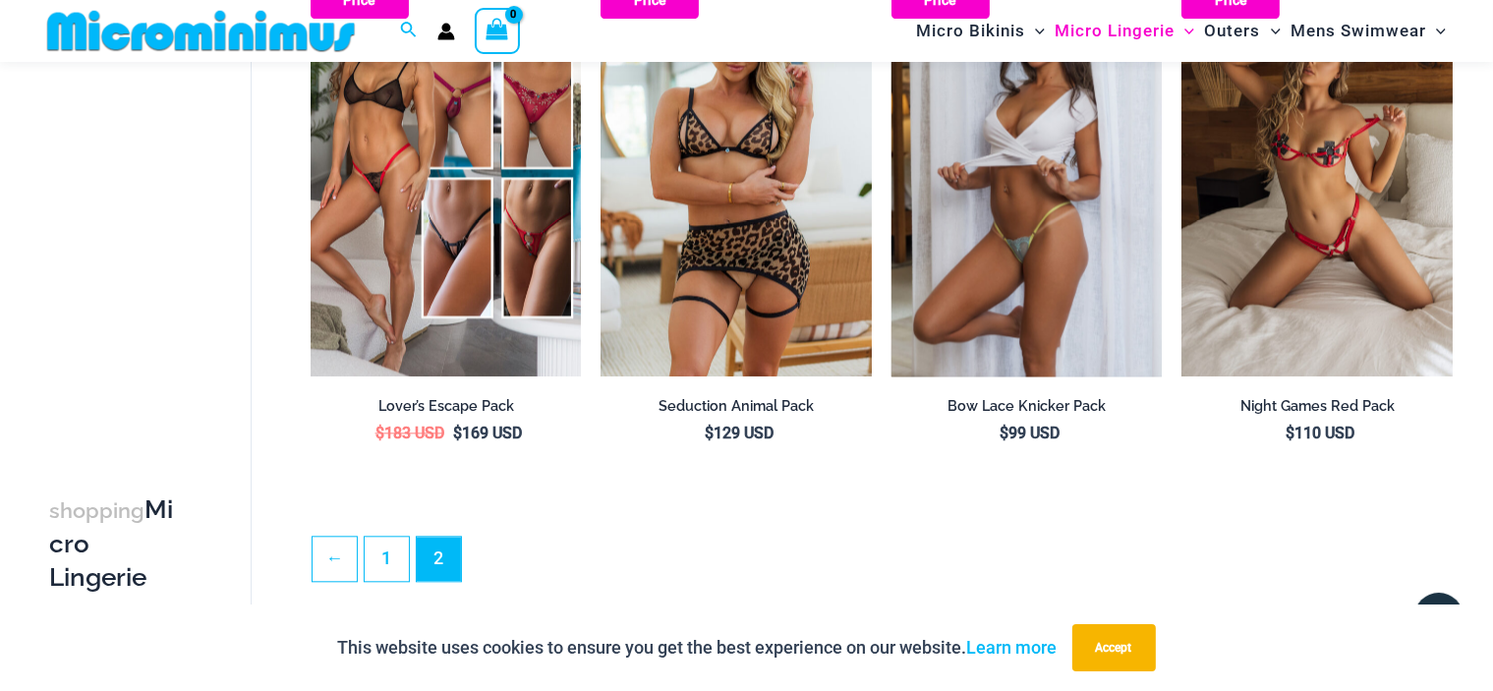
click at [1030, 195] on img at bounding box center [1027, 173] width 271 height 406
click at [994, 187] on img at bounding box center [1027, 173] width 271 height 406
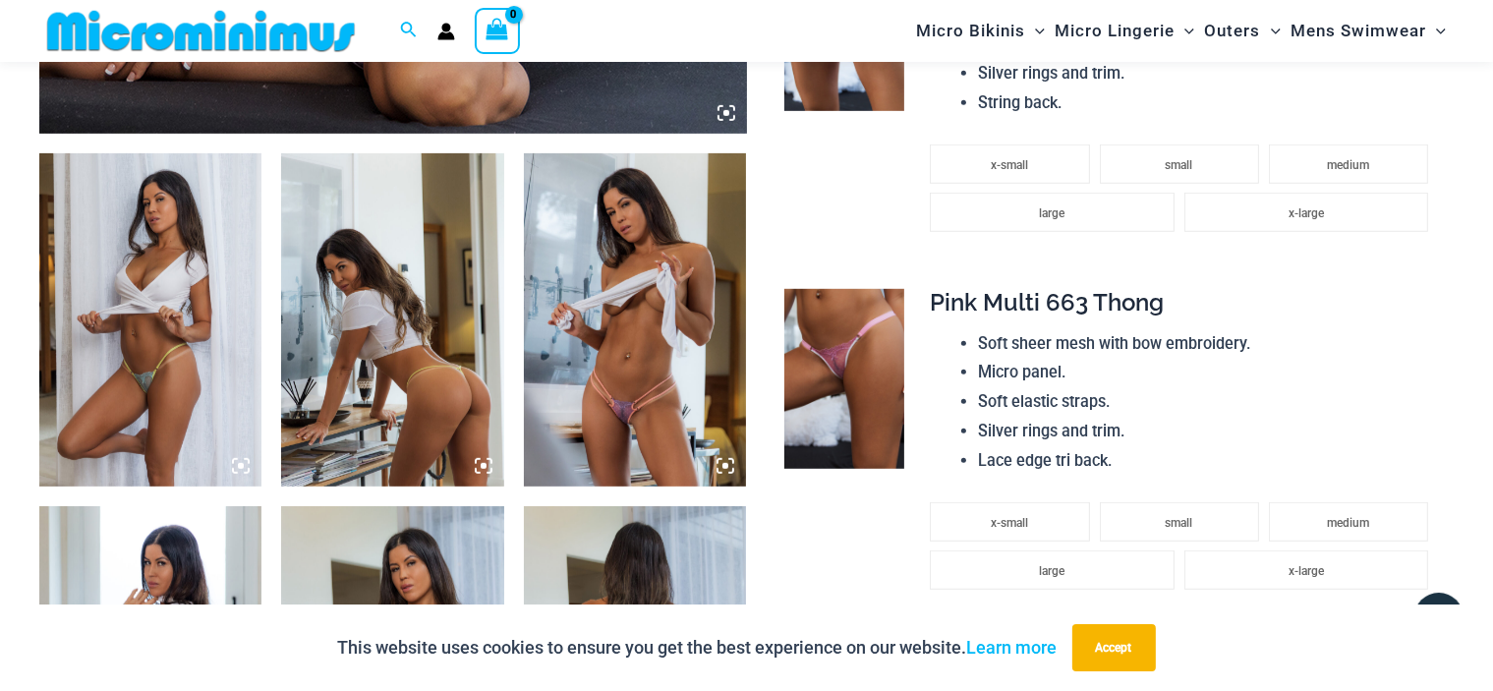
scroll to position [882, 0]
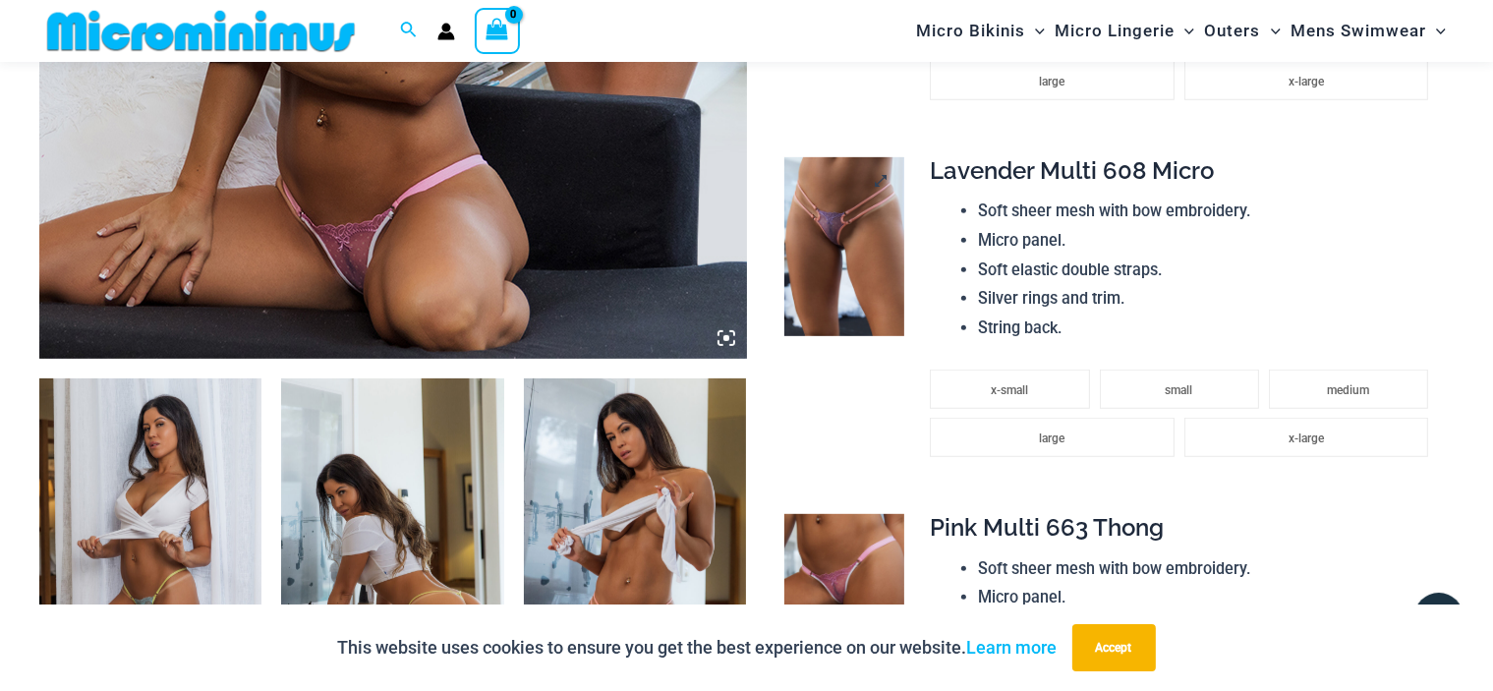
click at [842, 215] on img at bounding box center [844, 247] width 120 height 180
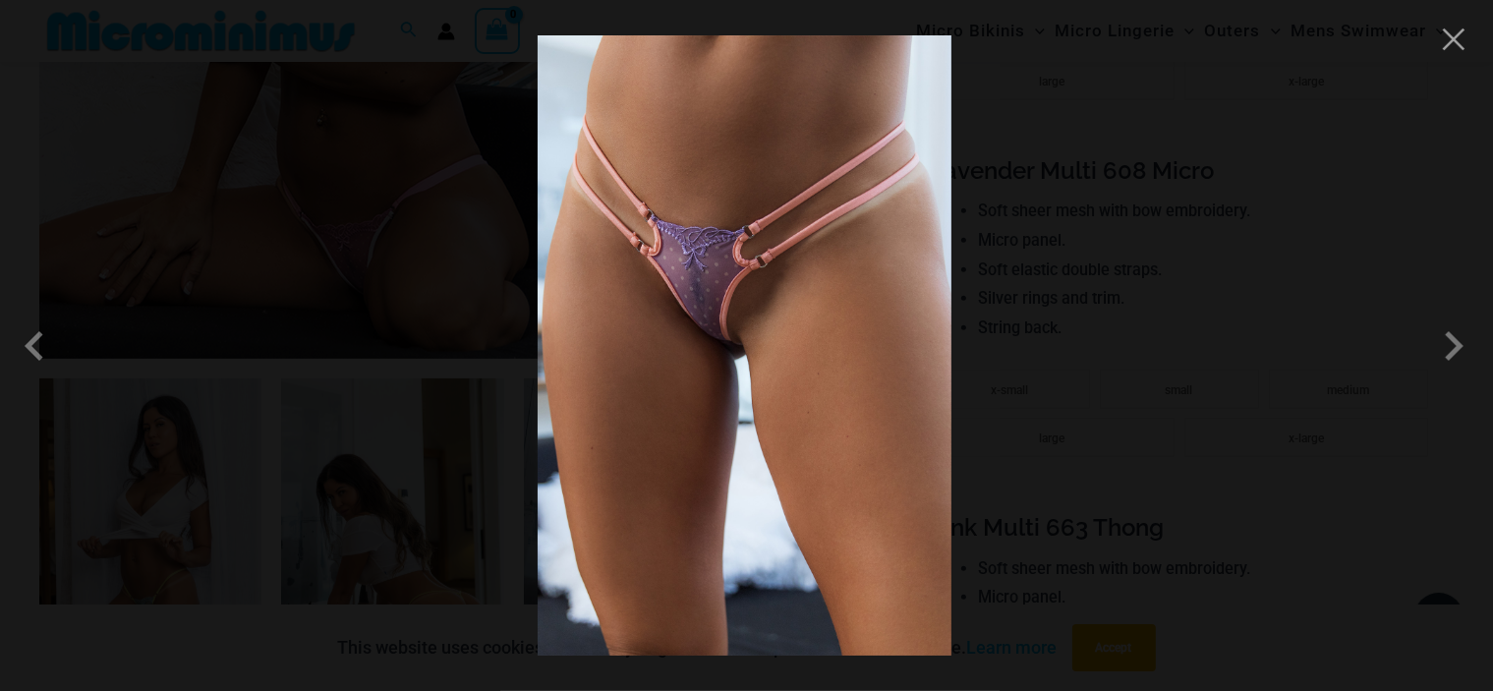
click at [806, 234] on img at bounding box center [745, 345] width 414 height 620
